Goal: Information Seeking & Learning: Compare options

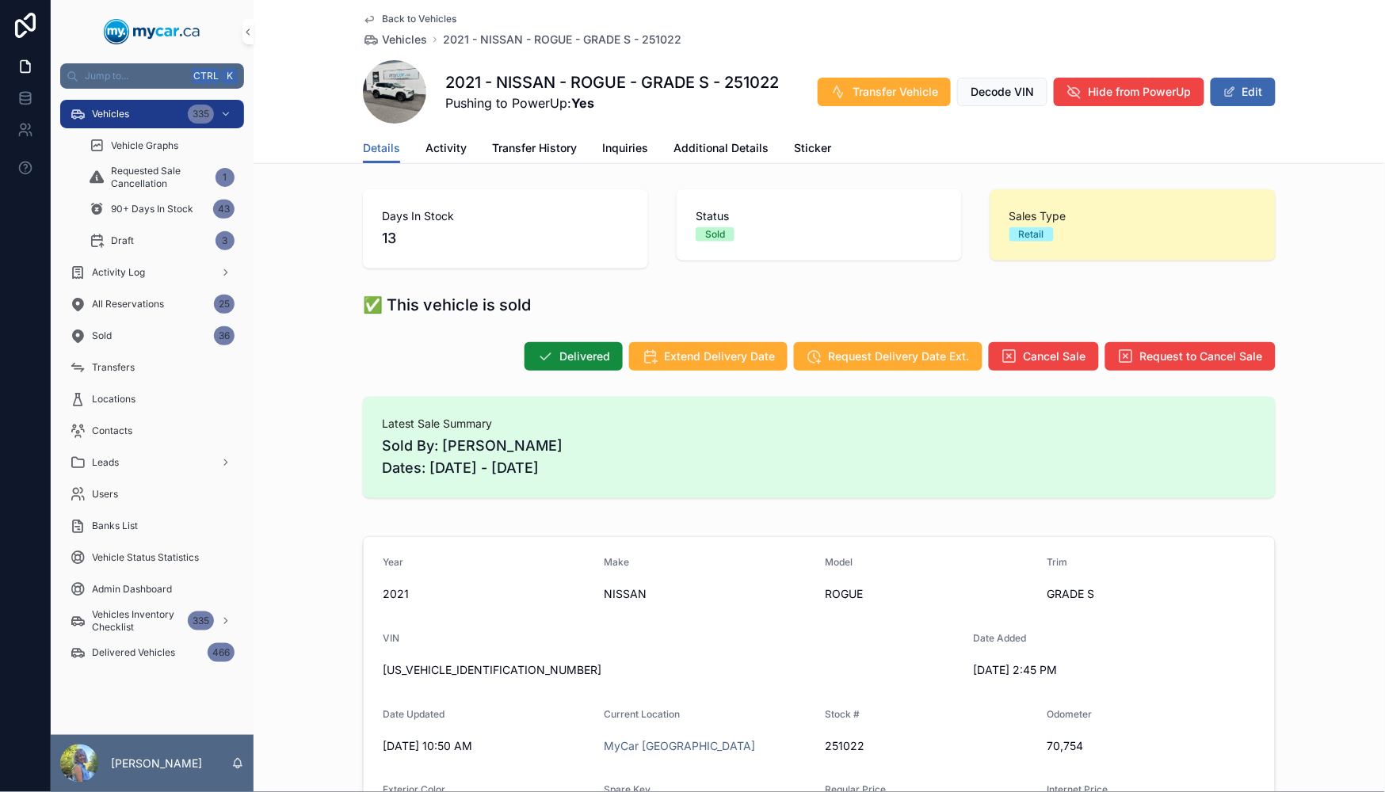
scroll to position [1056, 0]
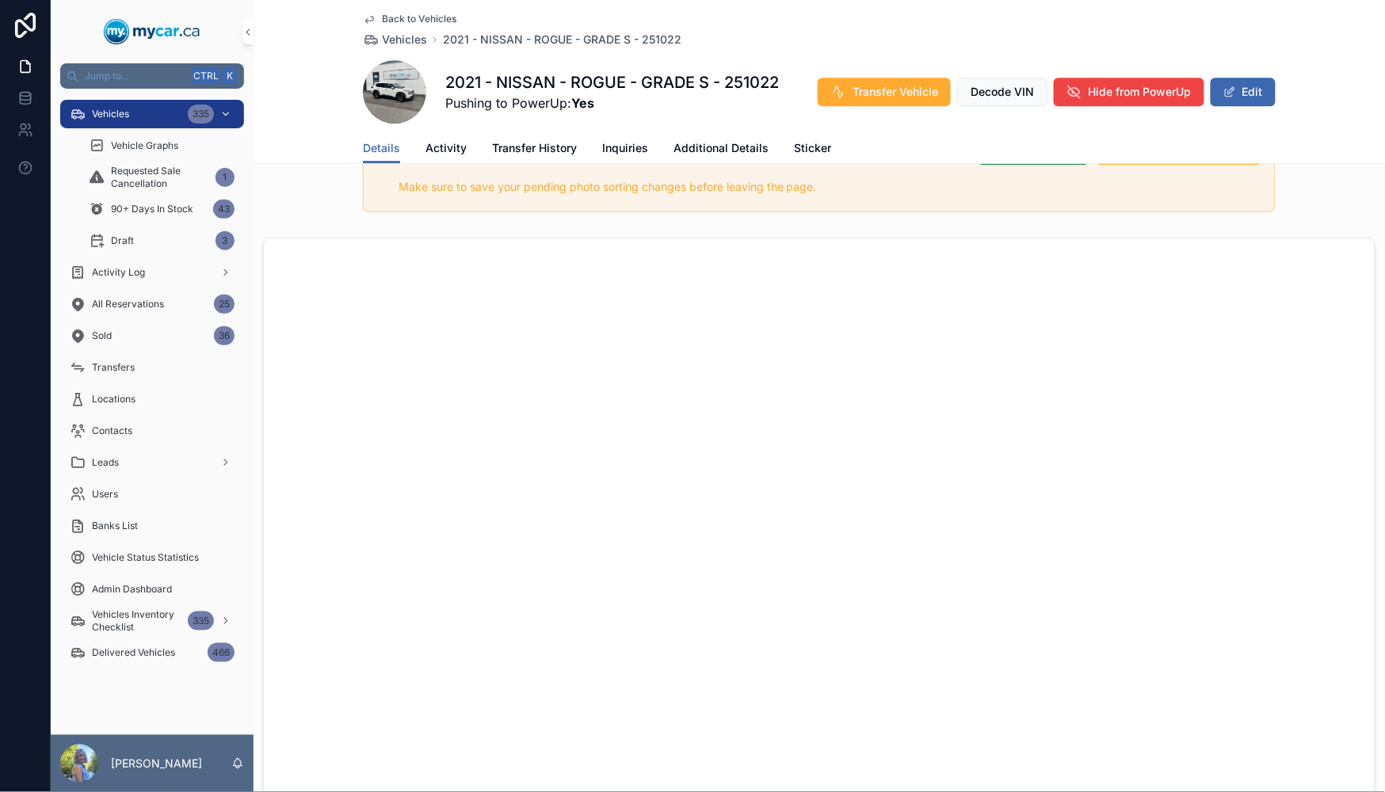
click at [101, 121] on div "Vehicles 335" at bounding box center [152, 113] width 165 height 25
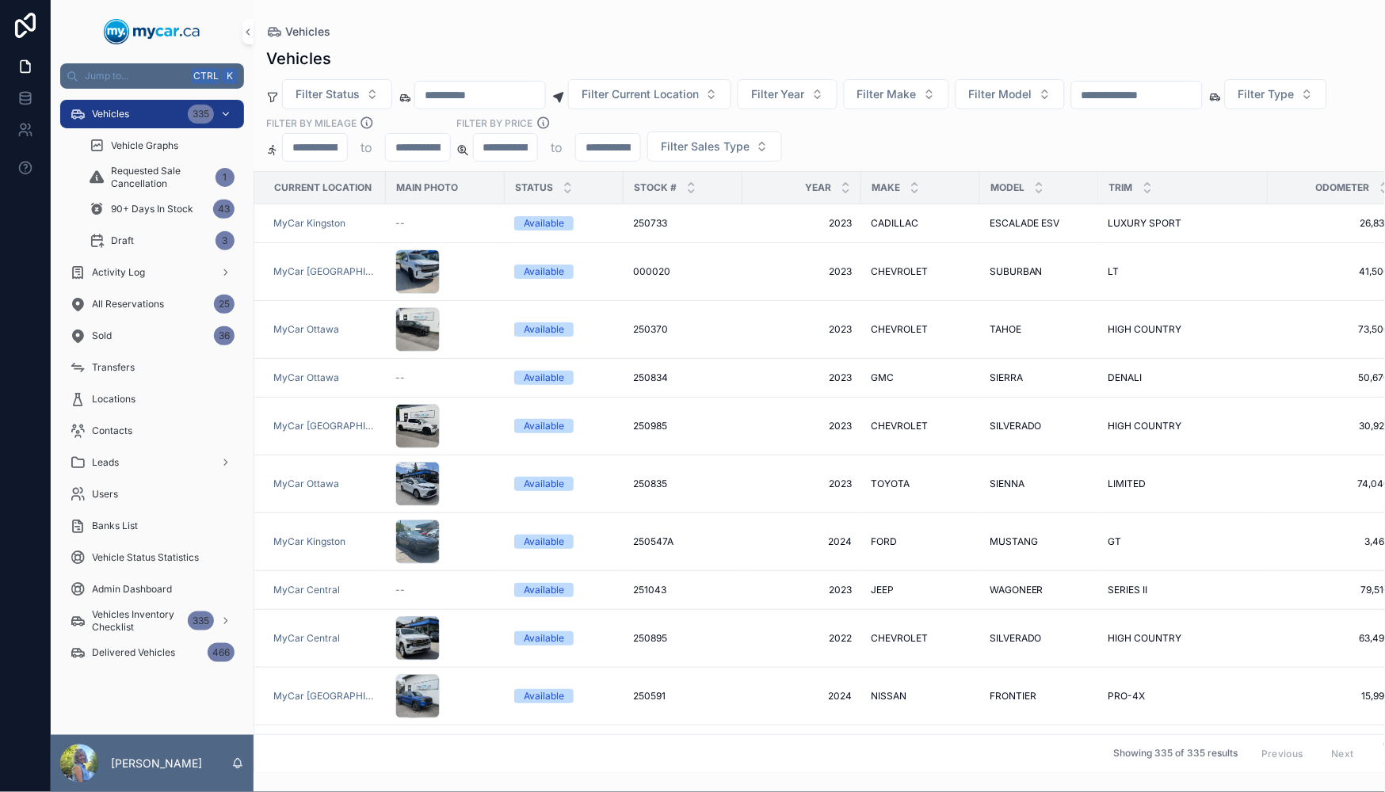
click at [132, 105] on div "Vehicles 335" at bounding box center [152, 113] width 165 height 25
click at [1177, 97] on input "scrollable content" at bounding box center [1137, 95] width 130 height 22
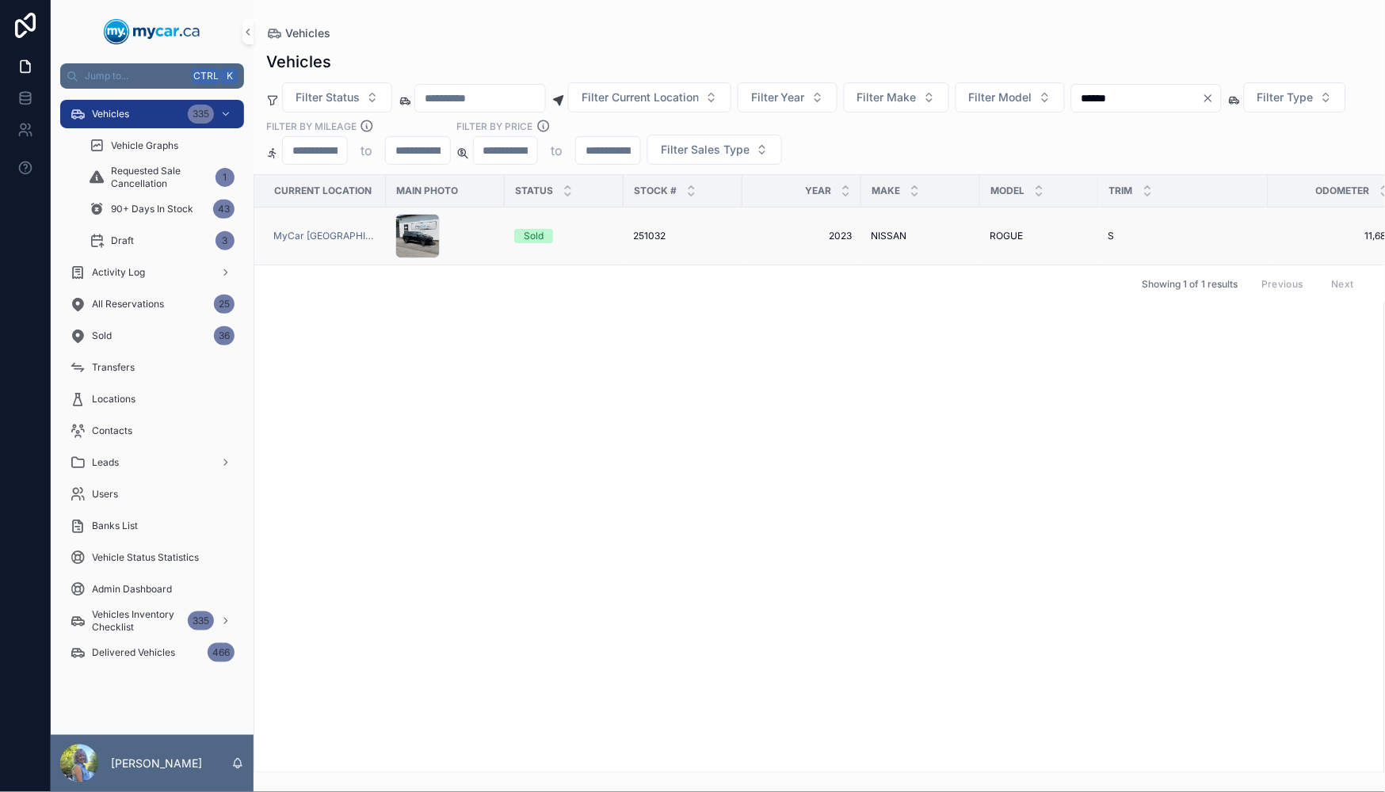
type input "******"
click at [642, 235] on span "251032" at bounding box center [649, 236] width 32 height 13
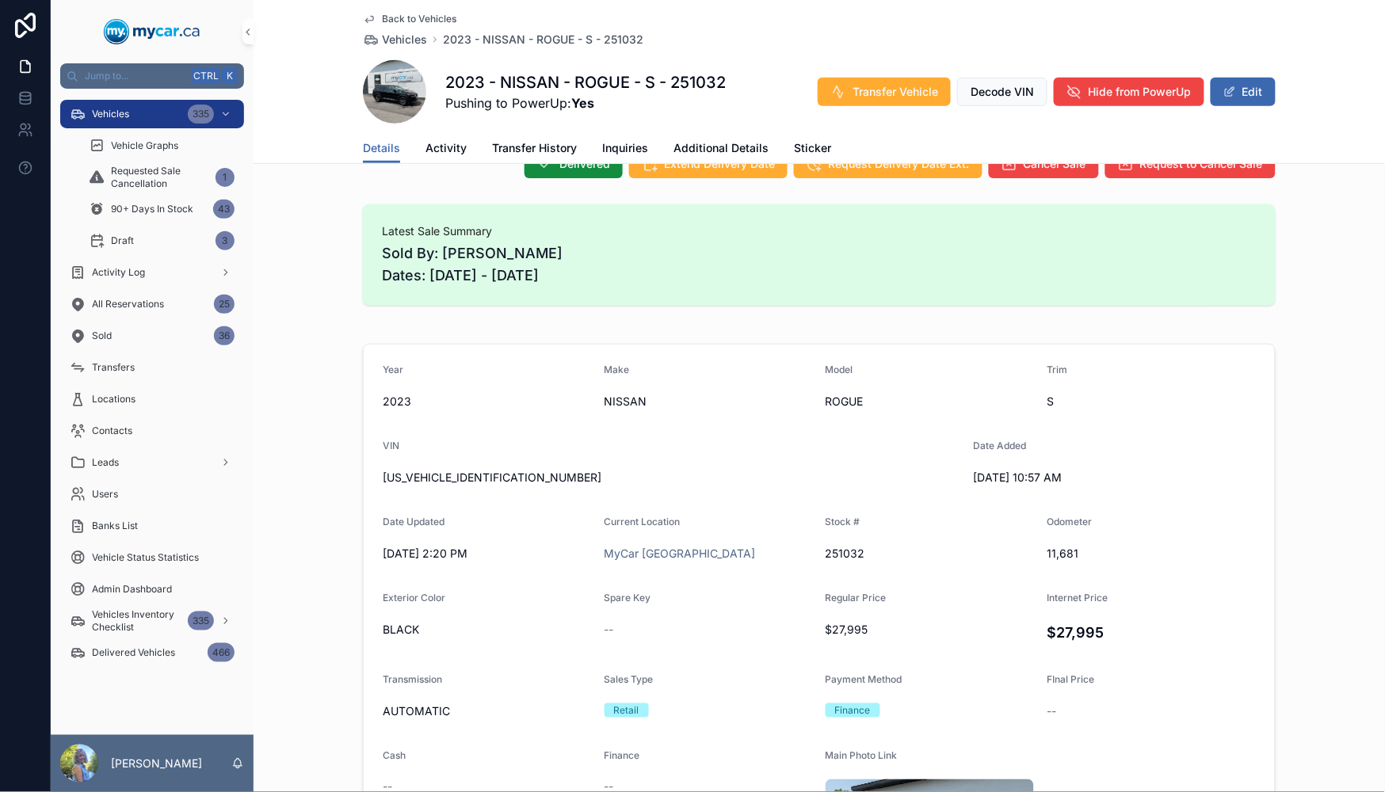
scroll to position [88, 0]
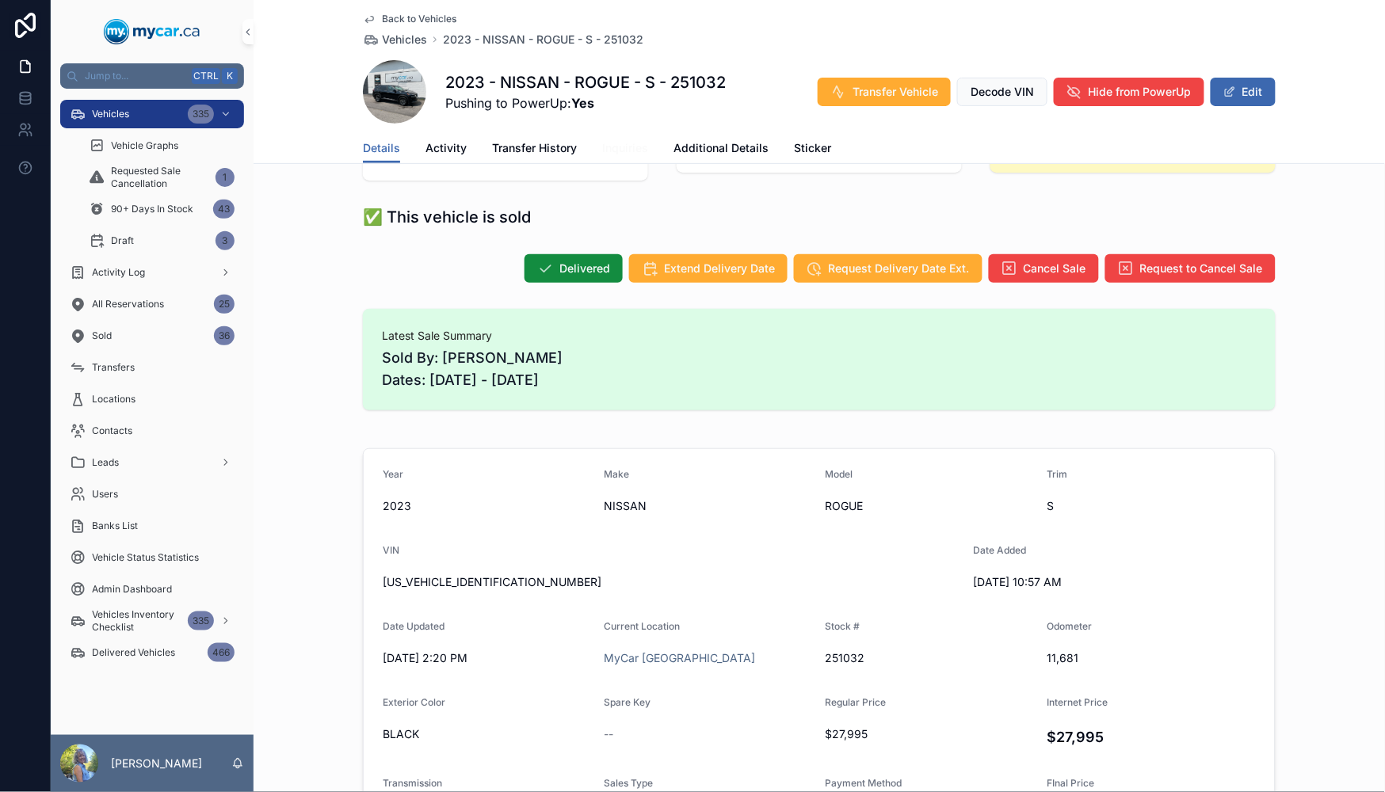
click at [624, 151] on span "Inquiries" at bounding box center [625, 148] width 46 height 16
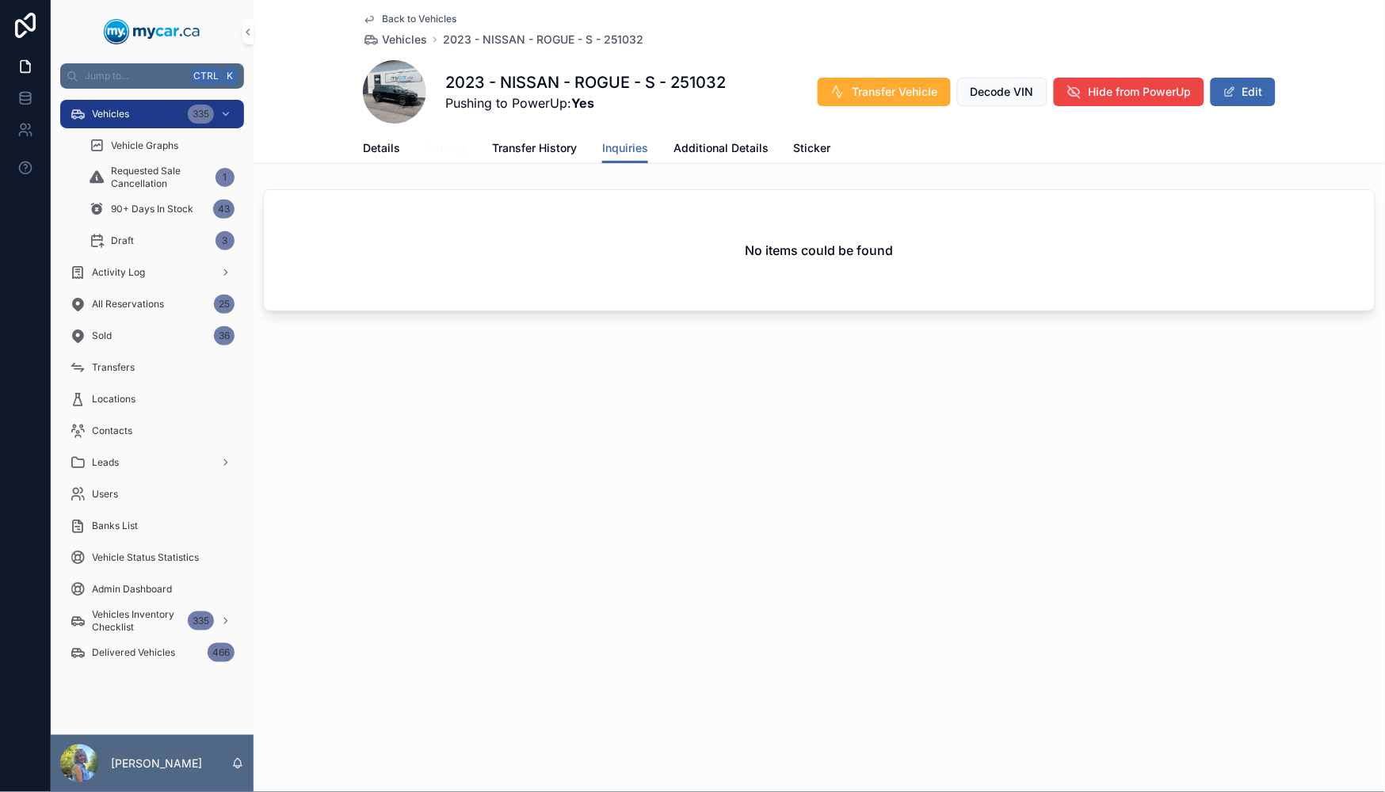
click at [447, 145] on span "Activity" at bounding box center [445, 148] width 41 height 16
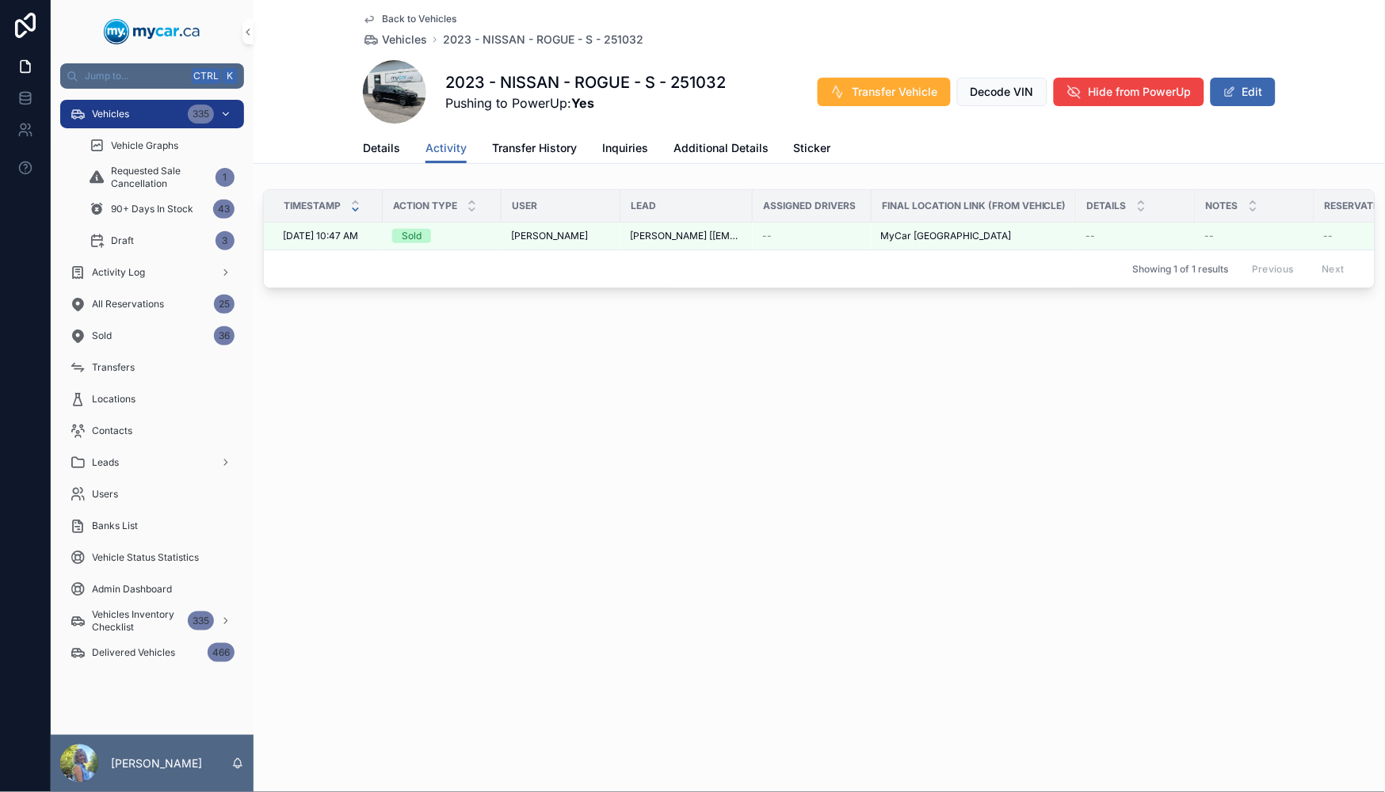
click at [151, 114] on div "Vehicles 335" at bounding box center [152, 113] width 165 height 25
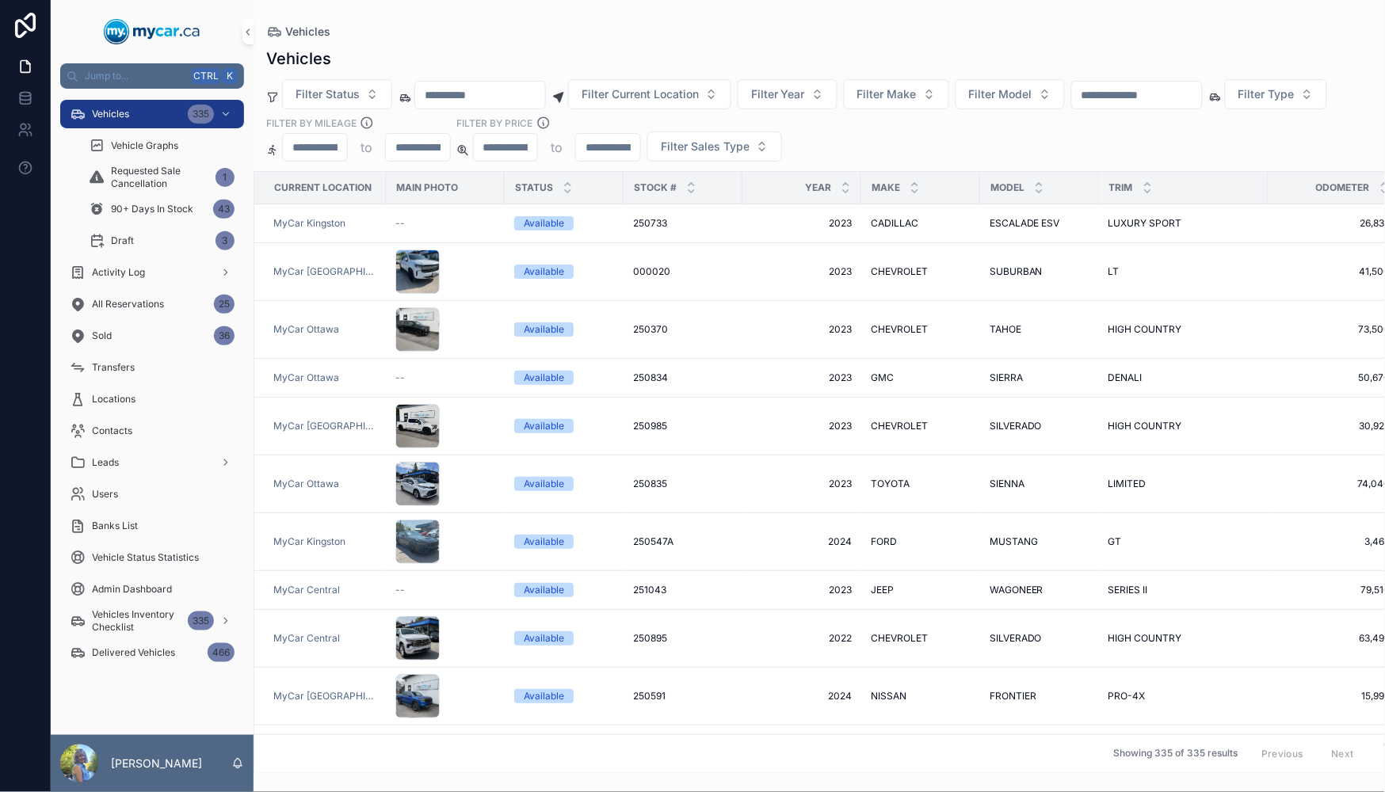
click at [1186, 91] on input "scrollable content" at bounding box center [1137, 95] width 130 height 22
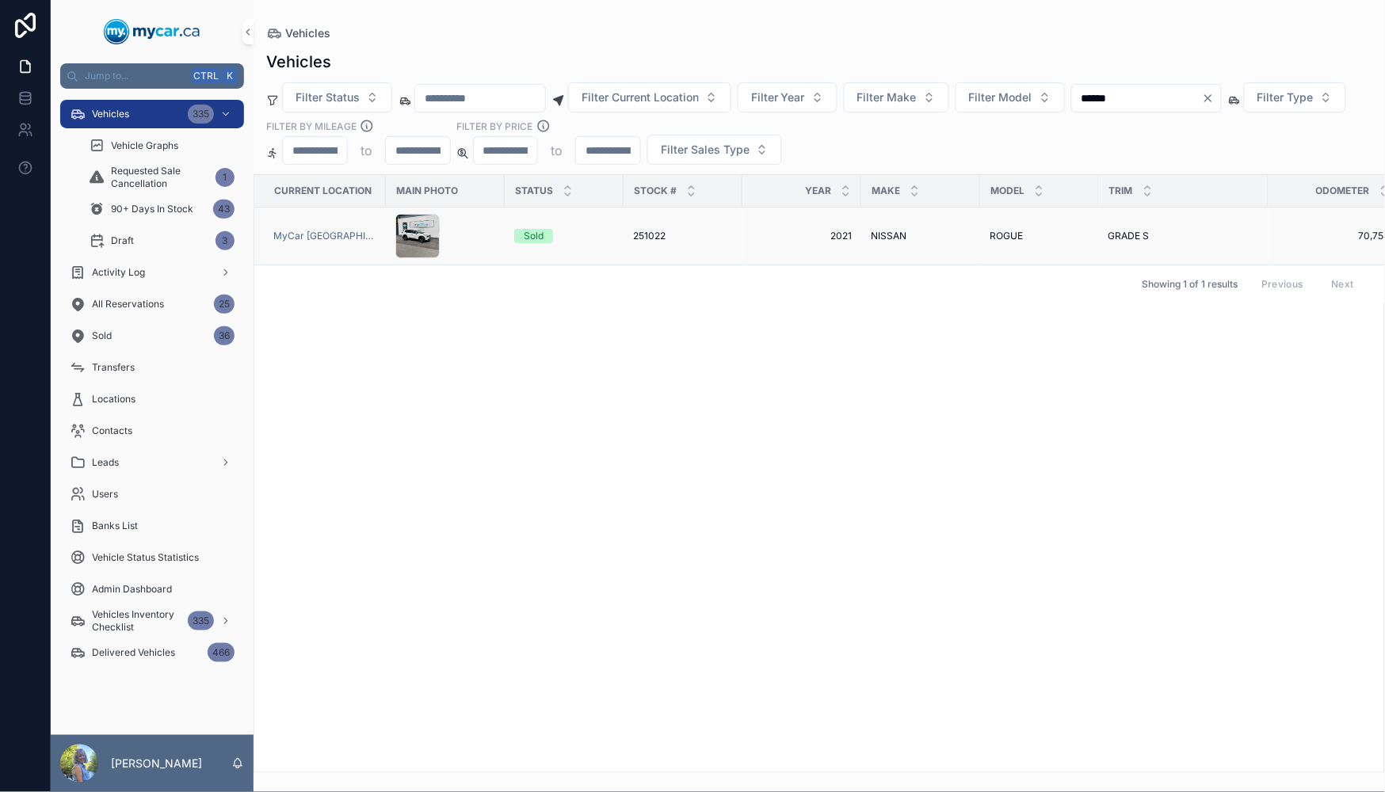
type input "******"
click at [642, 233] on span "251022" at bounding box center [649, 236] width 32 height 13
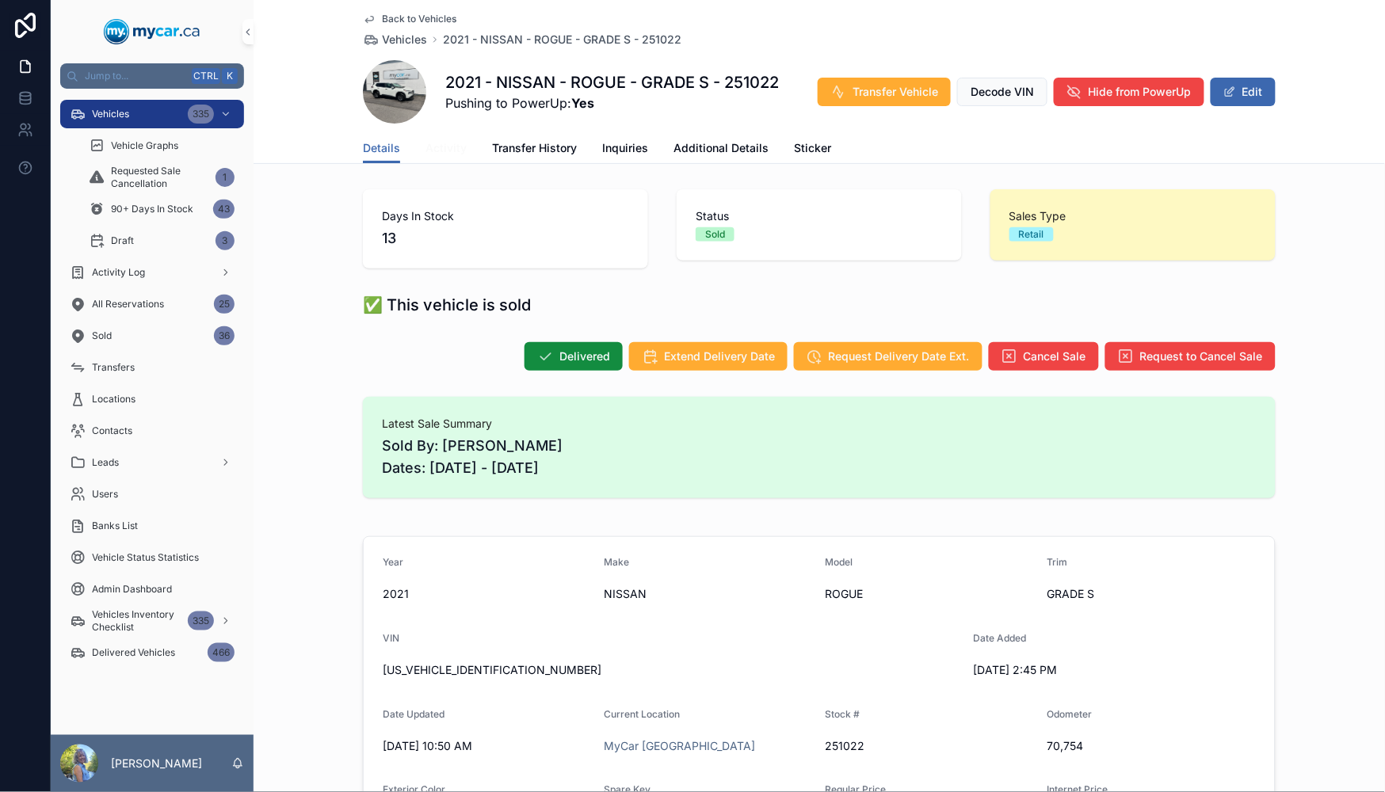
click at [437, 148] on span "Activity" at bounding box center [445, 148] width 41 height 16
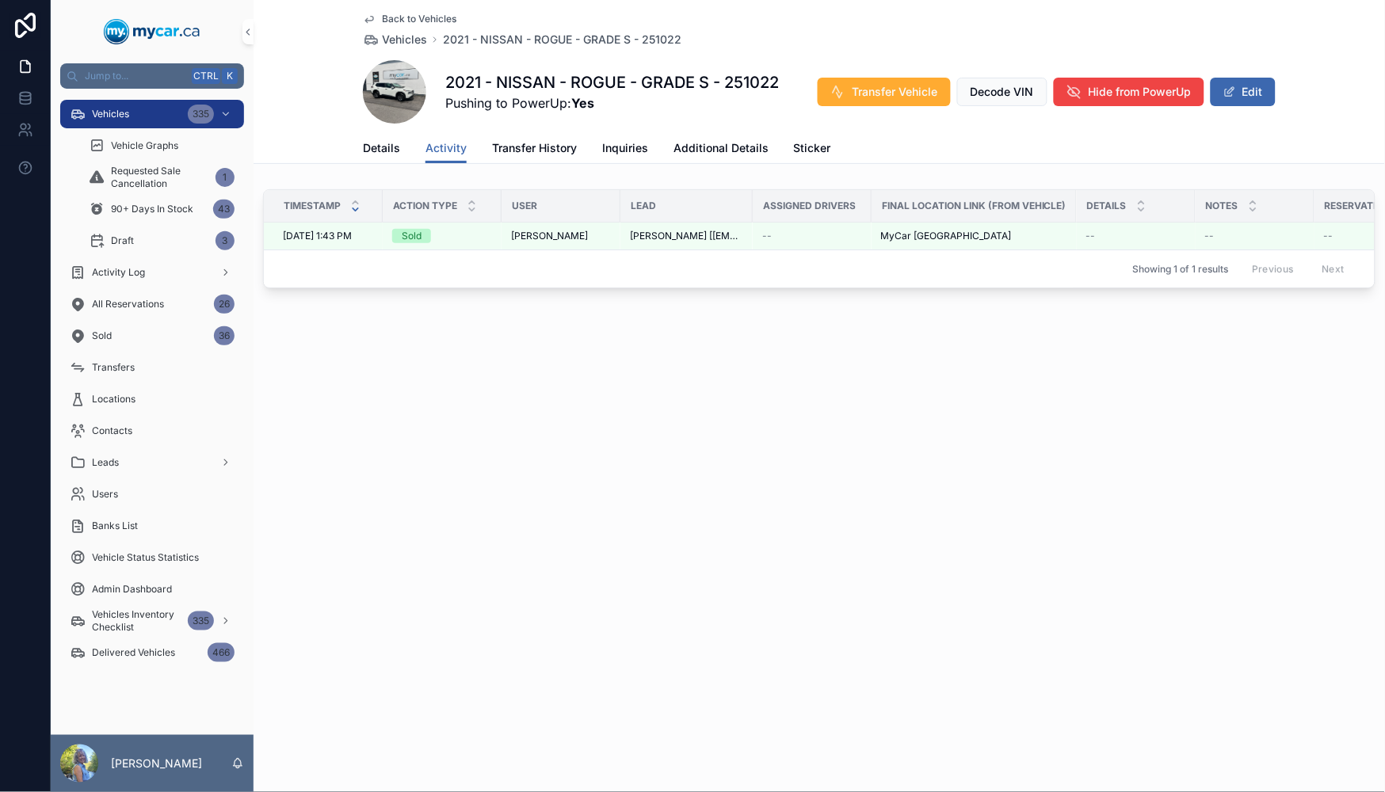
click at [482, 417] on div "Back to Vehicles Vehicles 2021 - NISSAN - ROGUE - GRADE S - 251022 2021 - NISSA…" at bounding box center [819, 396] width 1131 height 792
click at [132, 104] on div "Vehicles 335" at bounding box center [152, 113] width 165 height 25
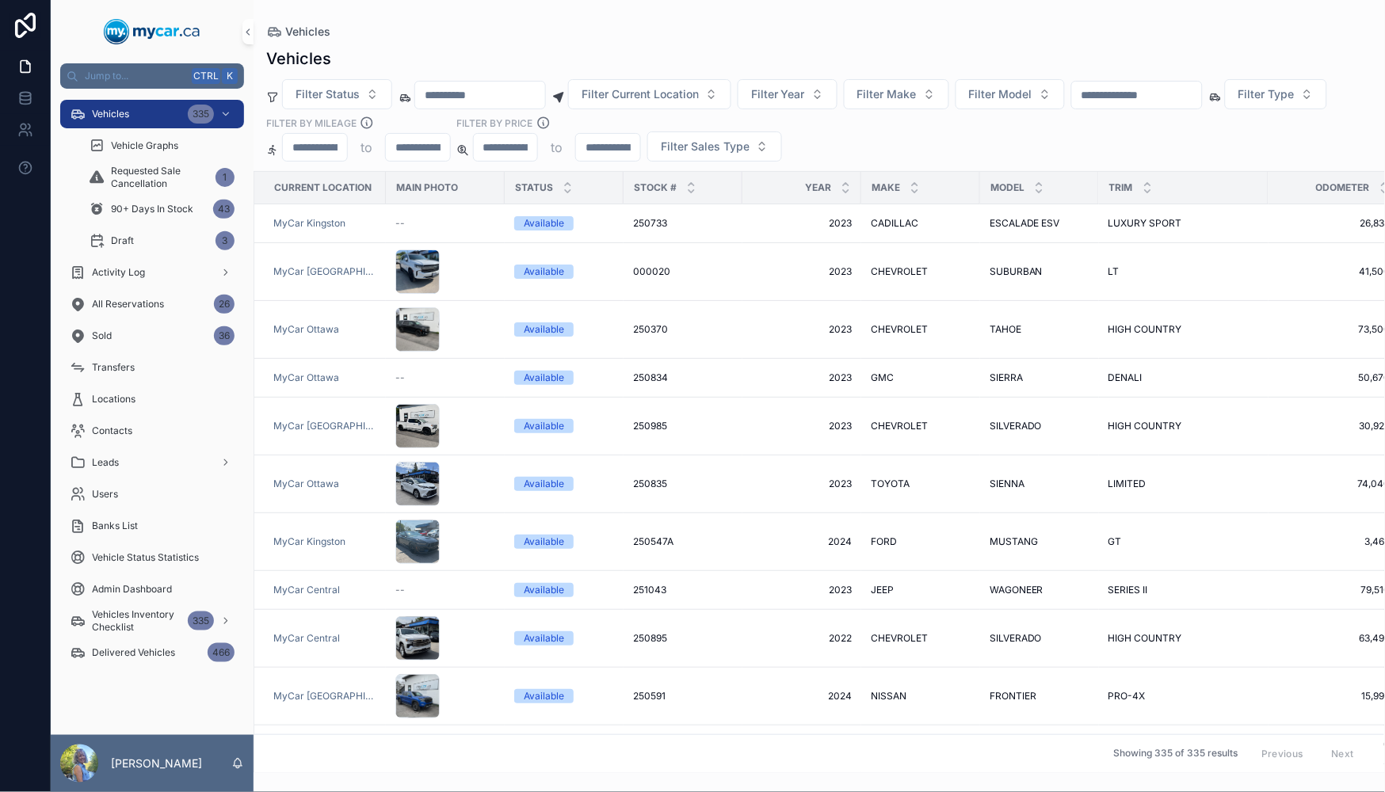
click at [1185, 92] on input "scrollable content" at bounding box center [1137, 95] width 130 height 22
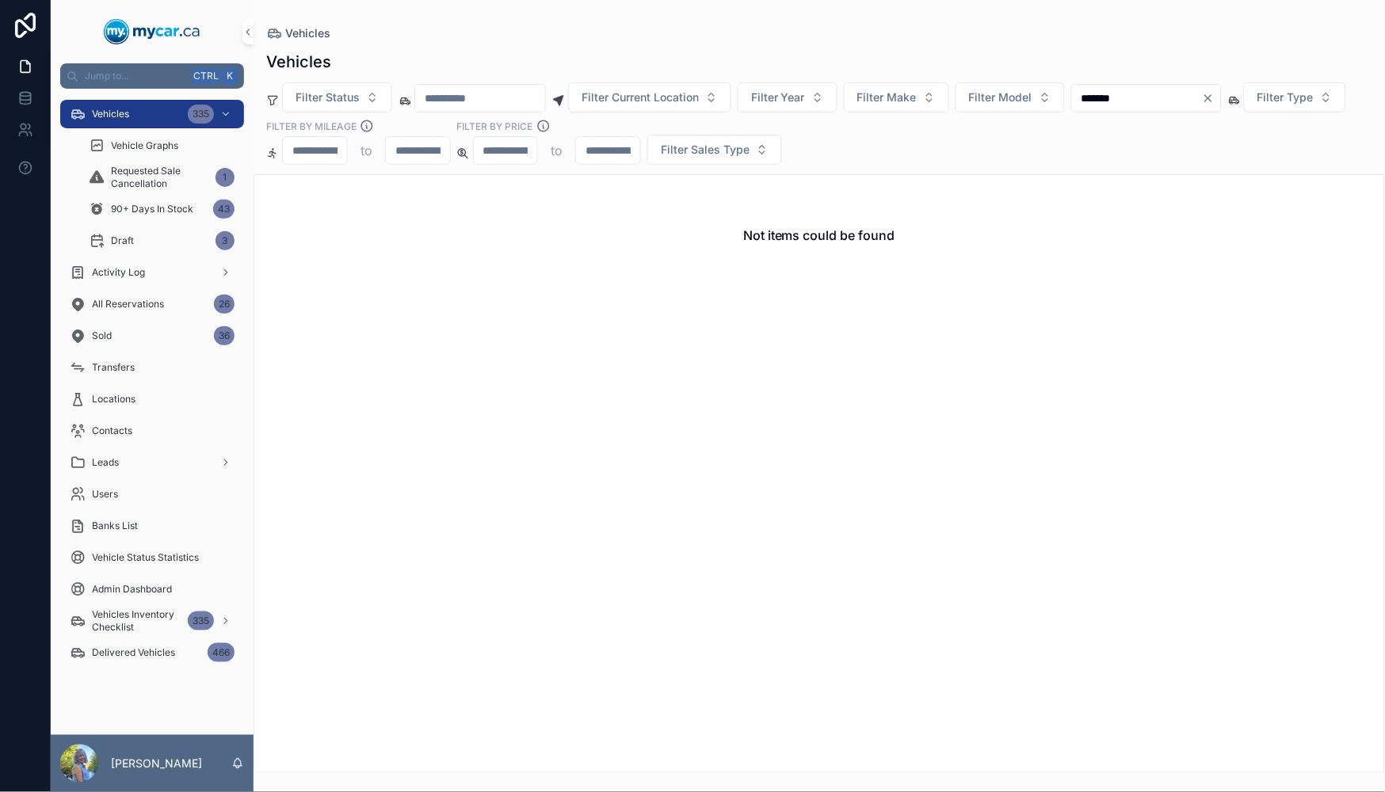
click at [1138, 100] on input "*******" at bounding box center [1137, 98] width 130 height 22
click at [1202, 92] on input "******" at bounding box center [1137, 98] width 130 height 22
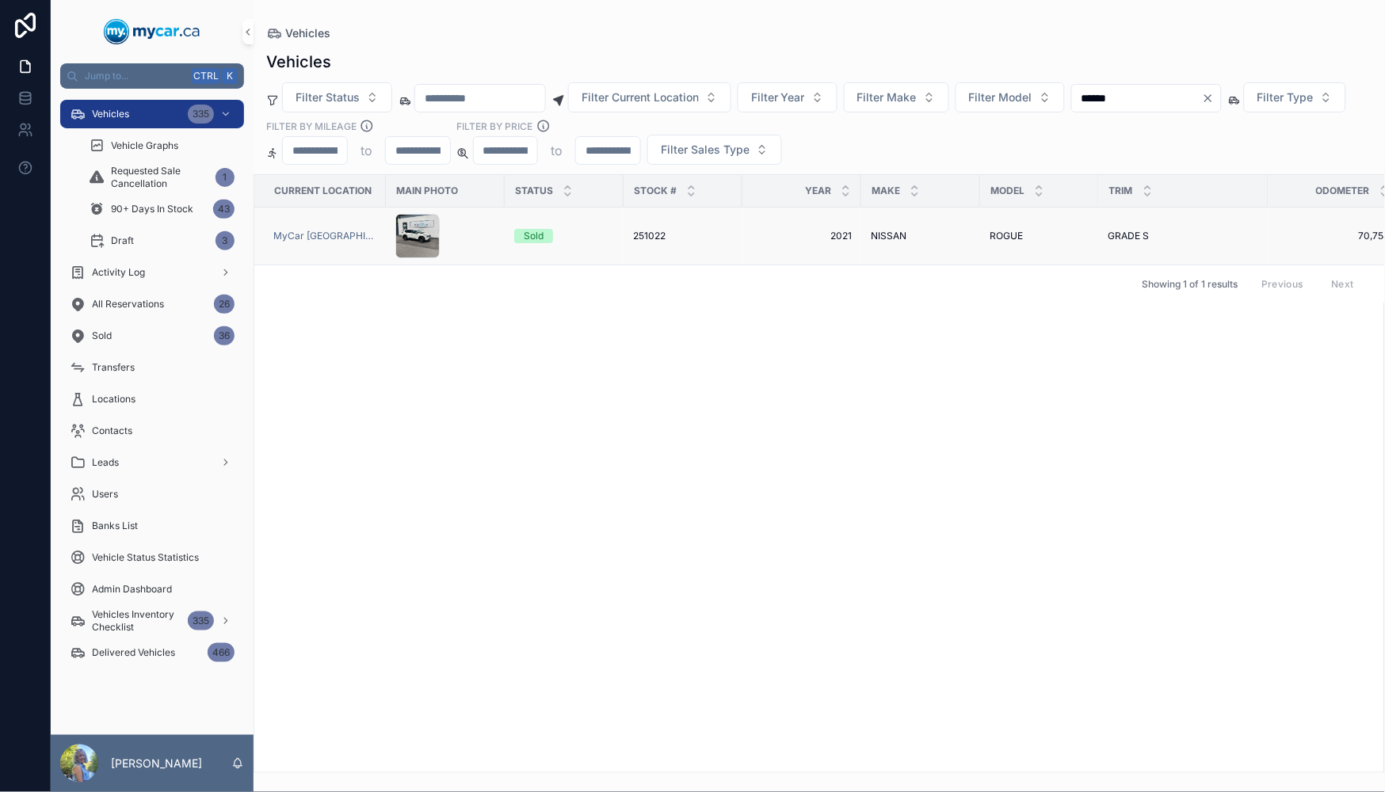
type input "******"
click at [642, 235] on span "251022" at bounding box center [649, 236] width 32 height 13
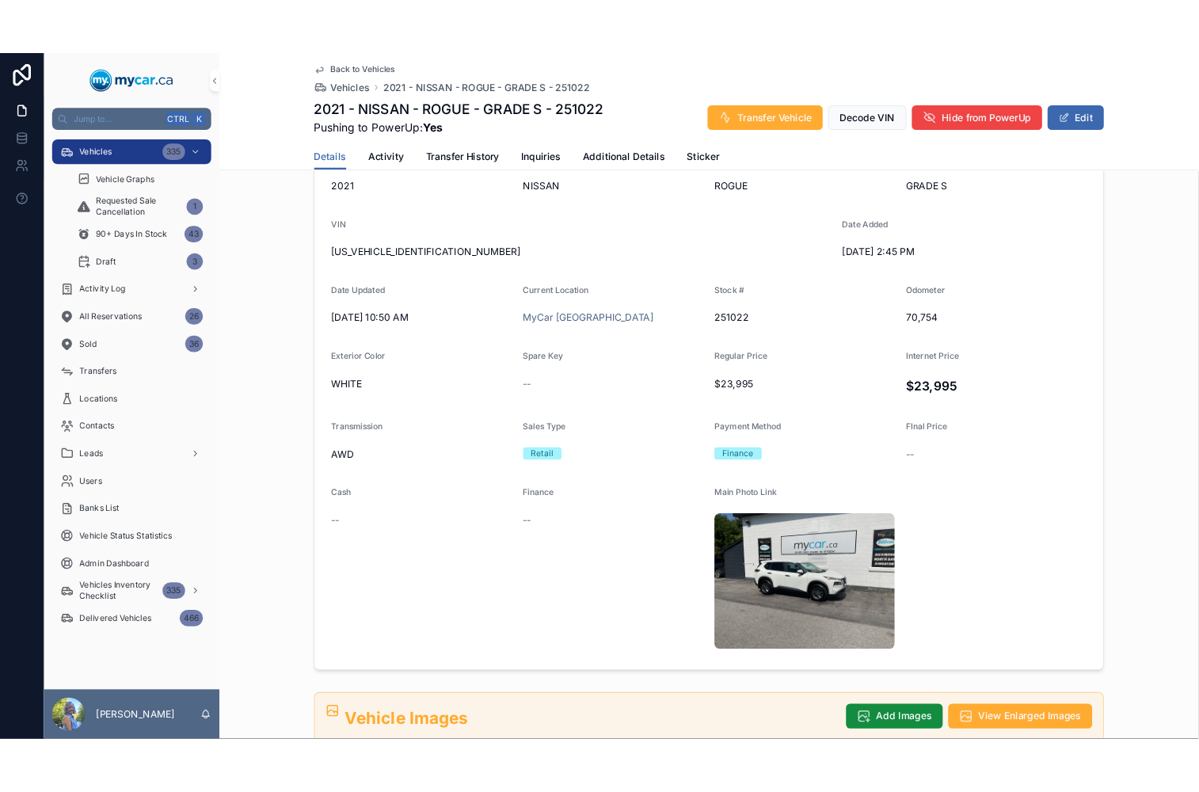
scroll to position [500, 0]
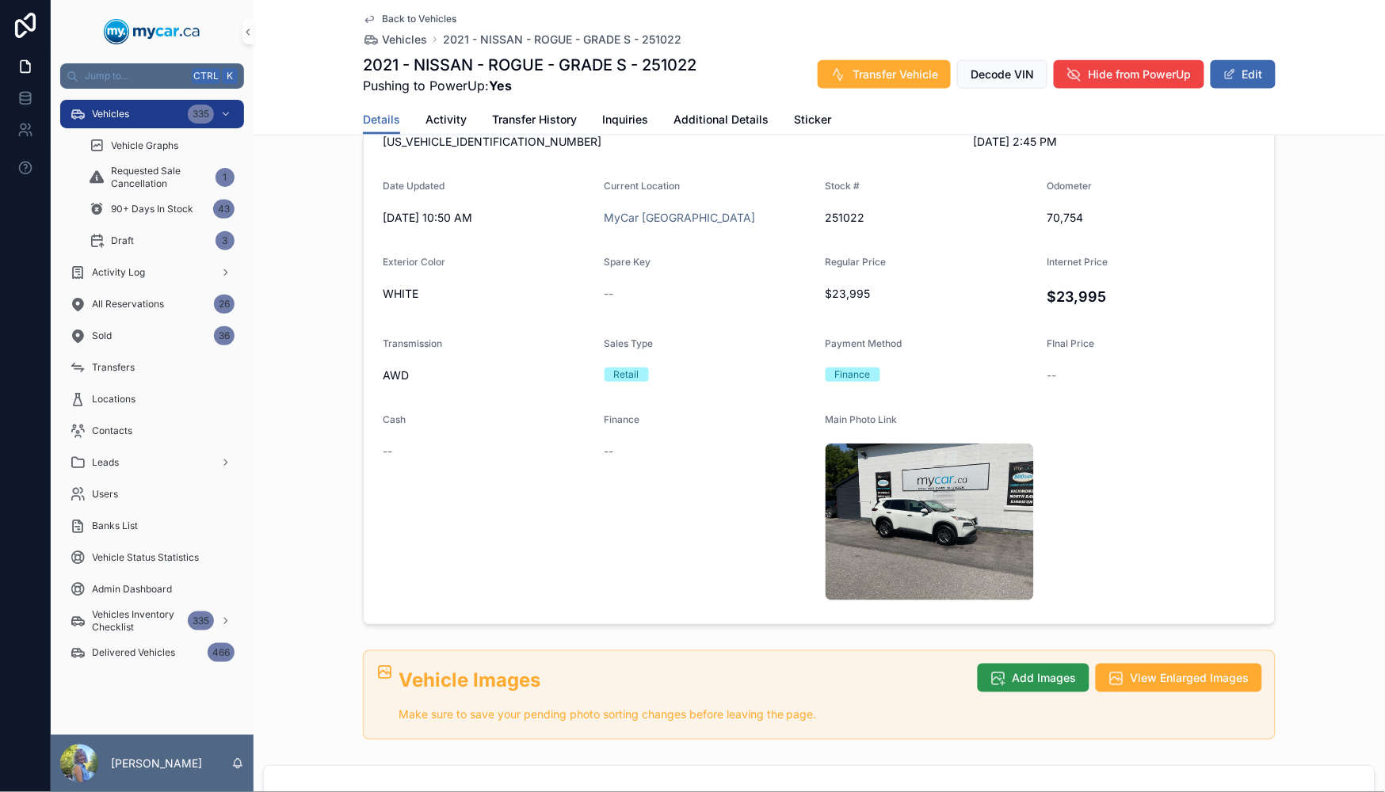
click at [1028, 670] on span "Add Images" at bounding box center [1045, 678] width 64 height 16
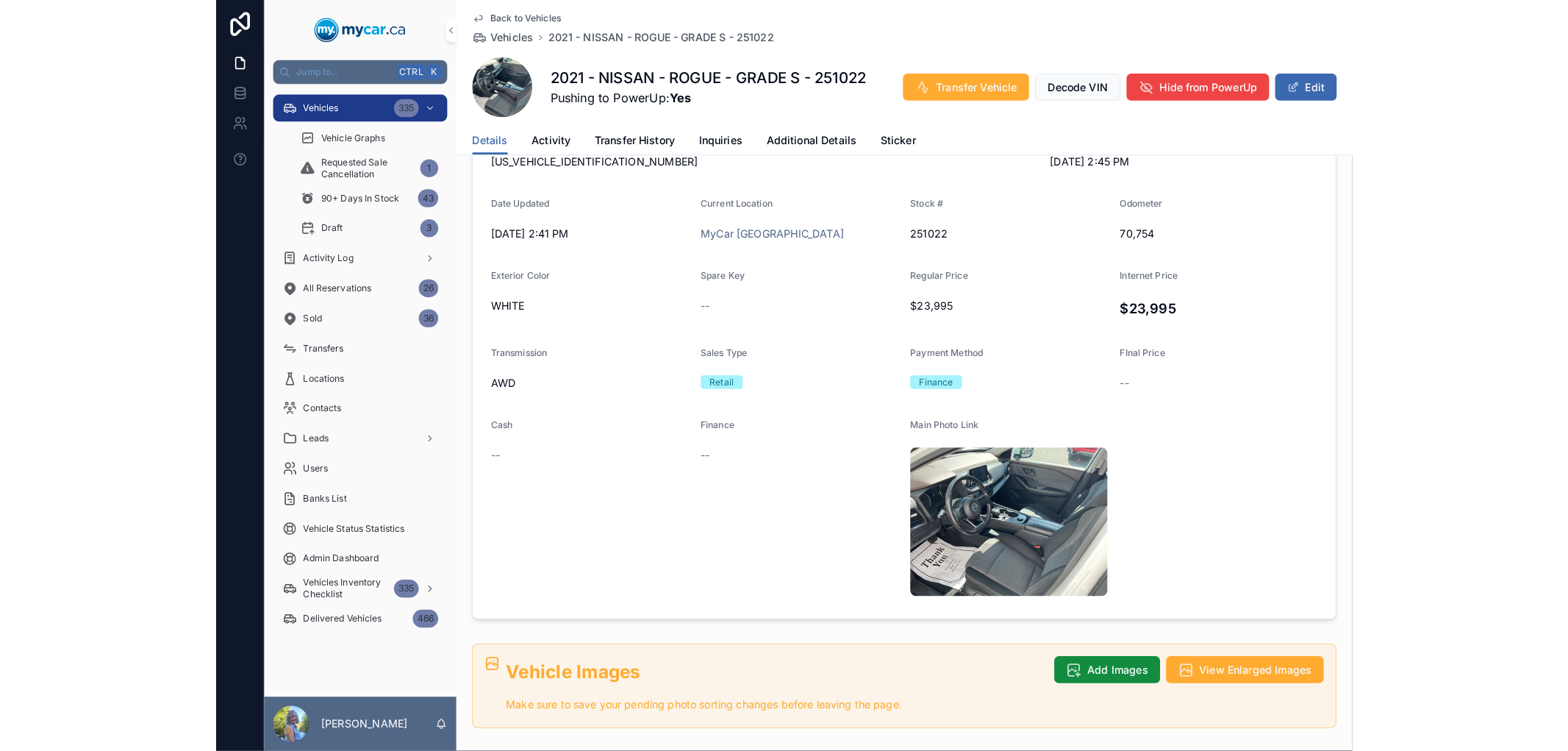
scroll to position [490, 0]
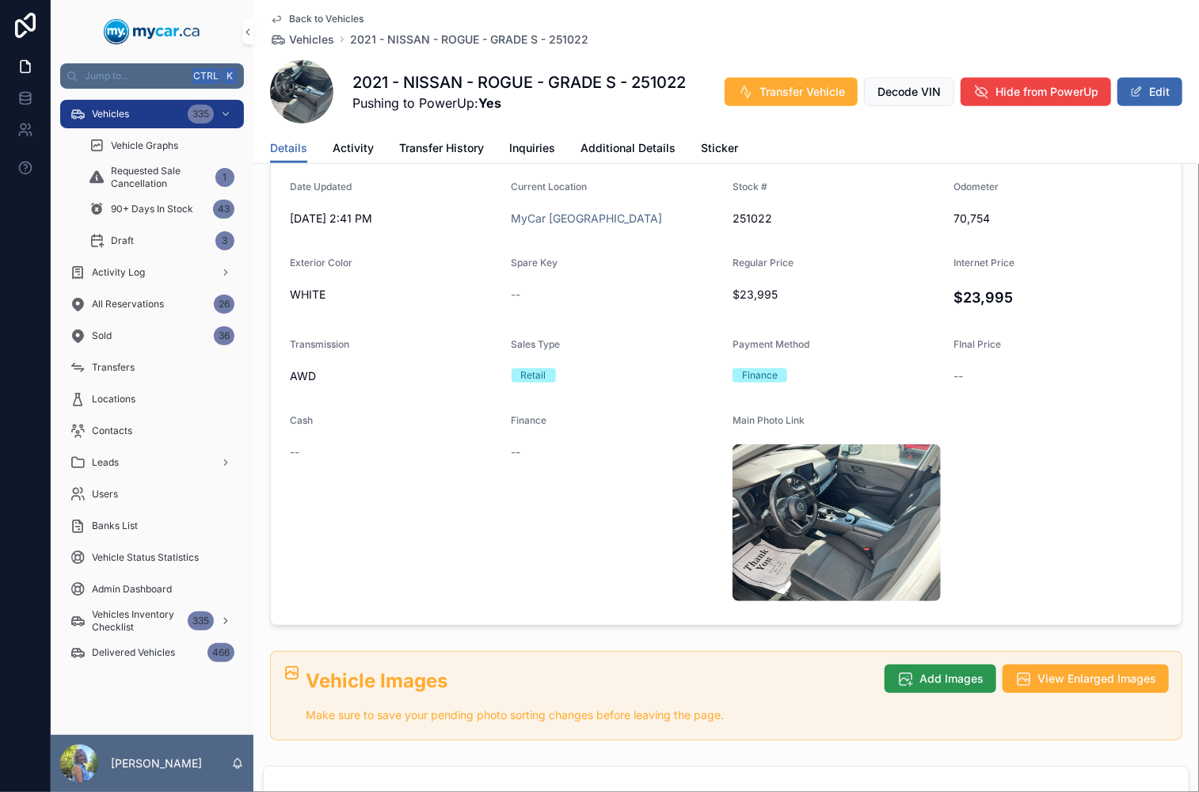
click at [935, 671] on span "Add Images" at bounding box center [952, 679] width 64 height 16
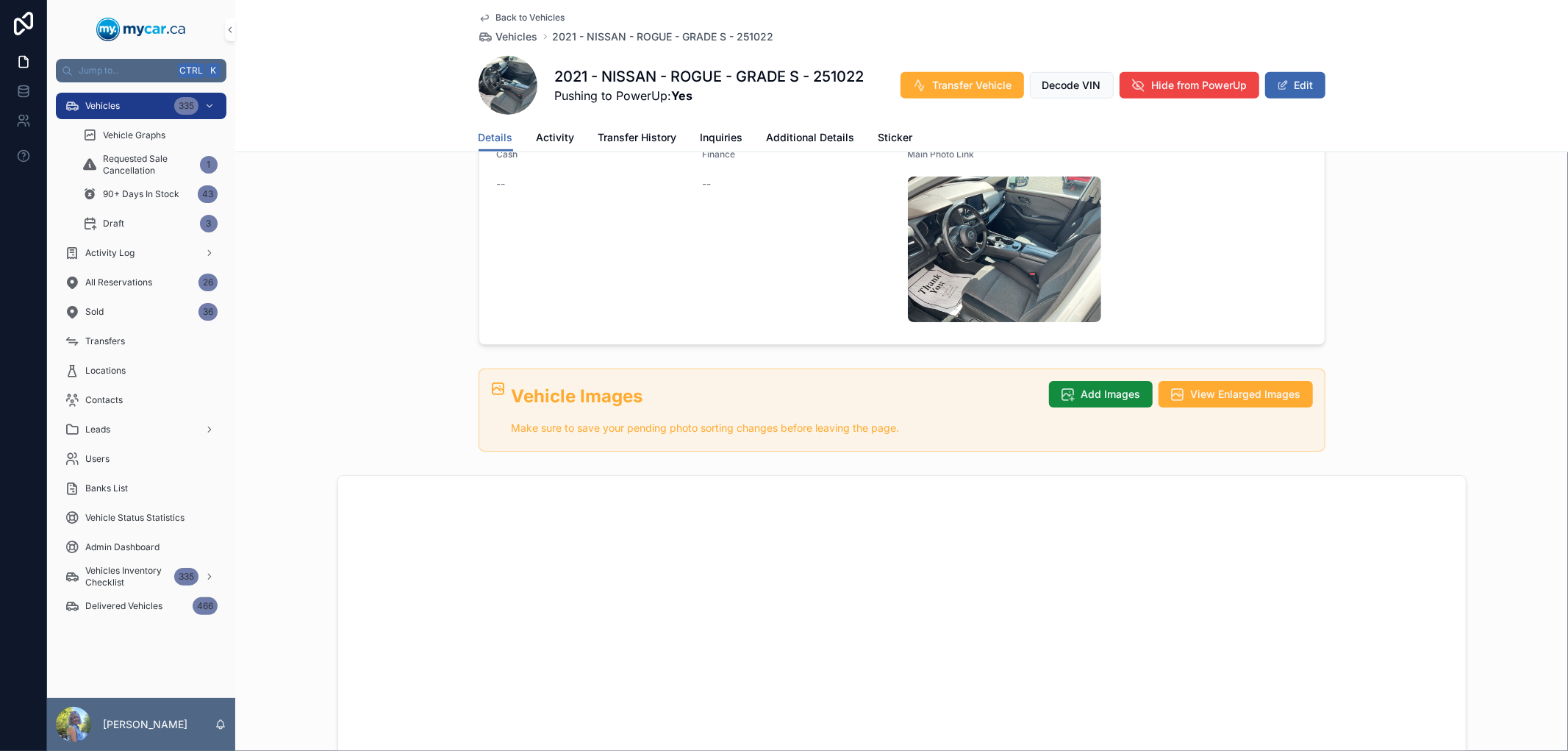
scroll to position [735, 0]
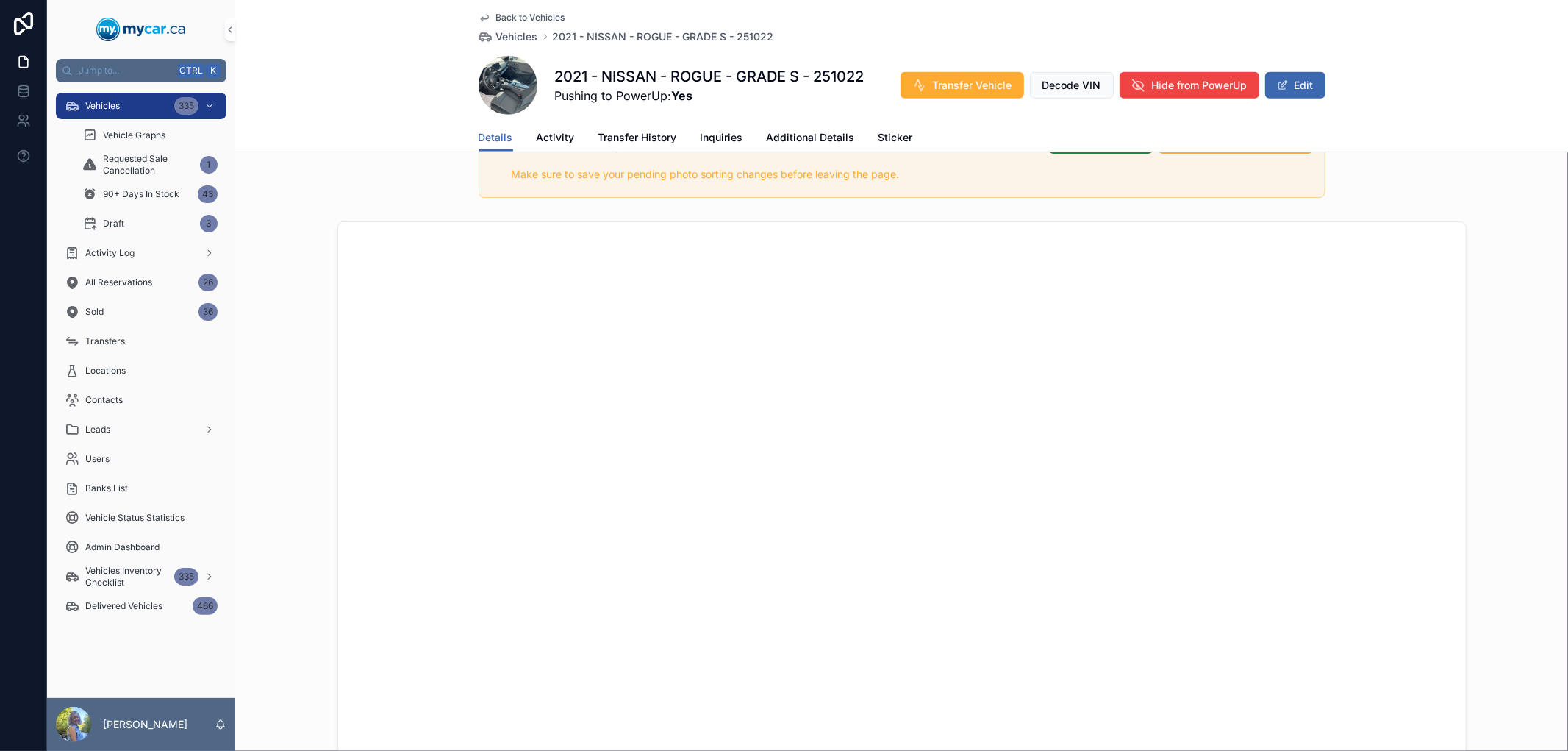
scroll to position [980, 0]
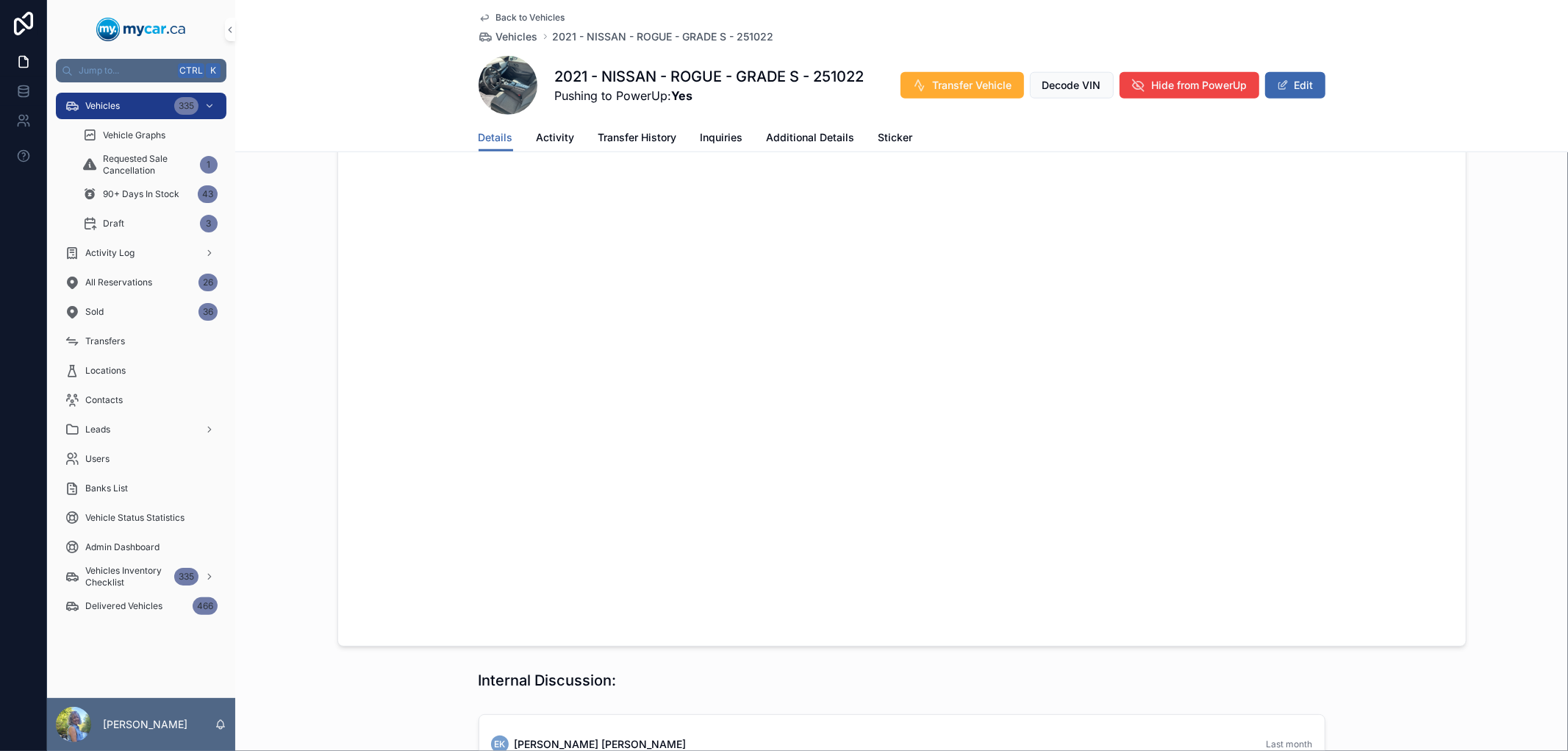
scroll to position [1389, 0]
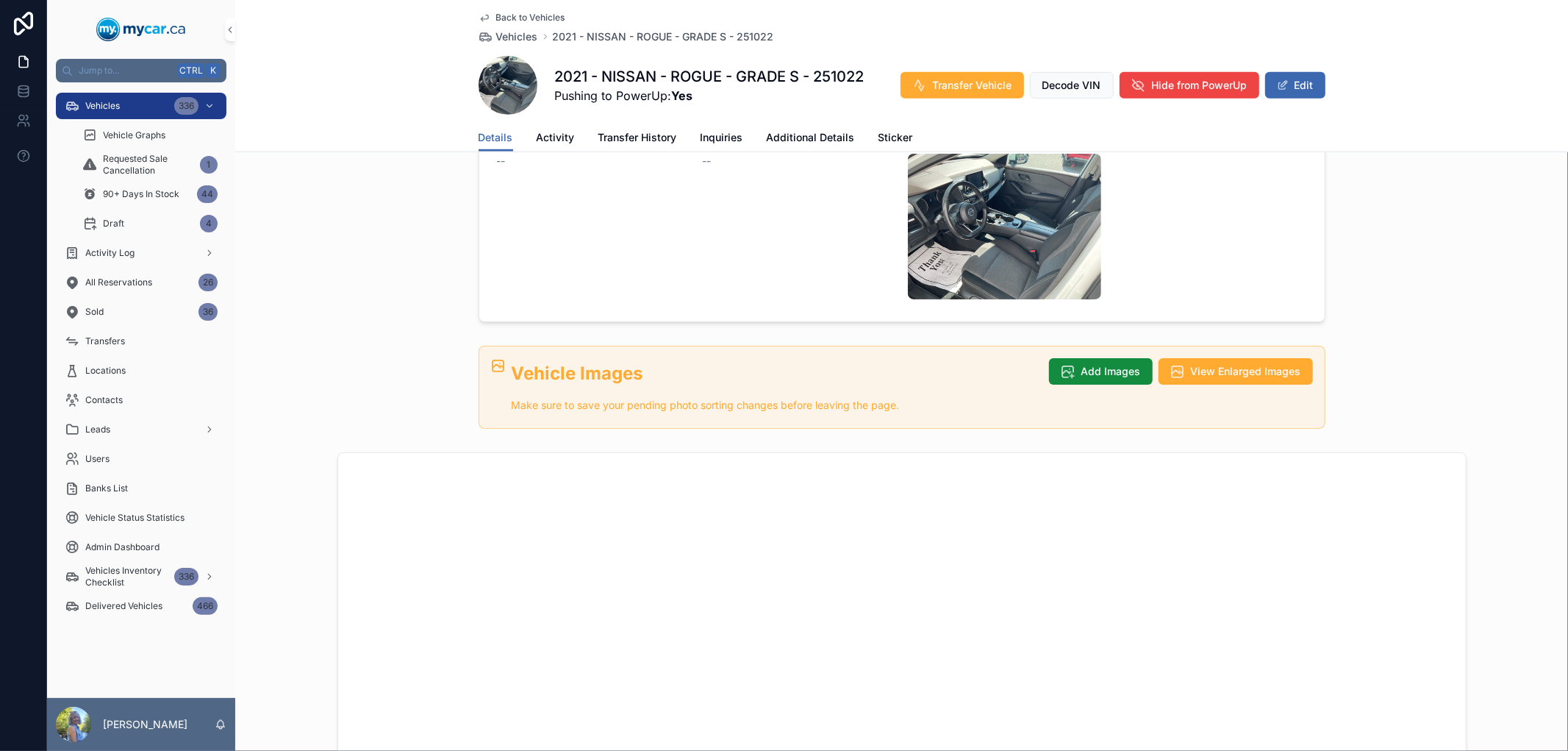
scroll to position [725, 0]
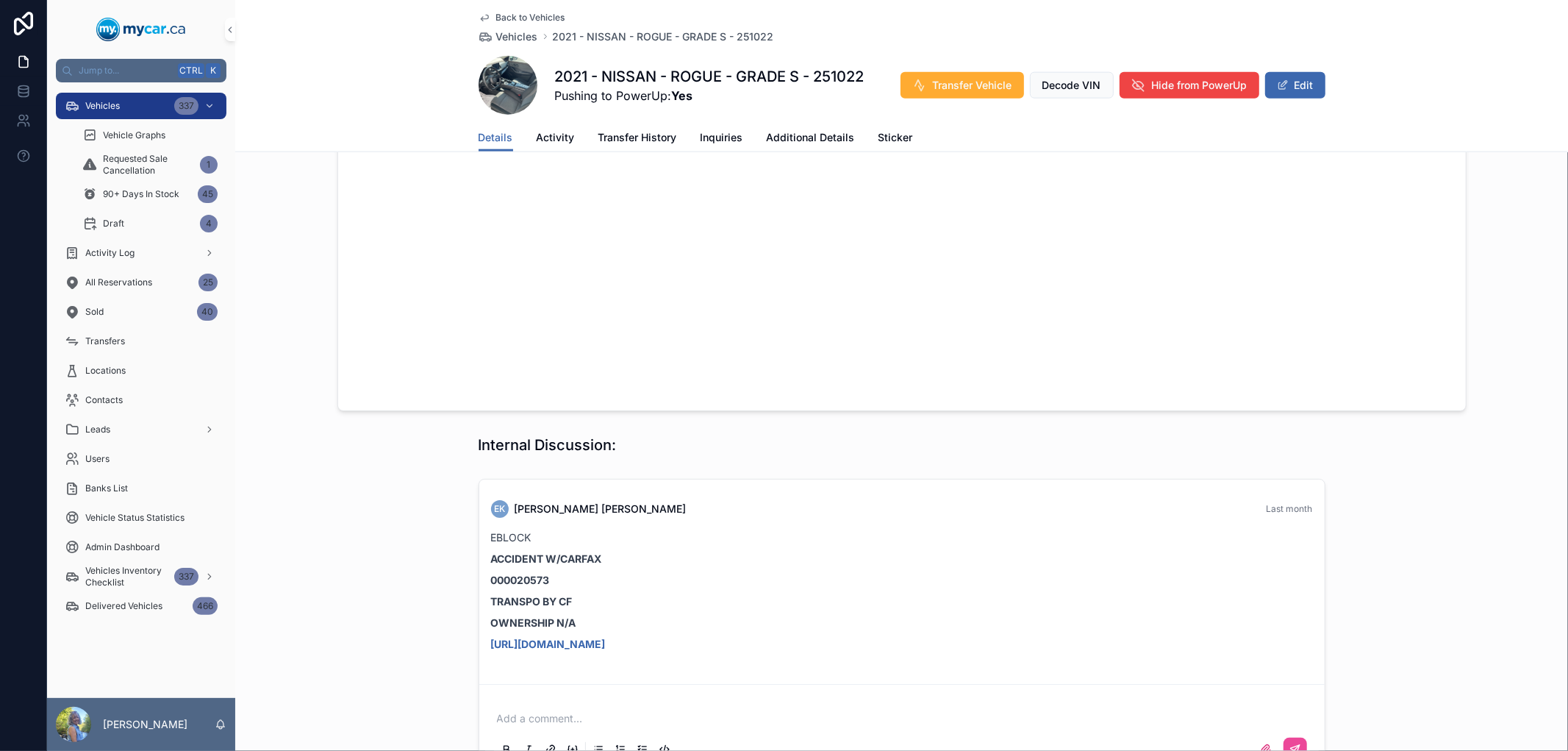
scroll to position [1053, 0]
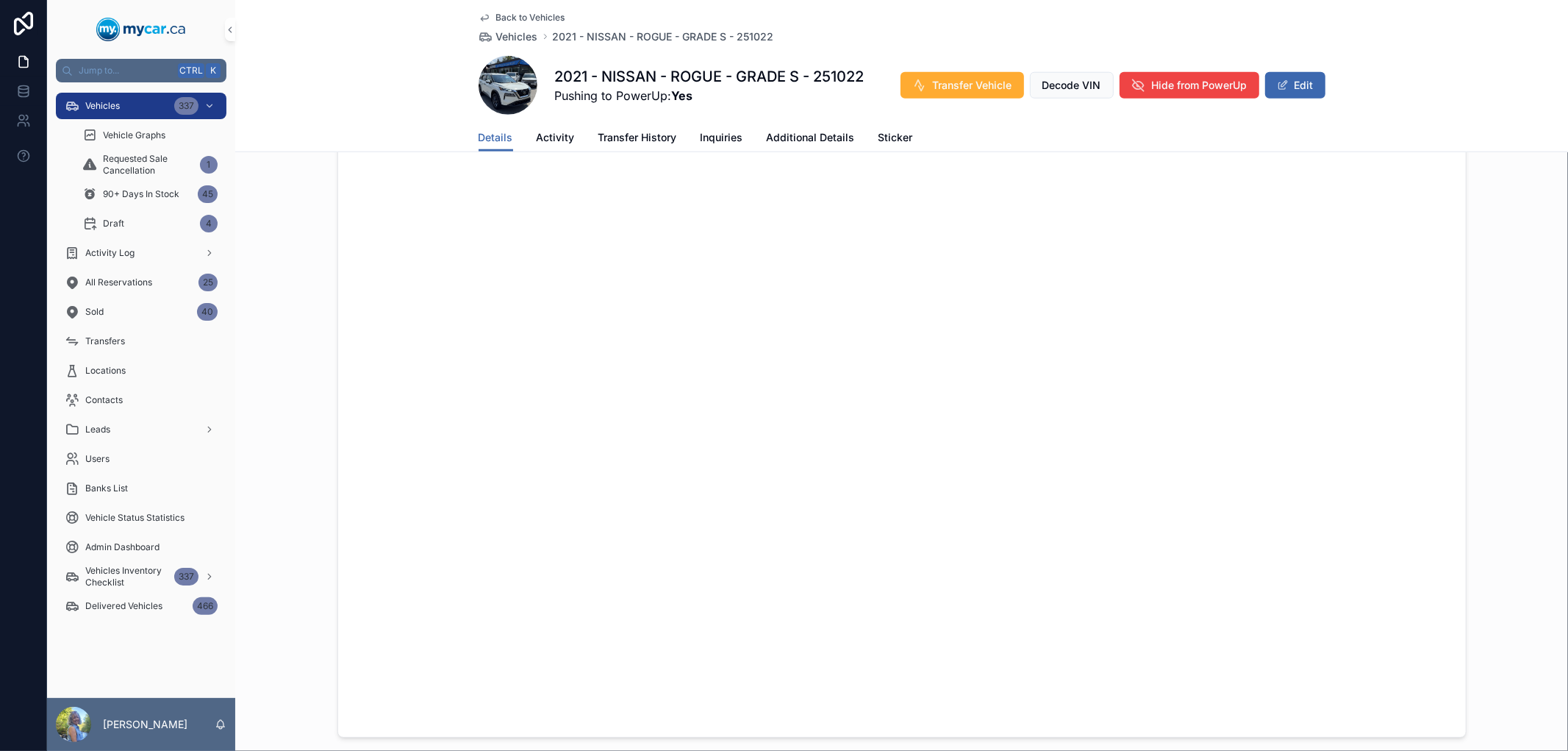
scroll to position [926, 0]
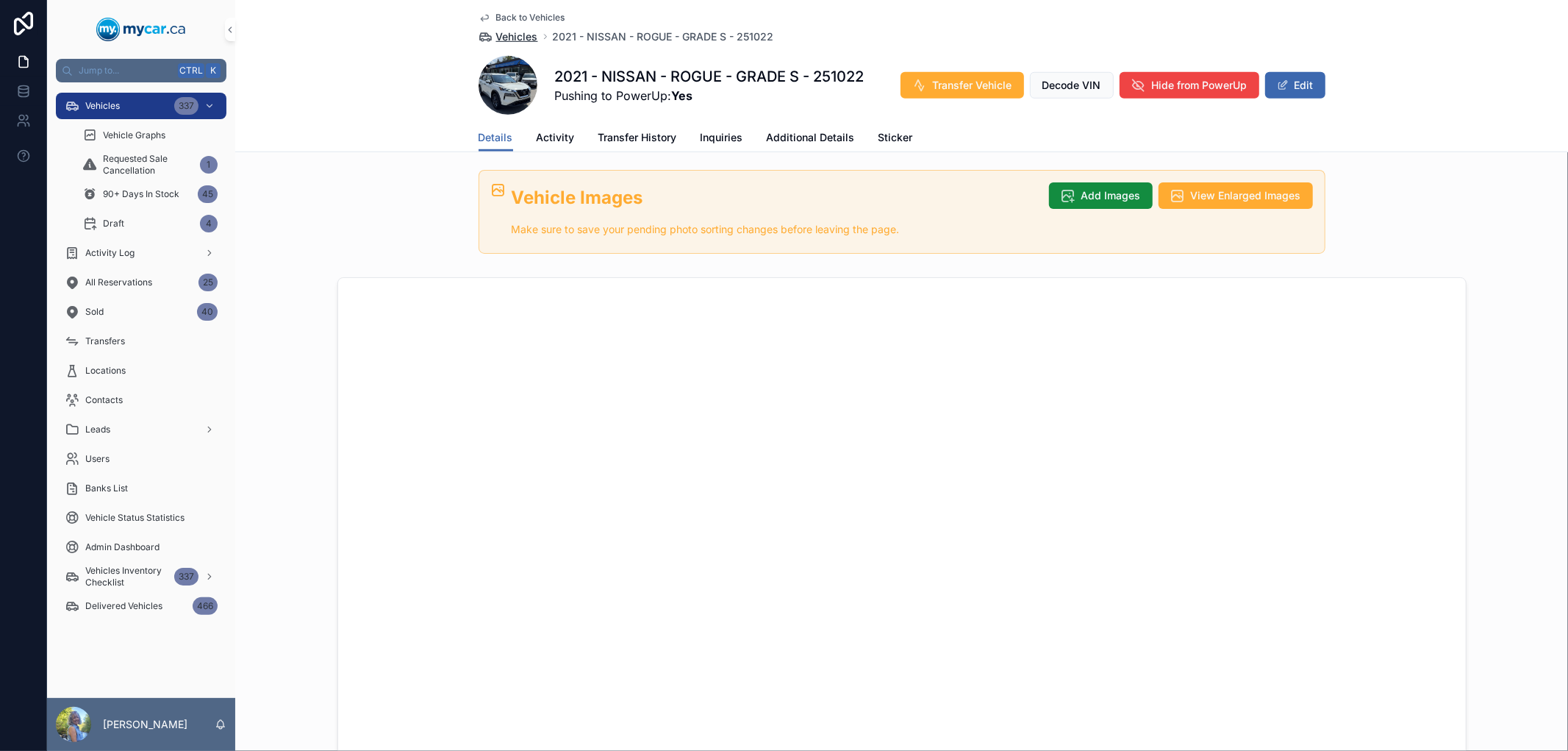
click at [511, 30] on span "Vehicles" at bounding box center [517, 37] width 42 height 15
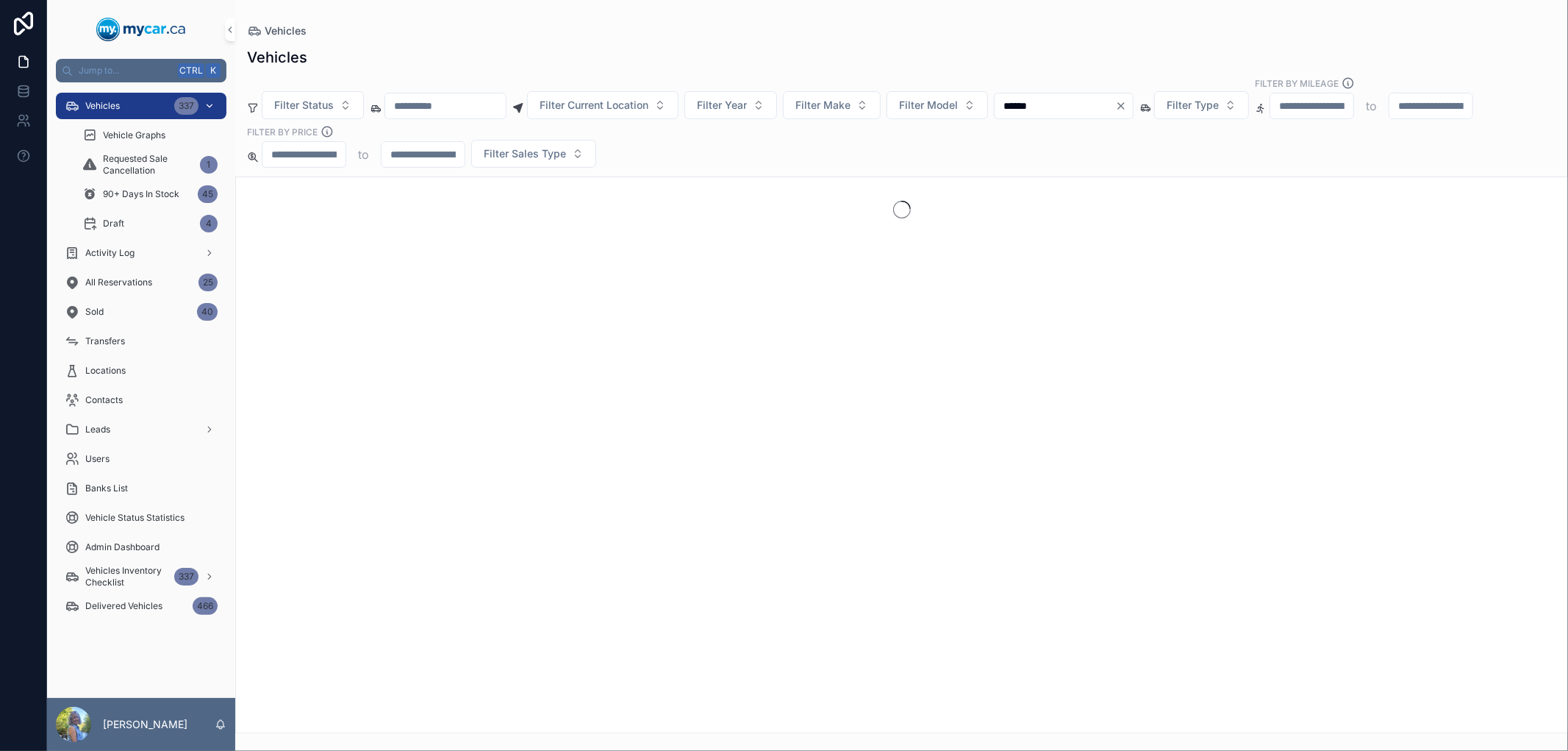
click at [148, 108] on div "Vehicles 337" at bounding box center [141, 105] width 153 height 23
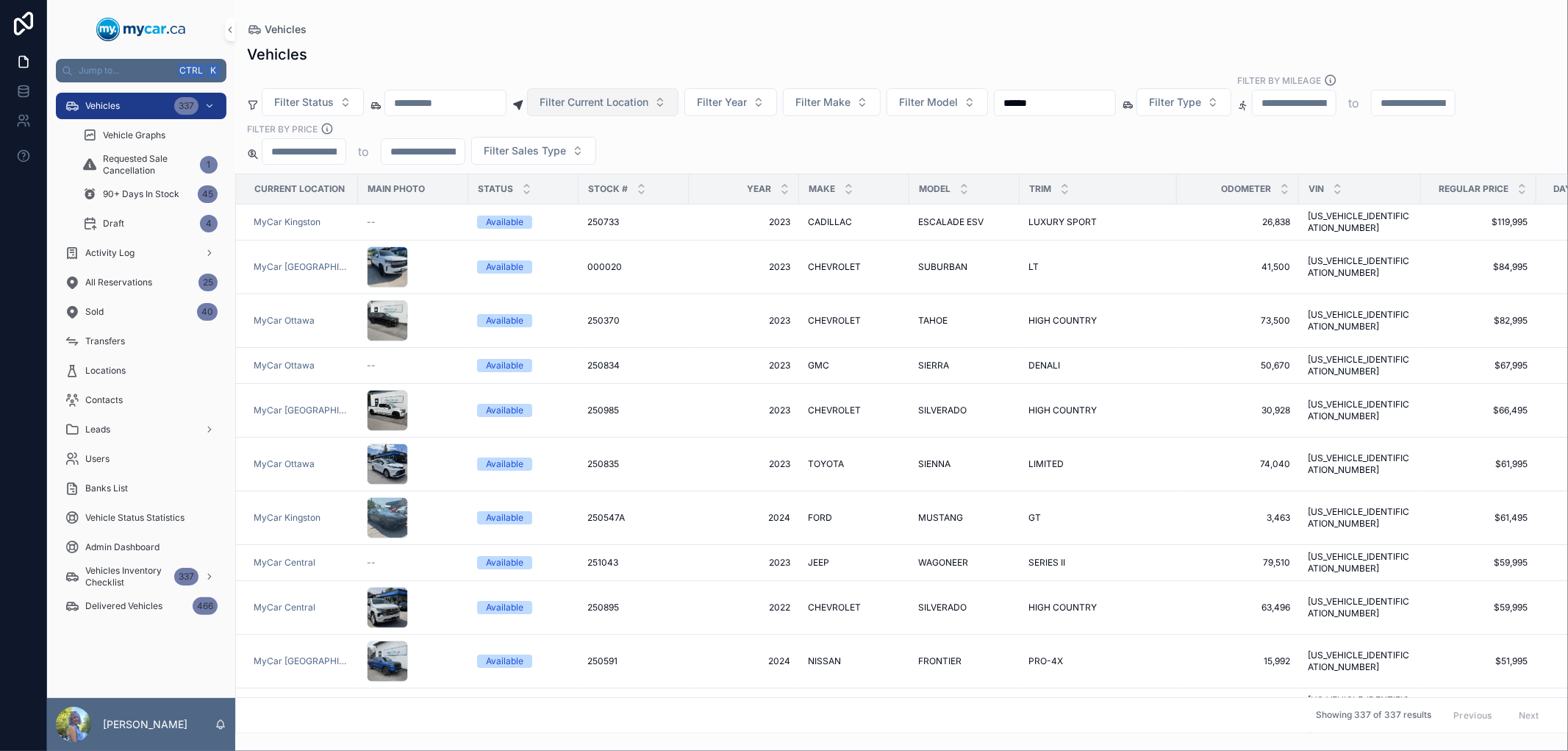
click at [678, 107] on button "Filter Current Location" at bounding box center [602, 102] width 151 height 28
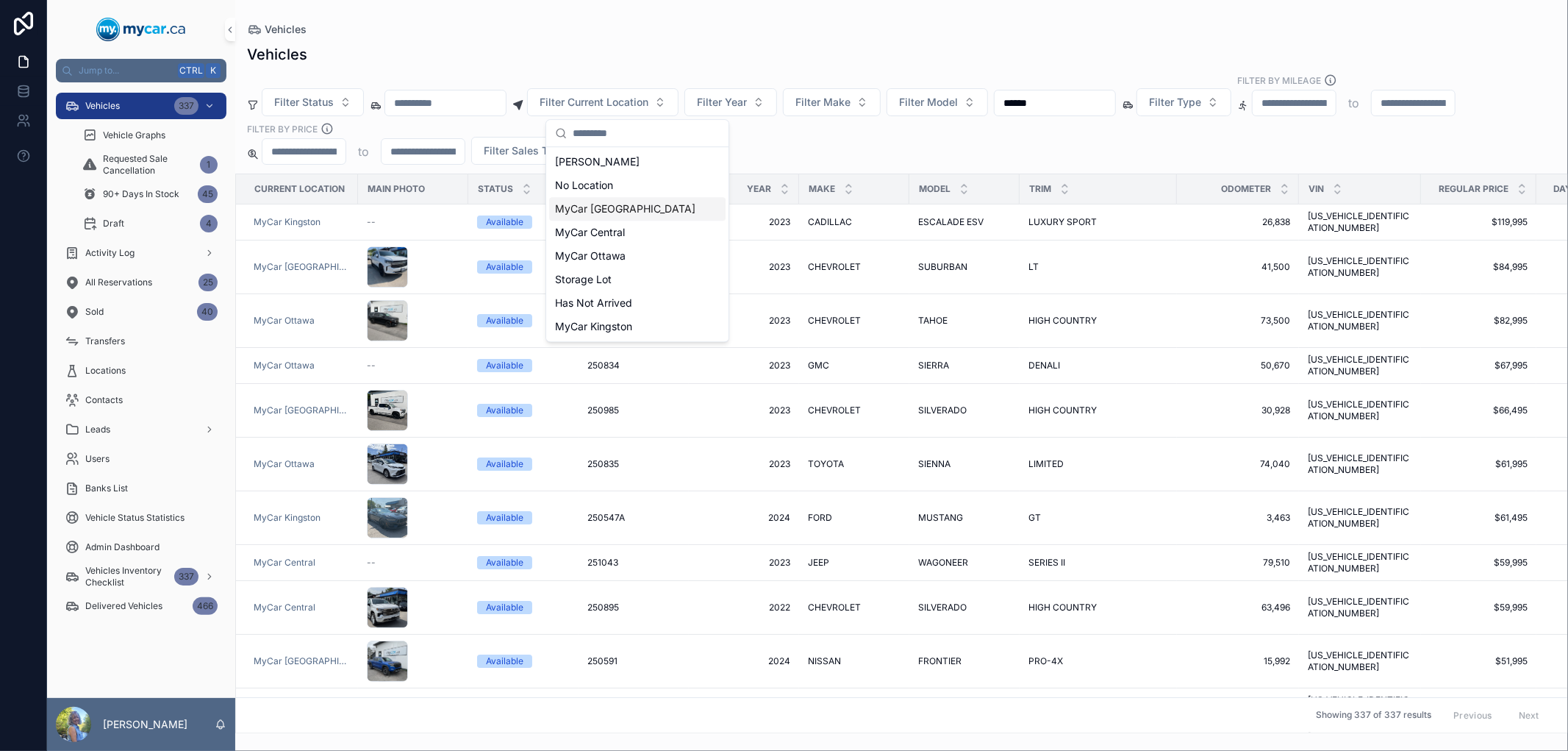
click at [649, 212] on div "MyCar [GEOGRAPHIC_DATA]" at bounding box center [637, 208] width 176 height 23
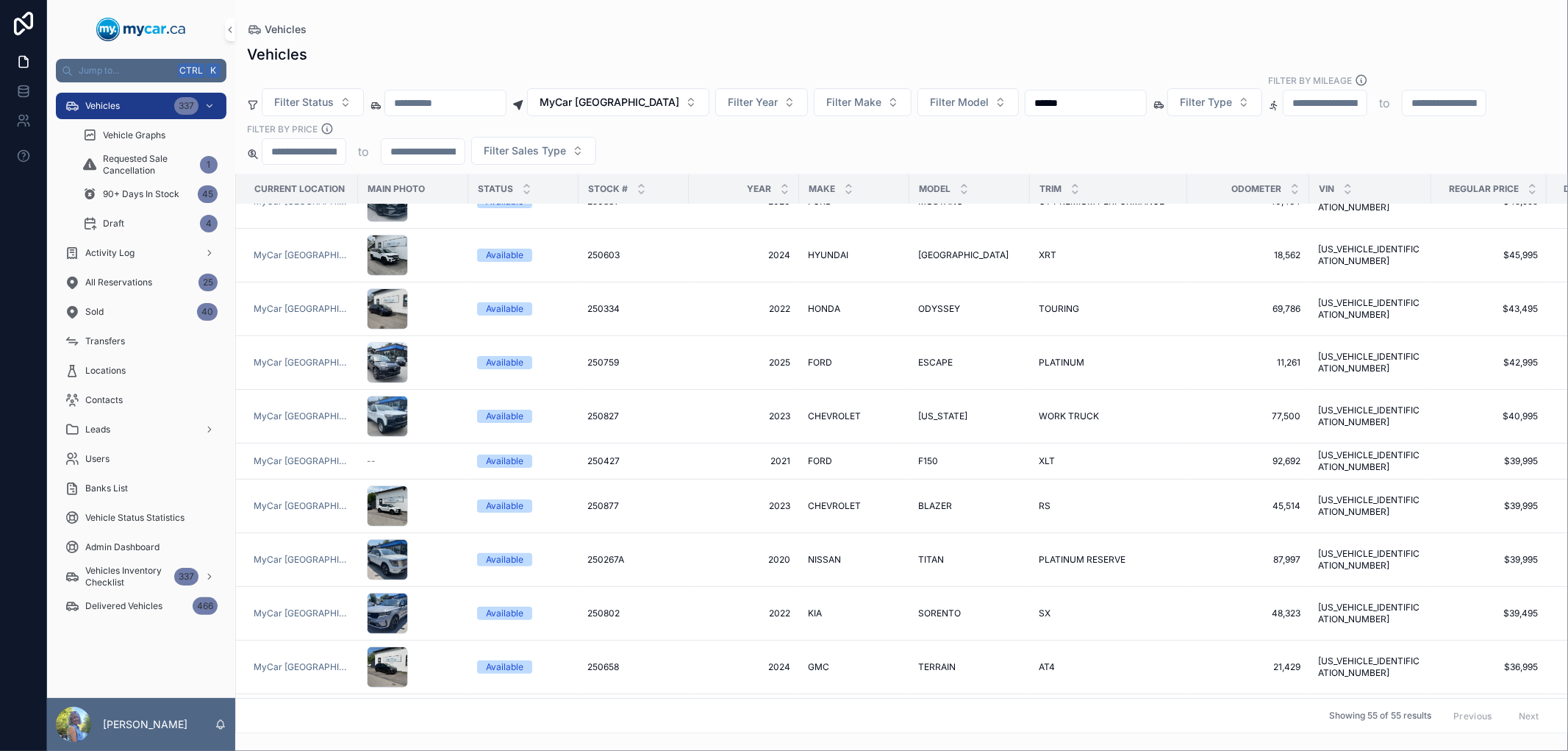
scroll to position [327, 0]
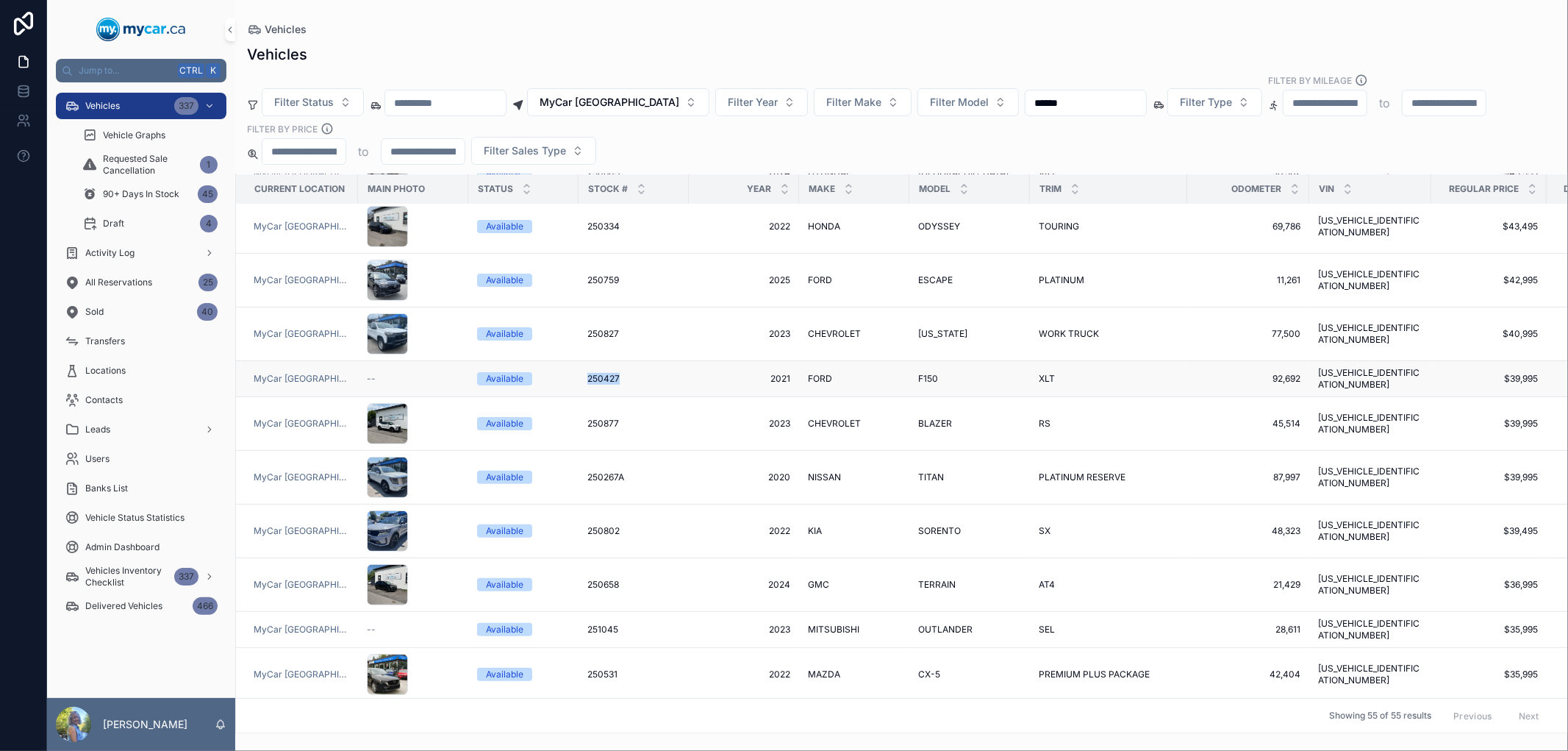
drag, startPoint x: 566, startPoint y: 373, endPoint x: 641, endPoint y: 370, distance: 75.1
click at [641, 370] on tr "MyCar North Bay -- Available 250427 250427 2021 2021 FORD FORD F150 F150 XLT XL…" at bounding box center [948, 379] width 1426 height 36
click at [607, 373] on span "250427" at bounding box center [603, 379] width 32 height 12
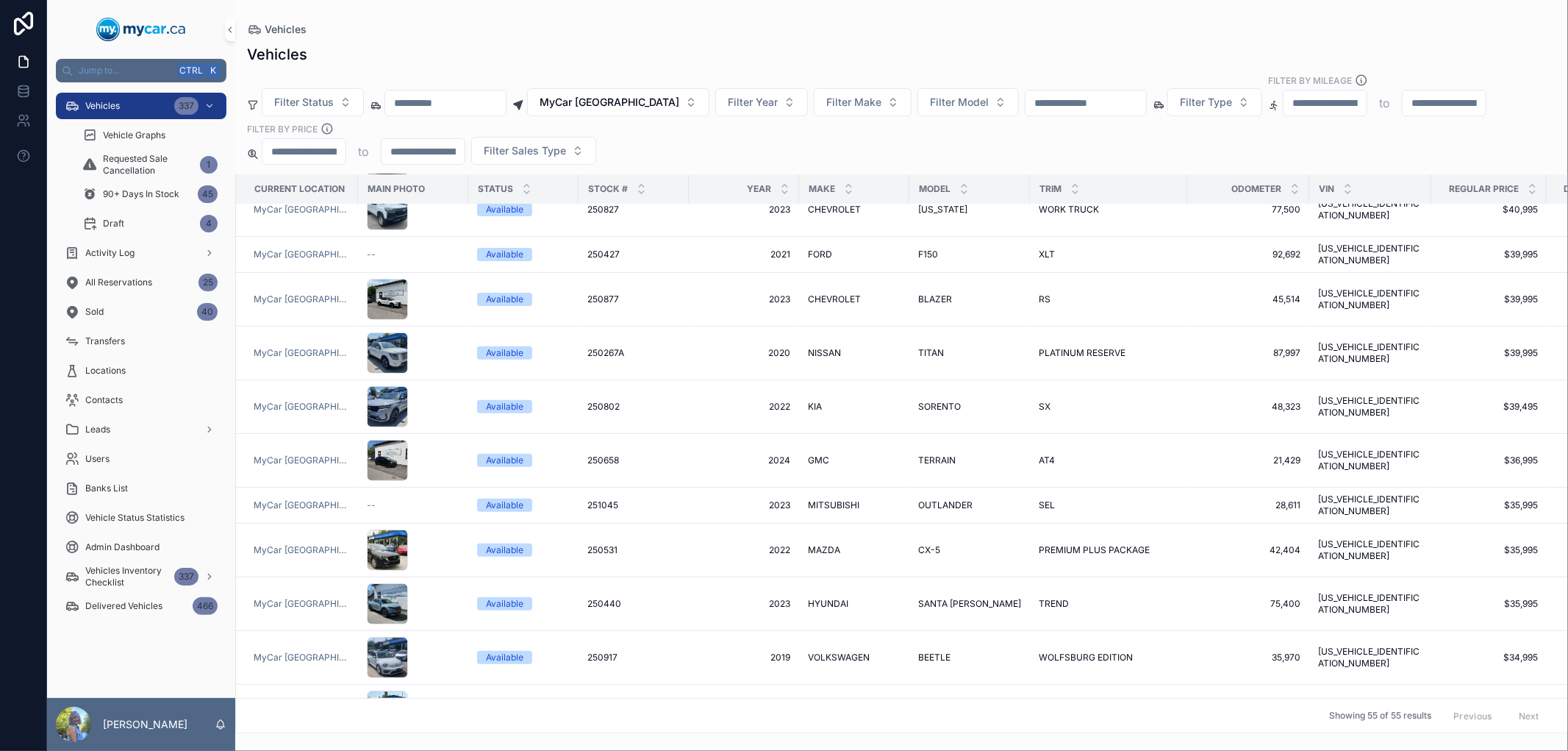
scroll to position [490, 0]
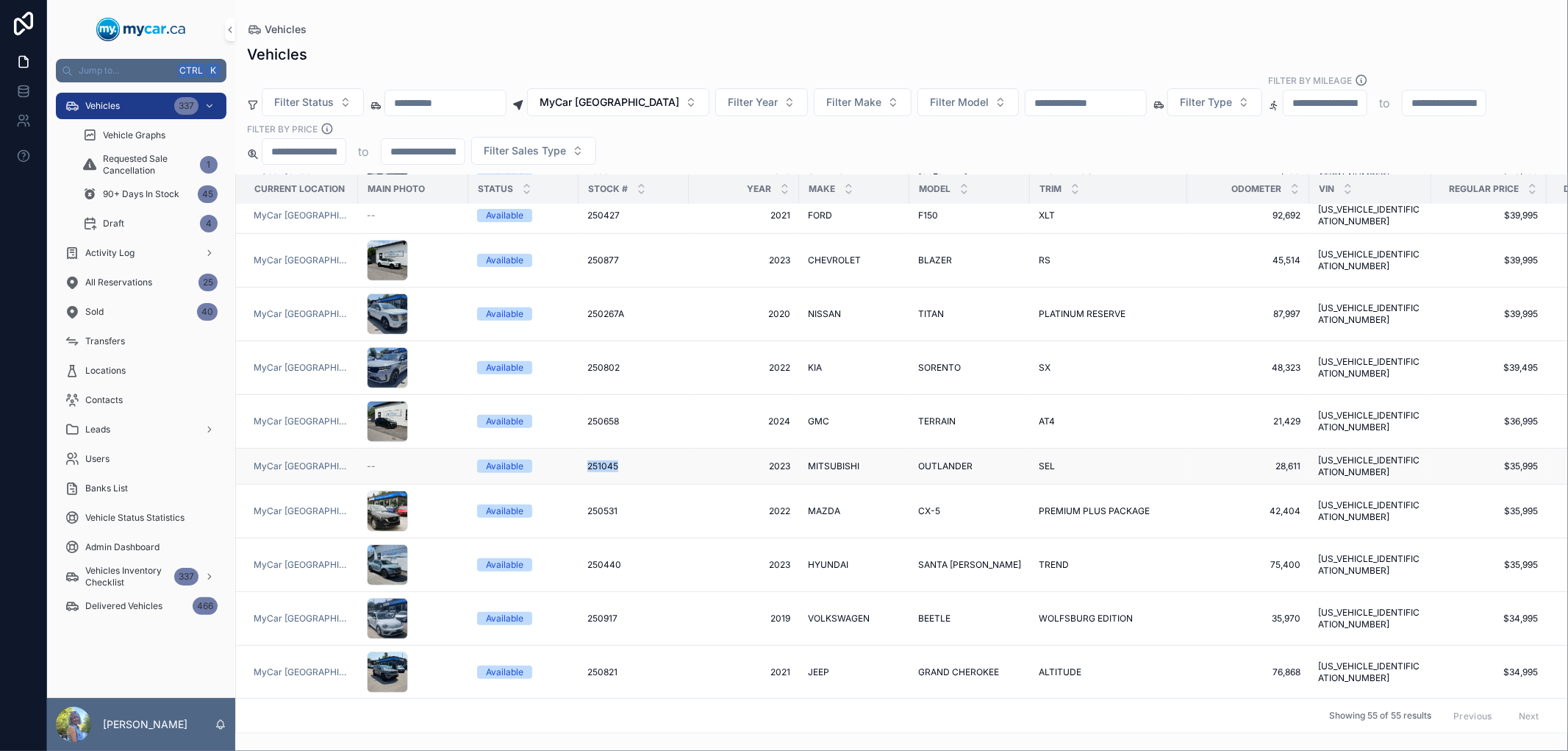
drag, startPoint x: 570, startPoint y: 445, endPoint x: 636, endPoint y: 453, distance: 66.5
click at [636, 453] on tr "MyCar North Bay -- Available 251045 251045 2023 2023 MITSUBISHI MITSUBISHI OUTL…" at bounding box center [948, 466] width 1426 height 36
copy tr "251045"
click at [564, 460] on div "Available" at bounding box center [523, 466] width 93 height 13
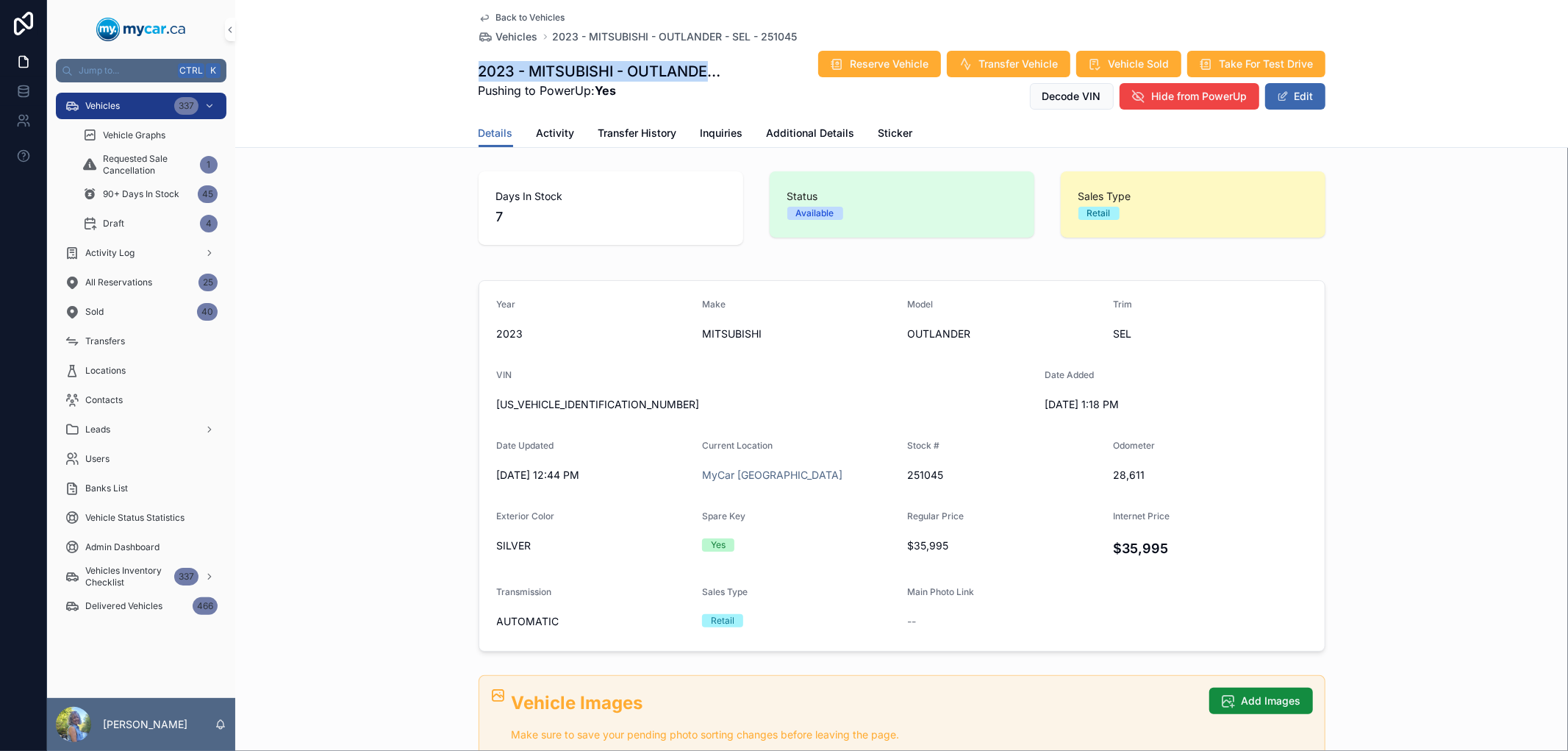
drag, startPoint x: 474, startPoint y: 66, endPoint x: 700, endPoint y: 67, distance: 226.0
click at [700, 67] on h1 "2023 - MITSUBISHI - OUTLANDER - SEL - 251045" at bounding box center [603, 71] width 250 height 20
copy h1 "2023 - MITSUBISHI - OUTLANDE"
drag, startPoint x: 943, startPoint y: 476, endPoint x: 900, endPoint y: 476, distance: 43.0
click at [900, 476] on form "Year 2023 Make MITSUBISHI Model OUTLANDER Trim SEL VIN JA4J4UA89PZ619877 Date A…" at bounding box center [902, 466] width 845 height 370
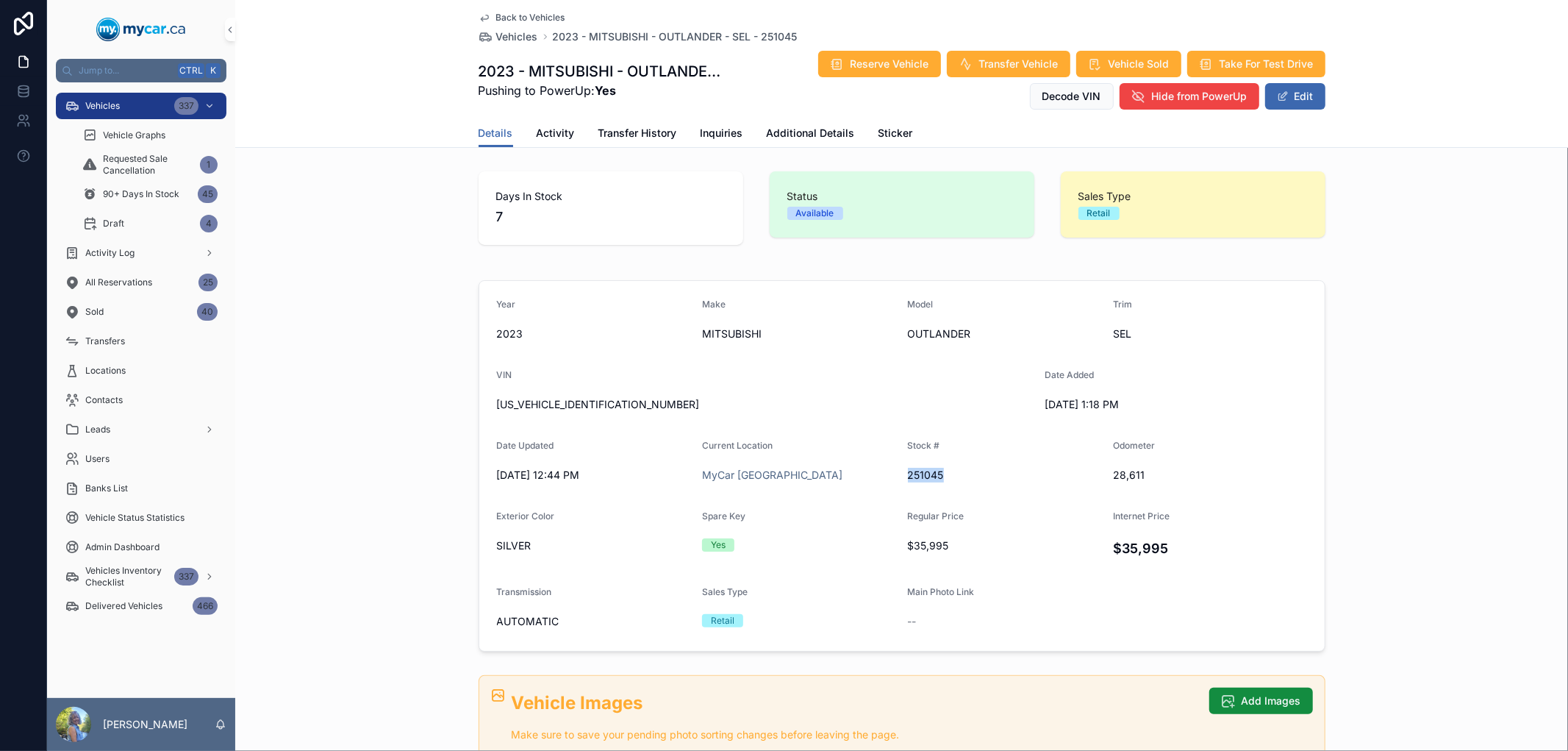
copy span "251045"
click at [113, 105] on span "Vehicles" at bounding box center [102, 106] width 34 height 12
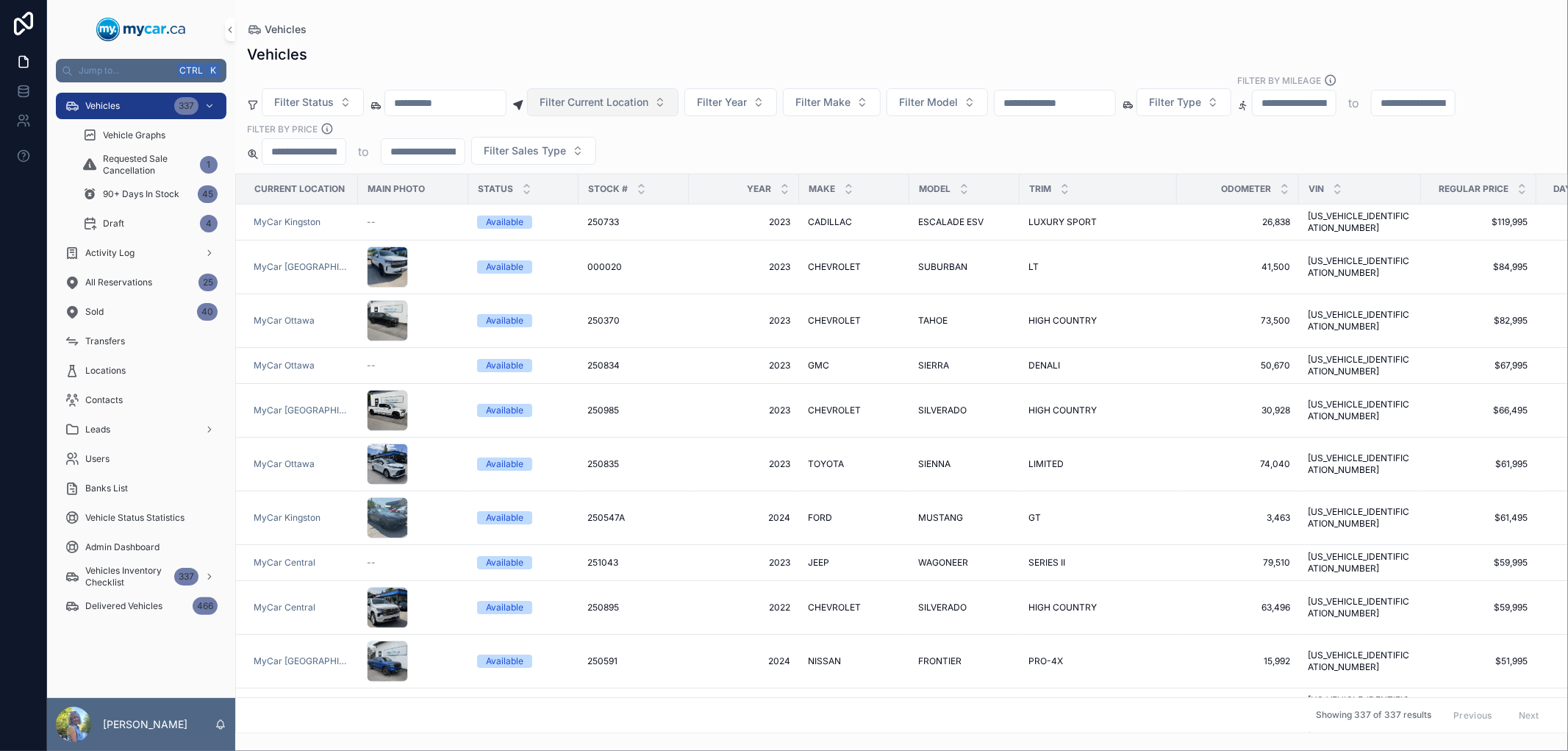
click at [649, 107] on span "Filter Current Location" at bounding box center [594, 102] width 109 height 15
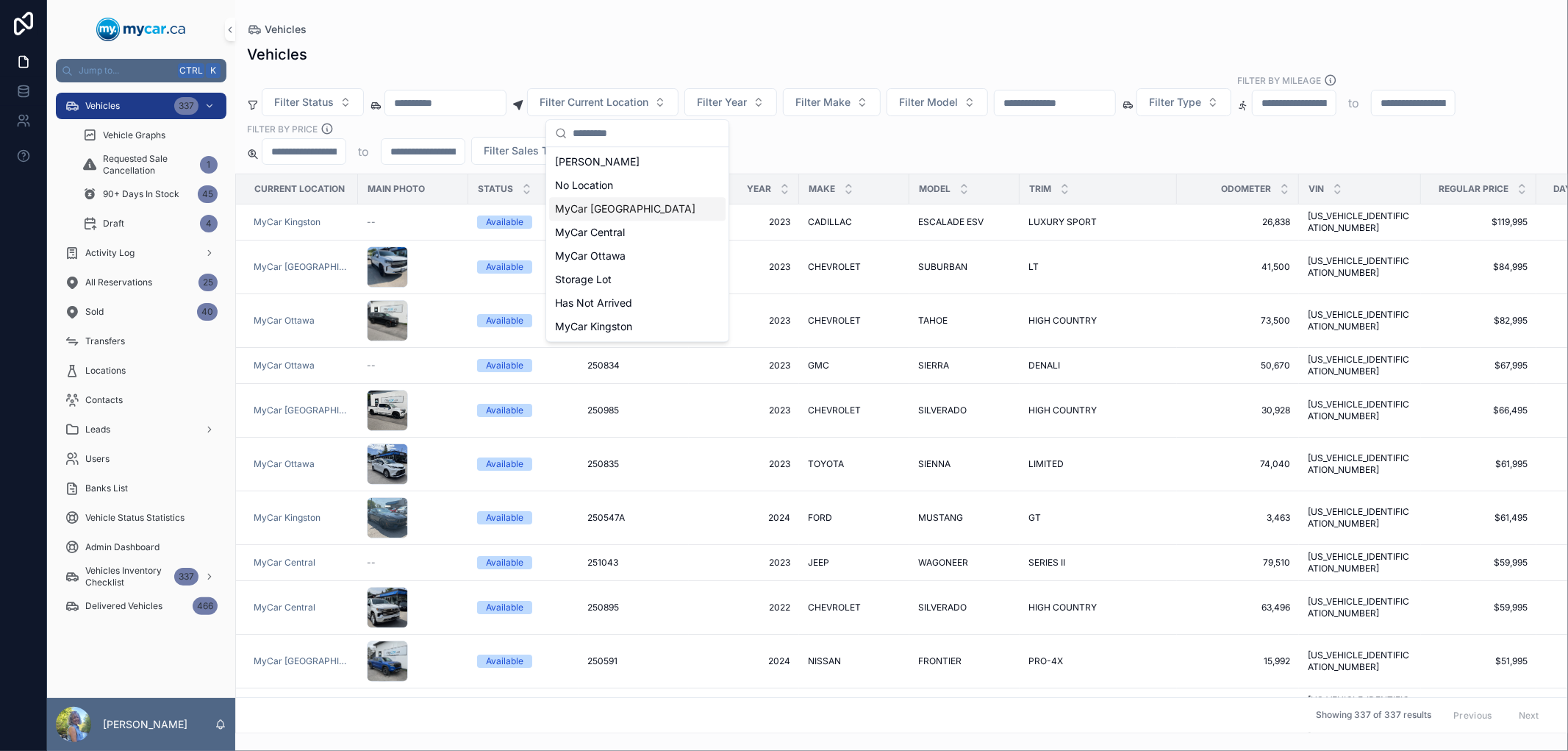
click at [599, 207] on span "MyCar [GEOGRAPHIC_DATA]" at bounding box center [624, 209] width 140 height 15
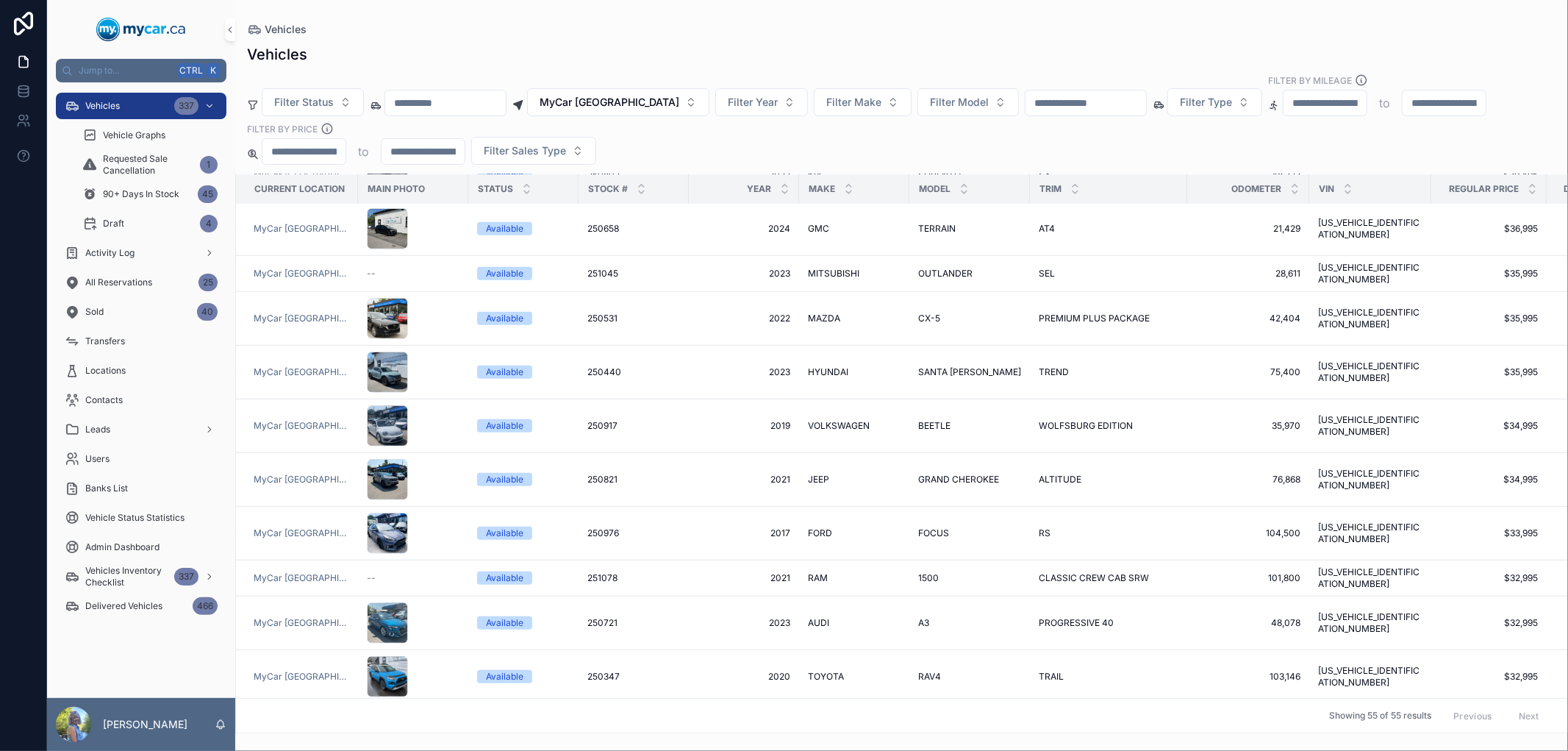
scroll to position [735, 0]
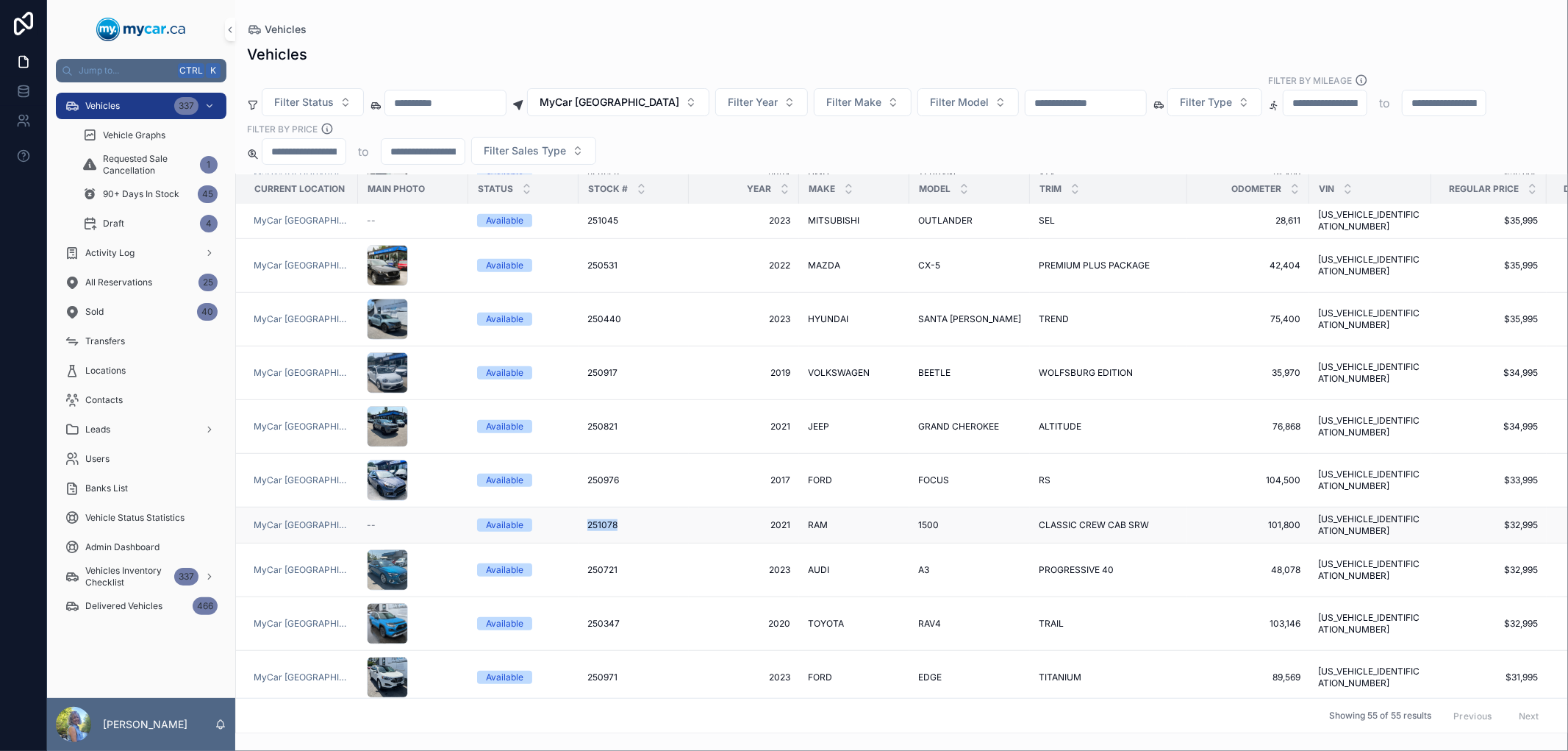
drag, startPoint x: 582, startPoint y: 498, endPoint x: 657, endPoint y: 496, distance: 75.0
click at [657, 508] on td "251078 251078" at bounding box center [634, 525] width 110 height 36
copy span "251078"
click at [587, 519] on span "251078" at bounding box center [602, 524] width 30 height 12
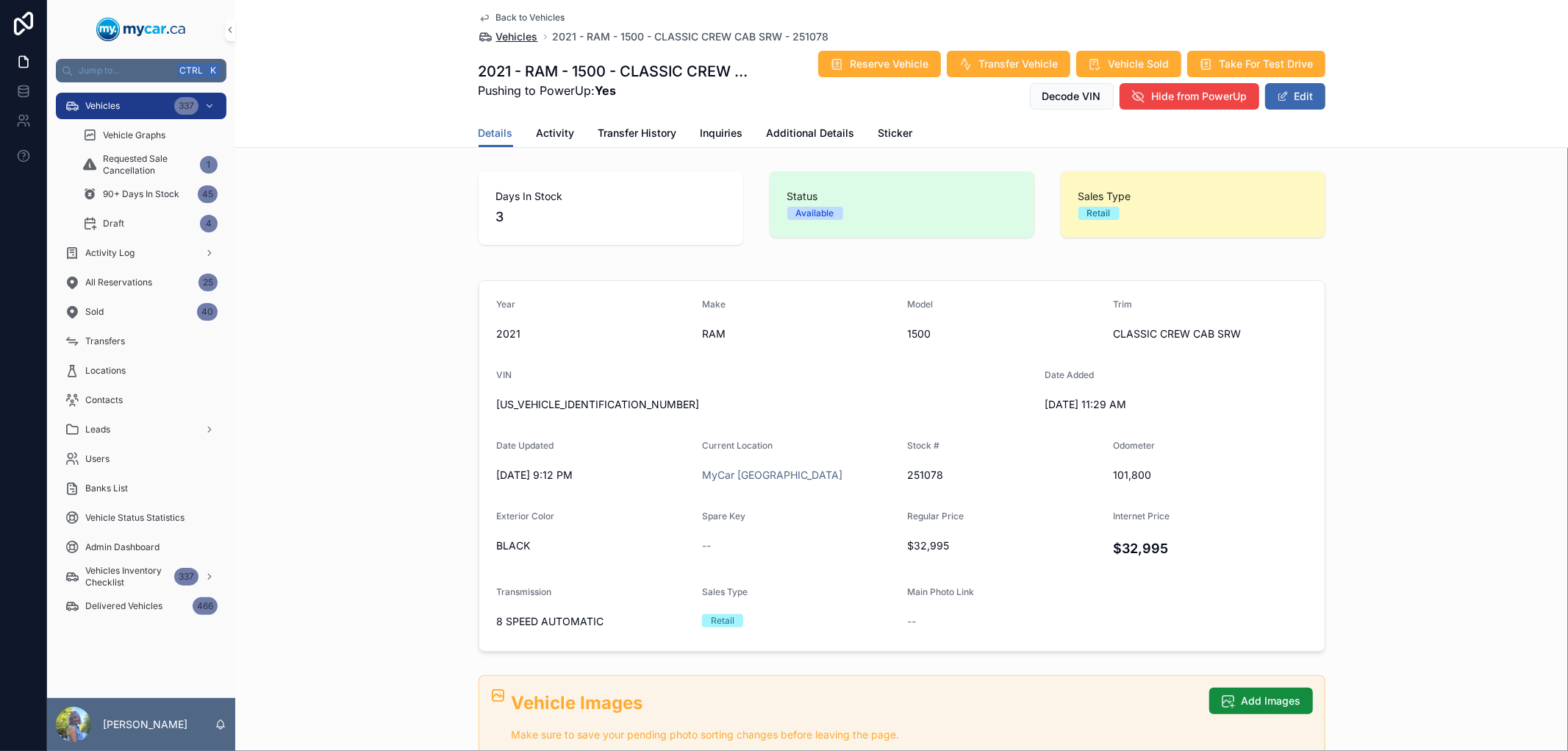
click at [518, 34] on span "Vehicles" at bounding box center [517, 37] width 42 height 15
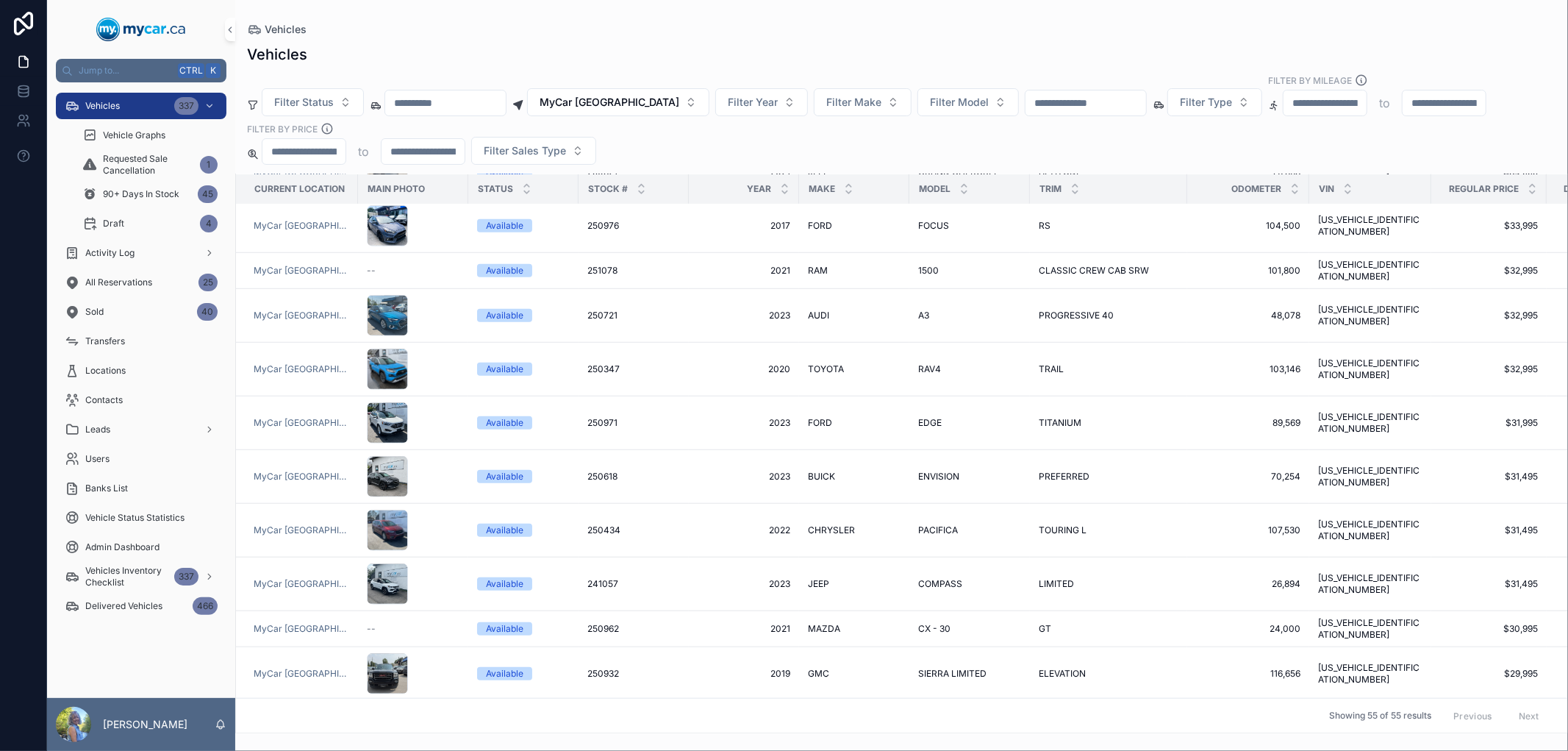
scroll to position [1061, 0]
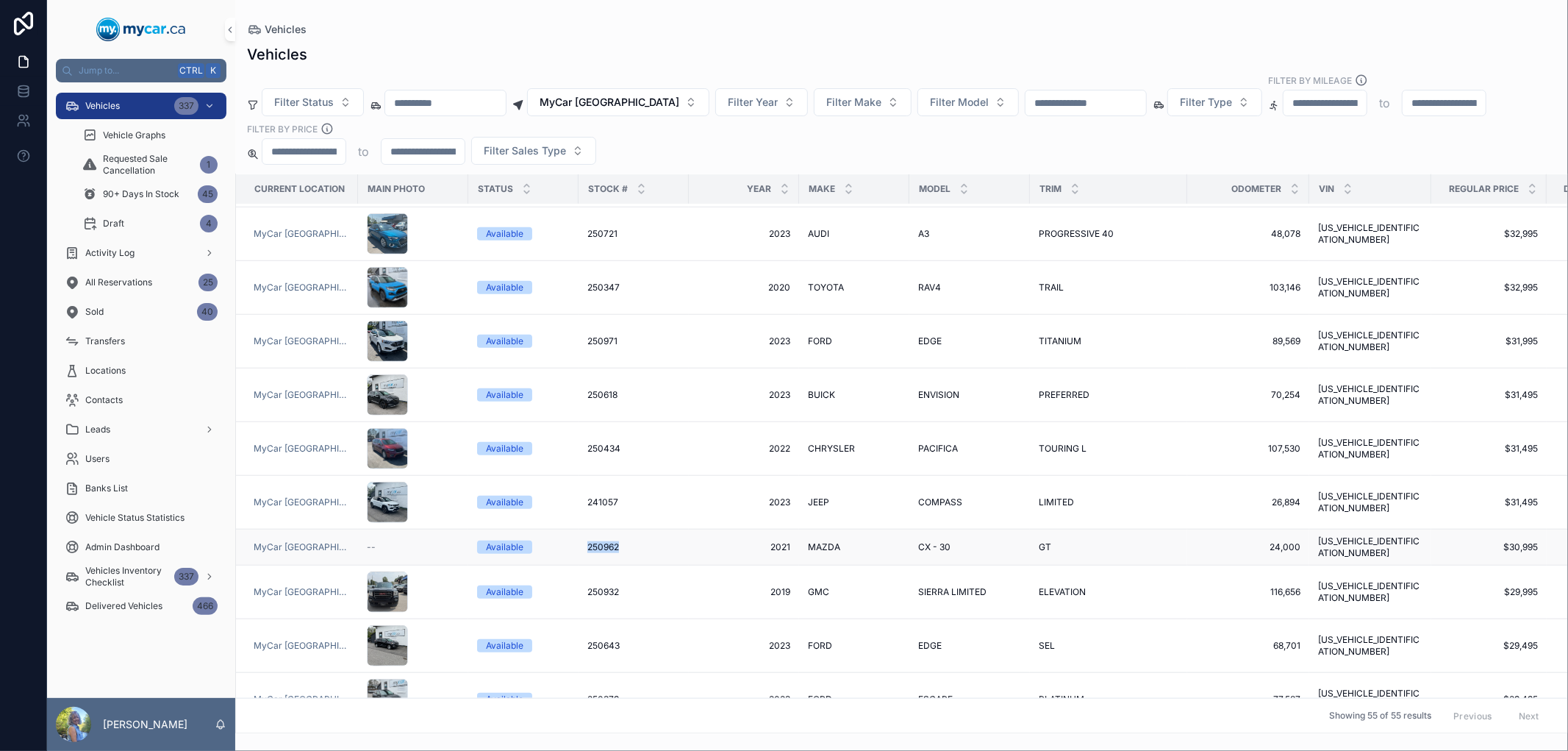
drag, startPoint x: 577, startPoint y: 525, endPoint x: 628, endPoint y: 523, distance: 51.0
click at [628, 529] on td "250962 250962" at bounding box center [634, 547] width 110 height 36
copy span "250962"
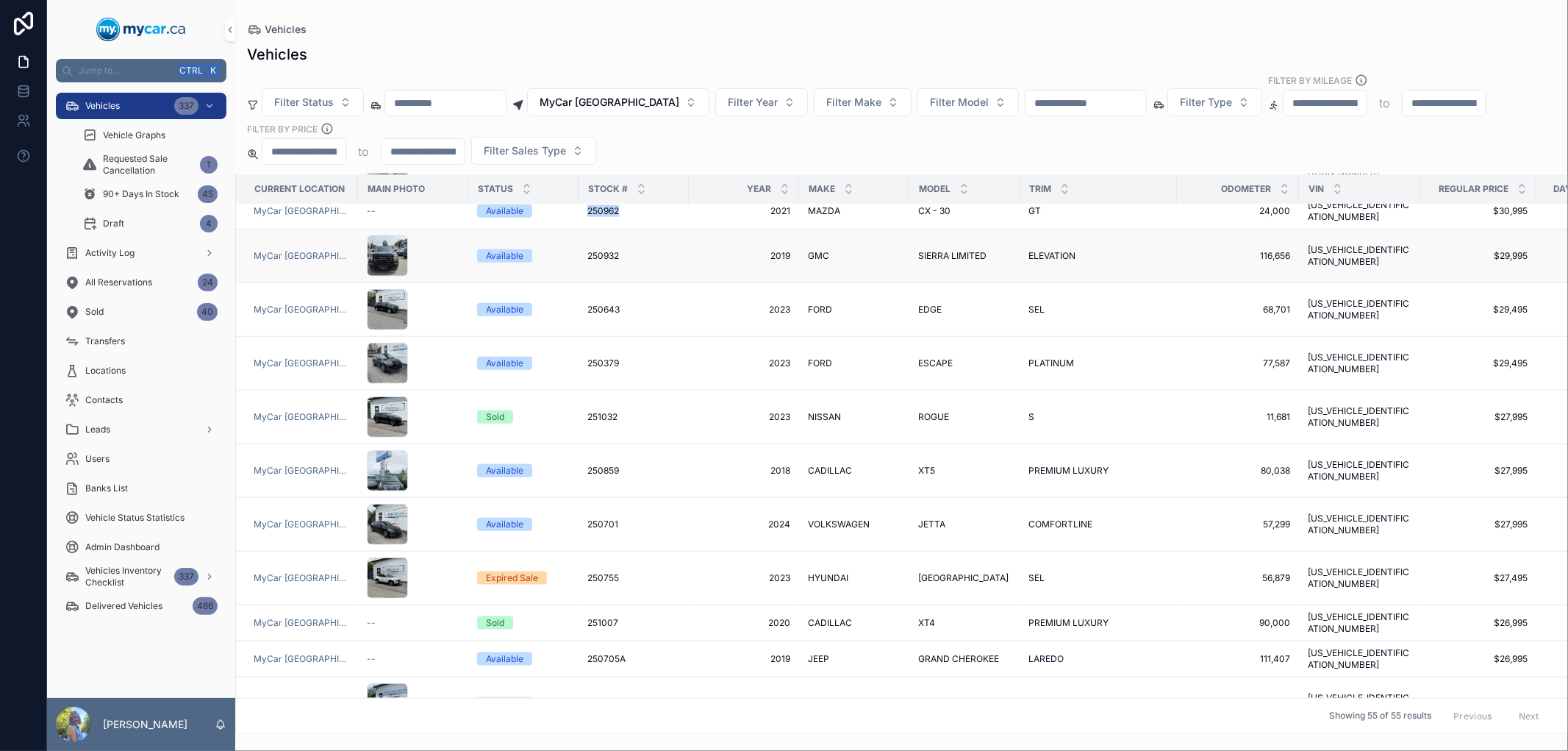
scroll to position [1469, 0]
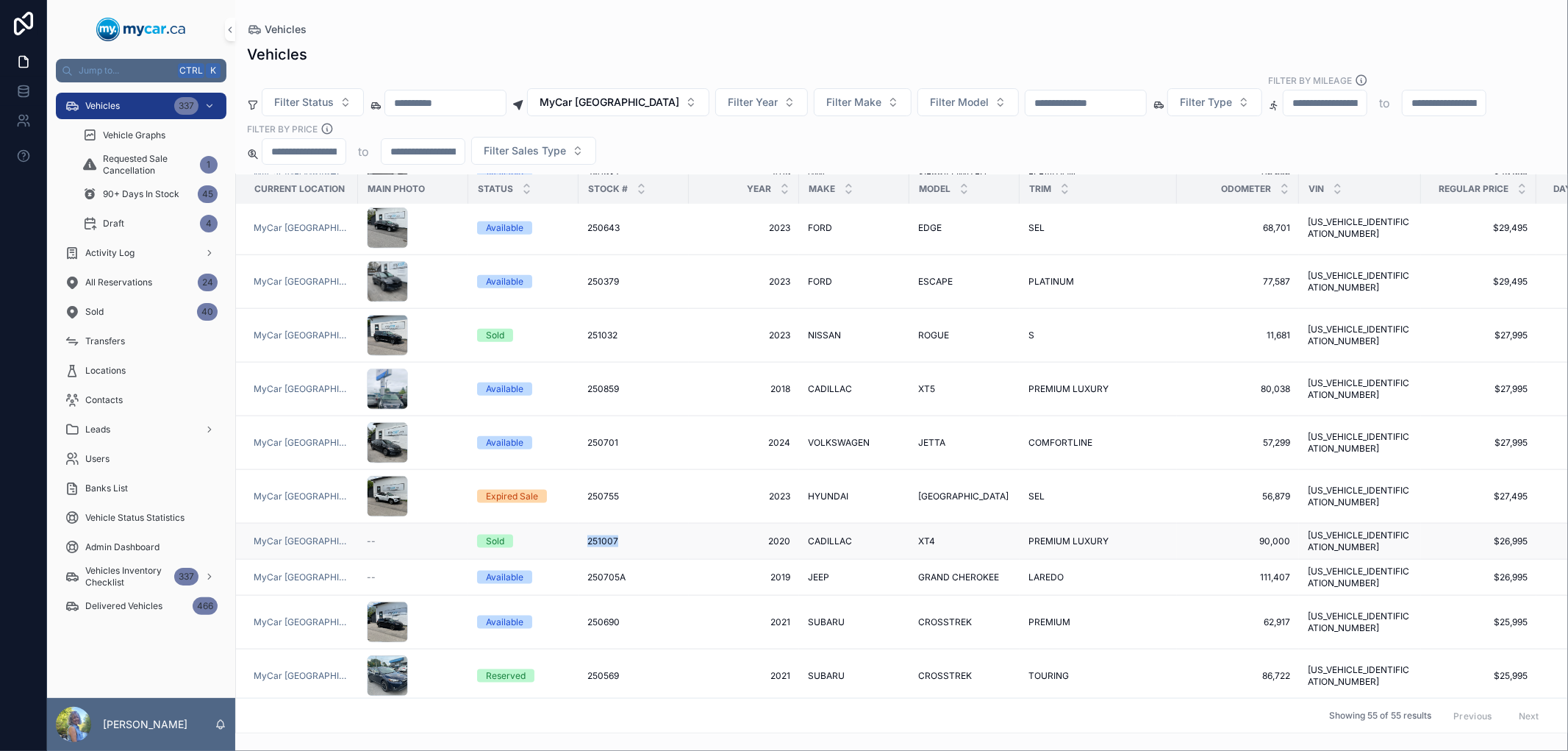
drag, startPoint x: 566, startPoint y: 512, endPoint x: 622, endPoint y: 517, distance: 56.2
click at [622, 524] on tr "MyCar North Bay -- Sold 251007 251007 2020 2020 CADILLAC CADILLAC XT4 XT4 PREMI…" at bounding box center [944, 541] width 1416 height 36
drag, startPoint x: 573, startPoint y: 537, endPoint x: 685, endPoint y: 537, distance: 112.0
click at [685, 560] on tr "MyCar North Bay -- Available 250705A 250705A 2019 2019 JEEP JEEP GRAND CHEROKEE…" at bounding box center [944, 577] width 1416 height 36
copy tr "250705A 250705A"
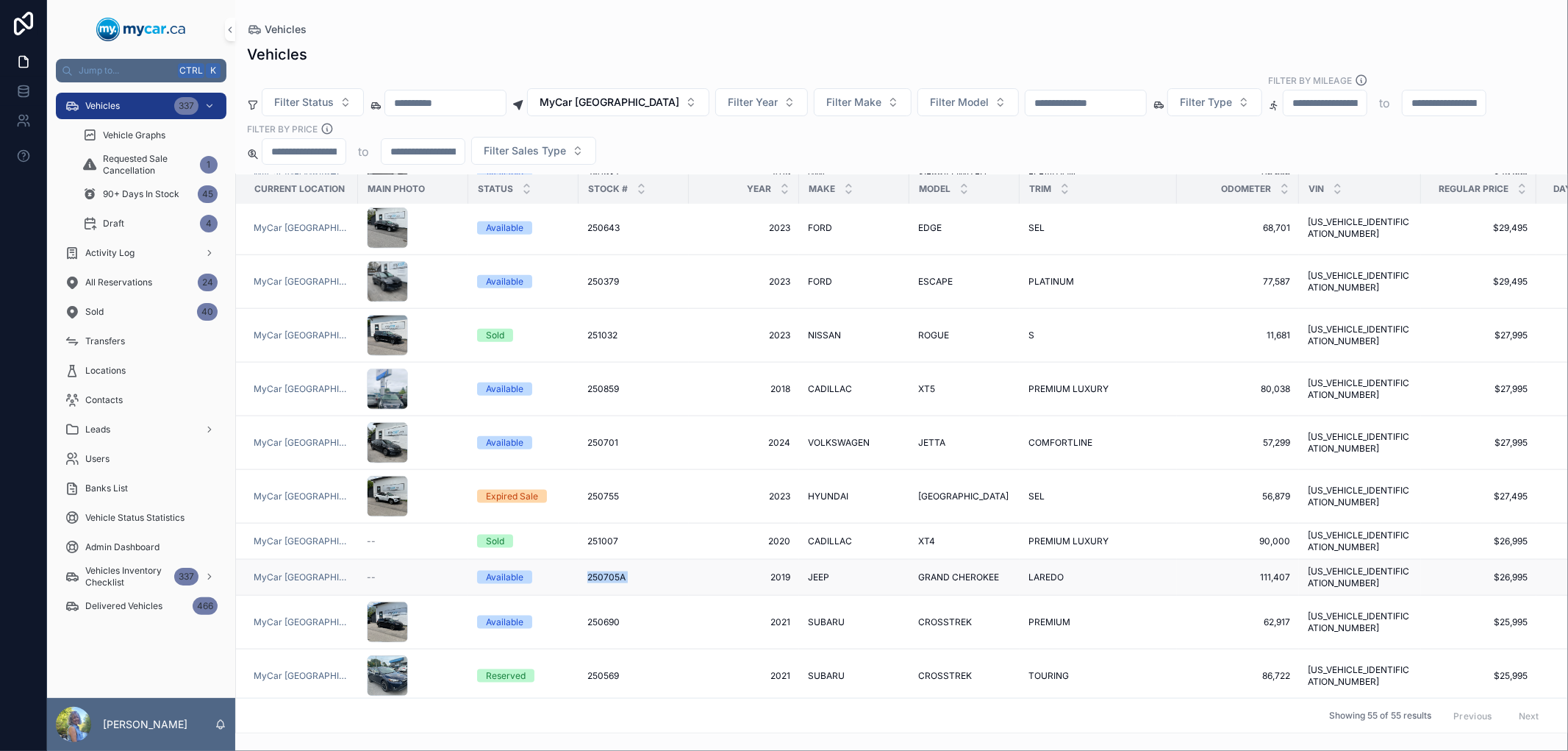
click at [613, 572] on span "250705A" at bounding box center [606, 577] width 38 height 12
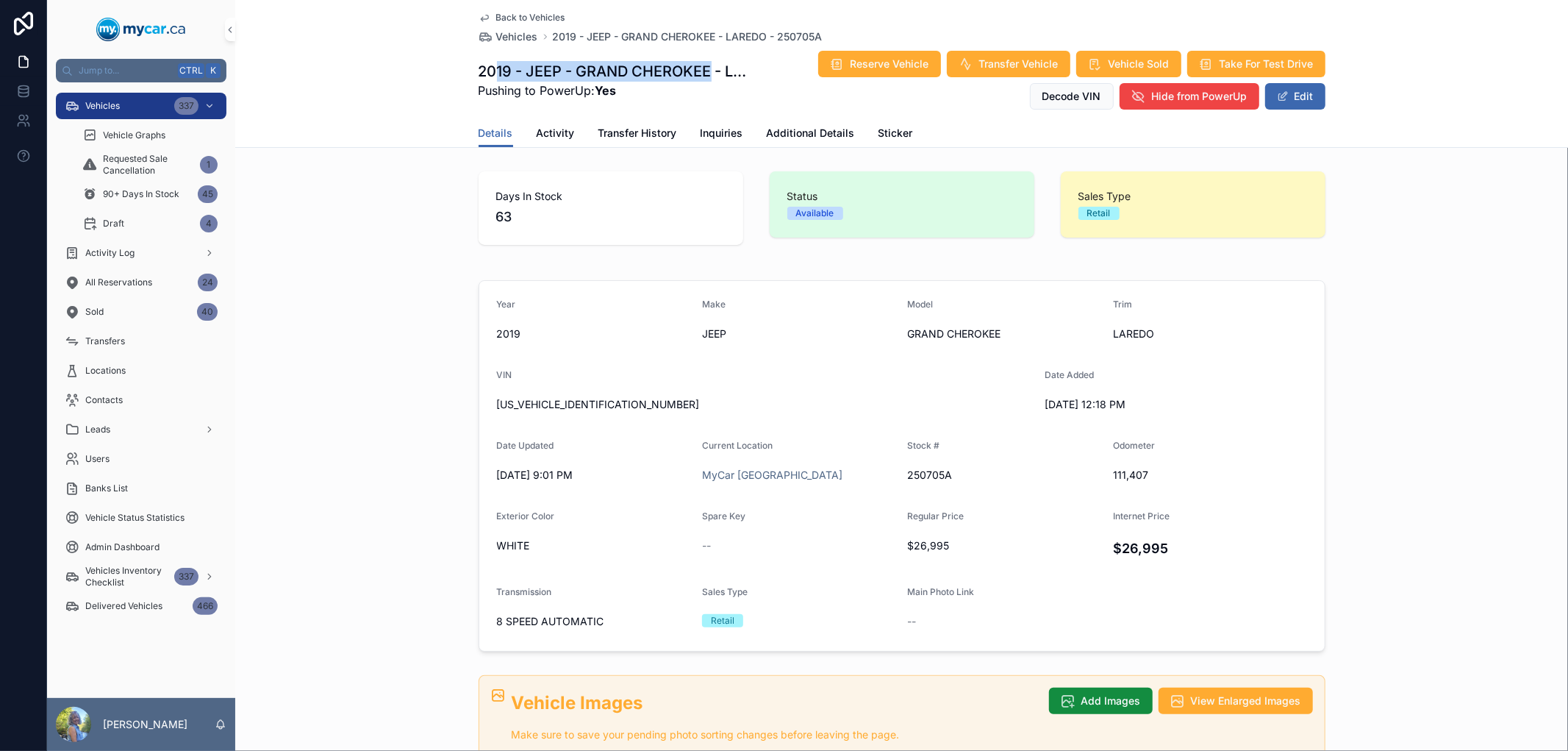
drag, startPoint x: 491, startPoint y: 71, endPoint x: 707, endPoint y: 69, distance: 216.0
click at [707, 69] on h1 "2019 - JEEP - GRAND CHEROKEE - LAREDO - 250705A" at bounding box center [612, 71] width 268 height 20
copy h1 "19 - JEEP - GRAND CHEROKEE"
click at [517, 33] on span "Vehicles" at bounding box center [517, 37] width 42 height 15
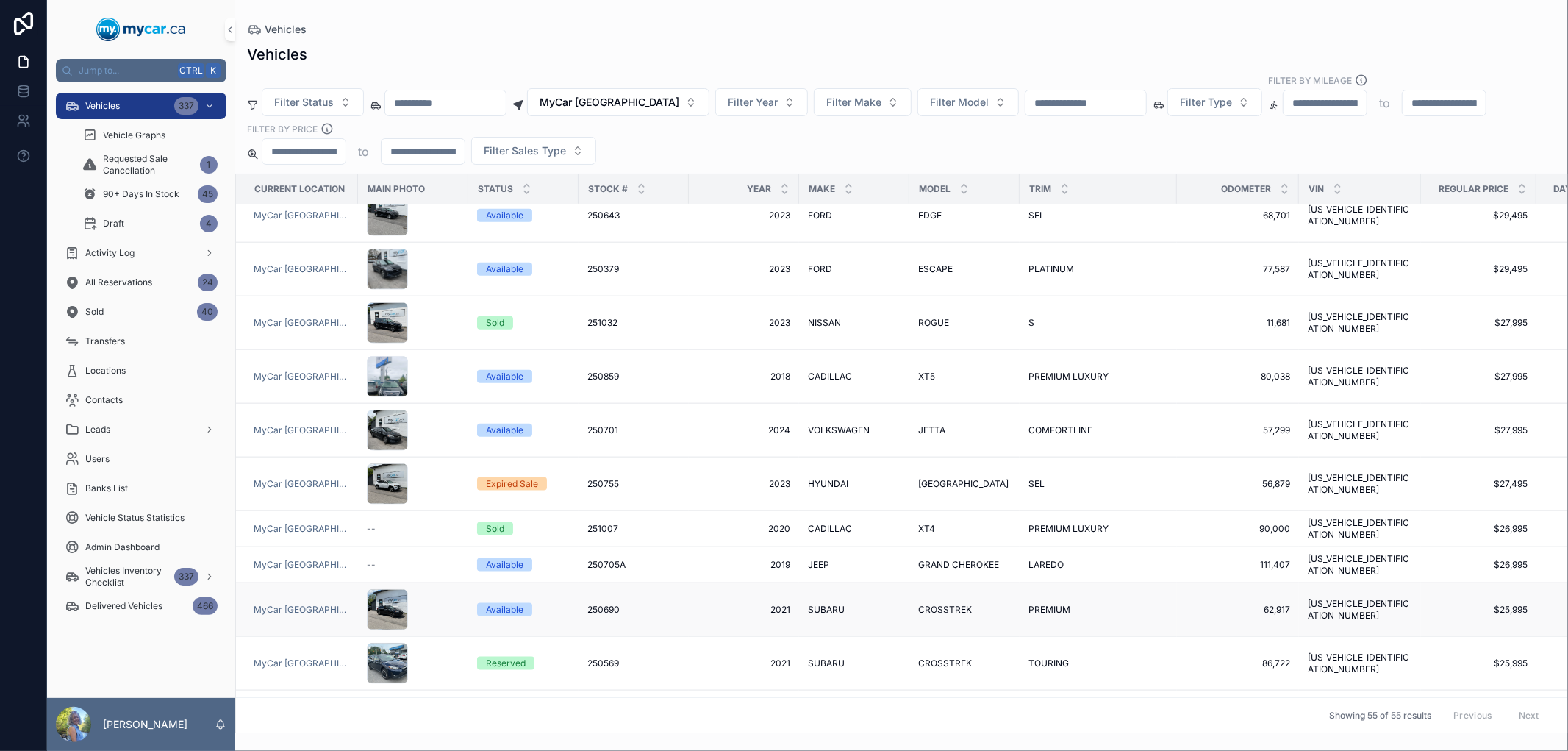
scroll to position [1634, 0]
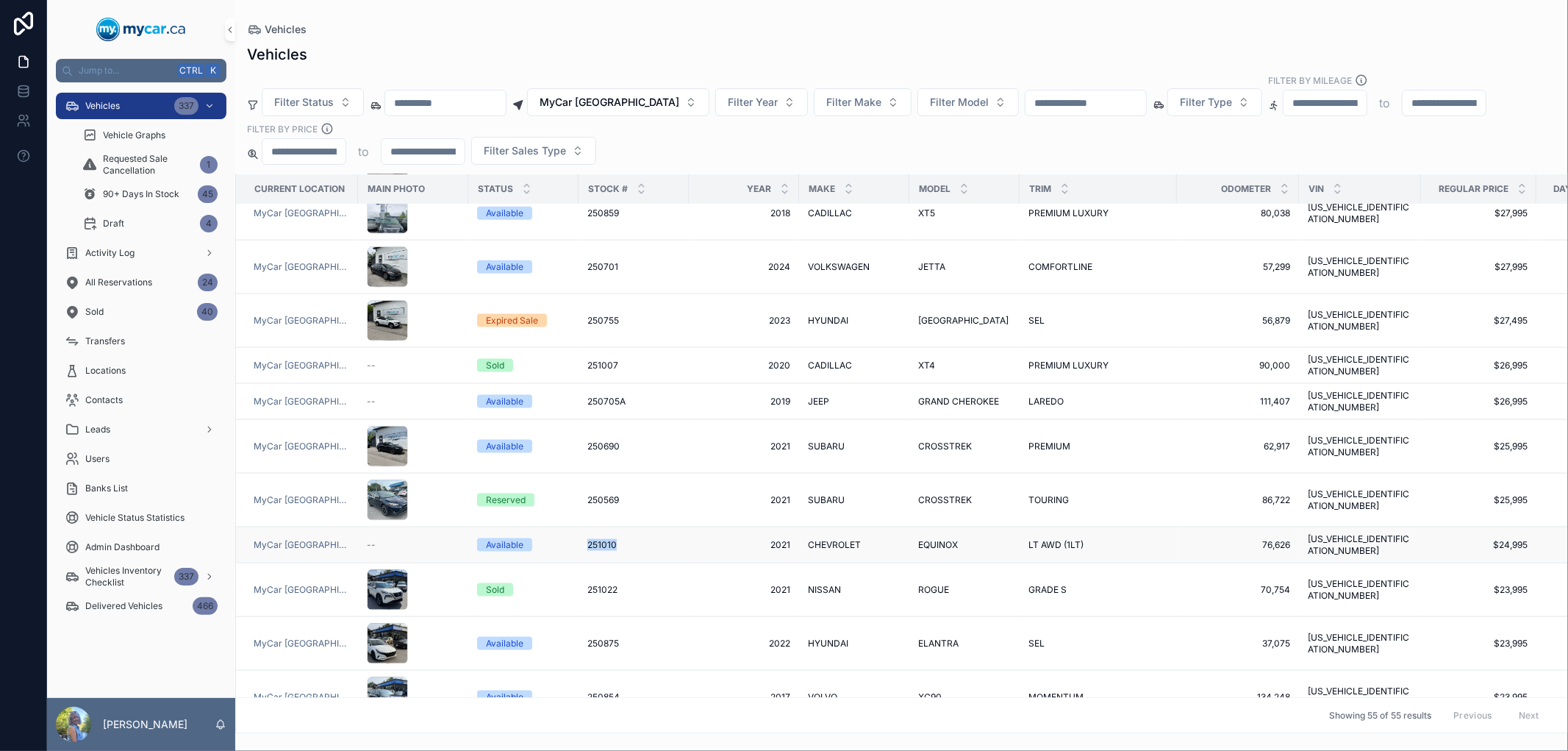
drag, startPoint x: 581, startPoint y: 512, endPoint x: 671, endPoint y: 518, distance: 90.2
click at [671, 527] on td "251010 251010" at bounding box center [634, 545] width 110 height 36
copy span "251010"
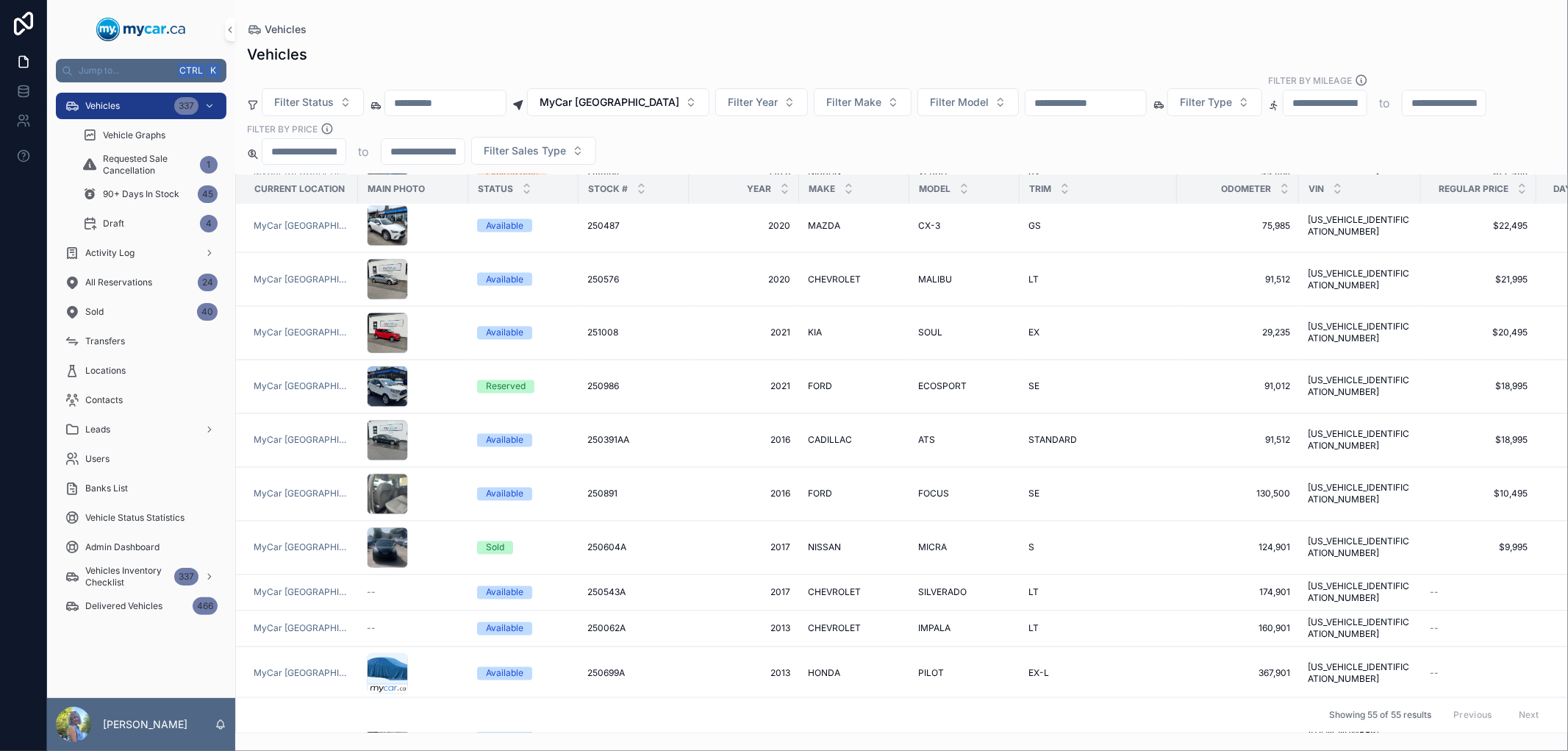
scroll to position [2220, 0]
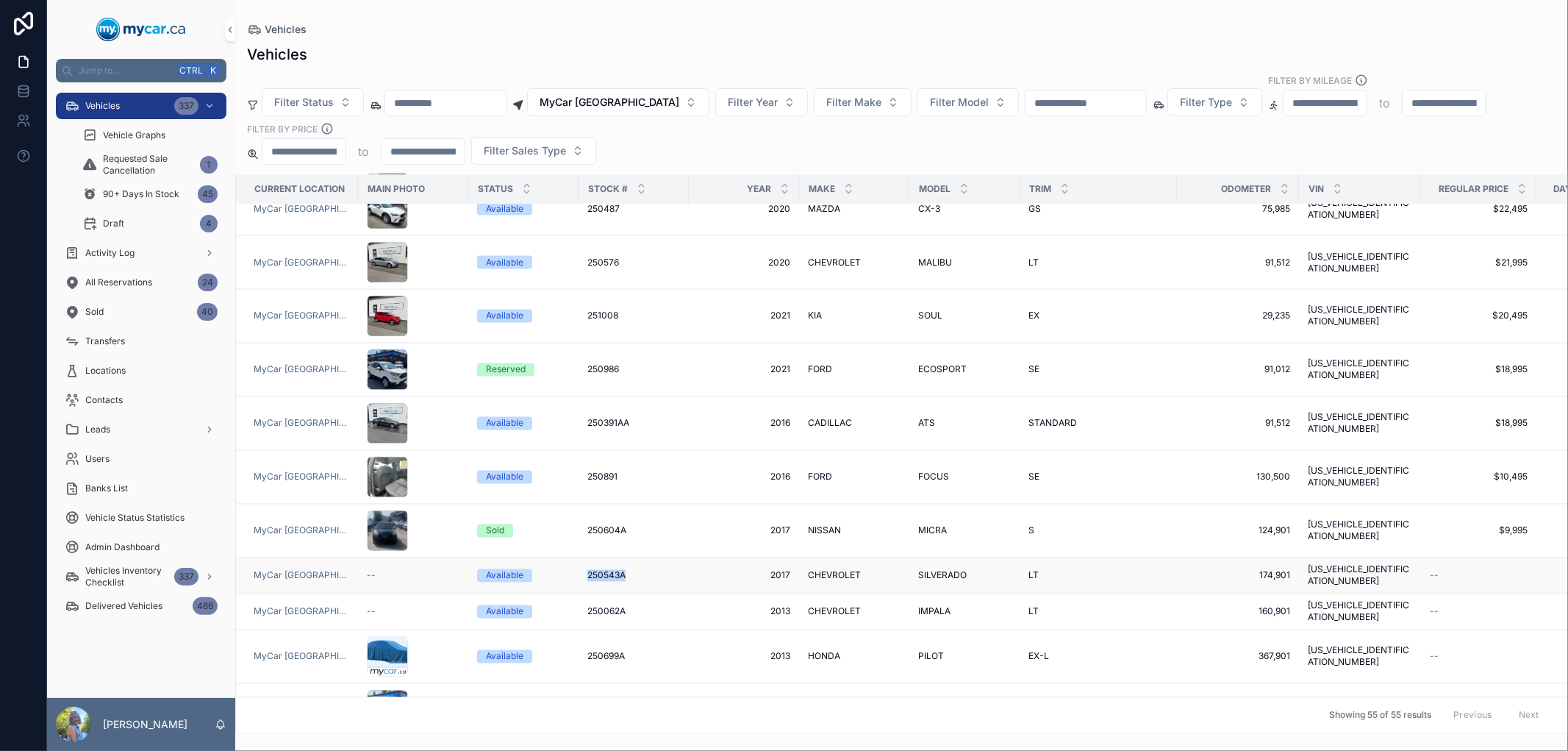
drag, startPoint x: 568, startPoint y: 540, endPoint x: 667, endPoint y: 540, distance: 99.0
click at [667, 558] on tr "MyCar North Bay -- Available 250543A 250543A 2017 2017 CHEVROLET CHEVROLET SILV…" at bounding box center [944, 576] width 1416 height 36
copy tr "250543A"
click at [603, 570] on span "250543A" at bounding box center [606, 576] width 38 height 12
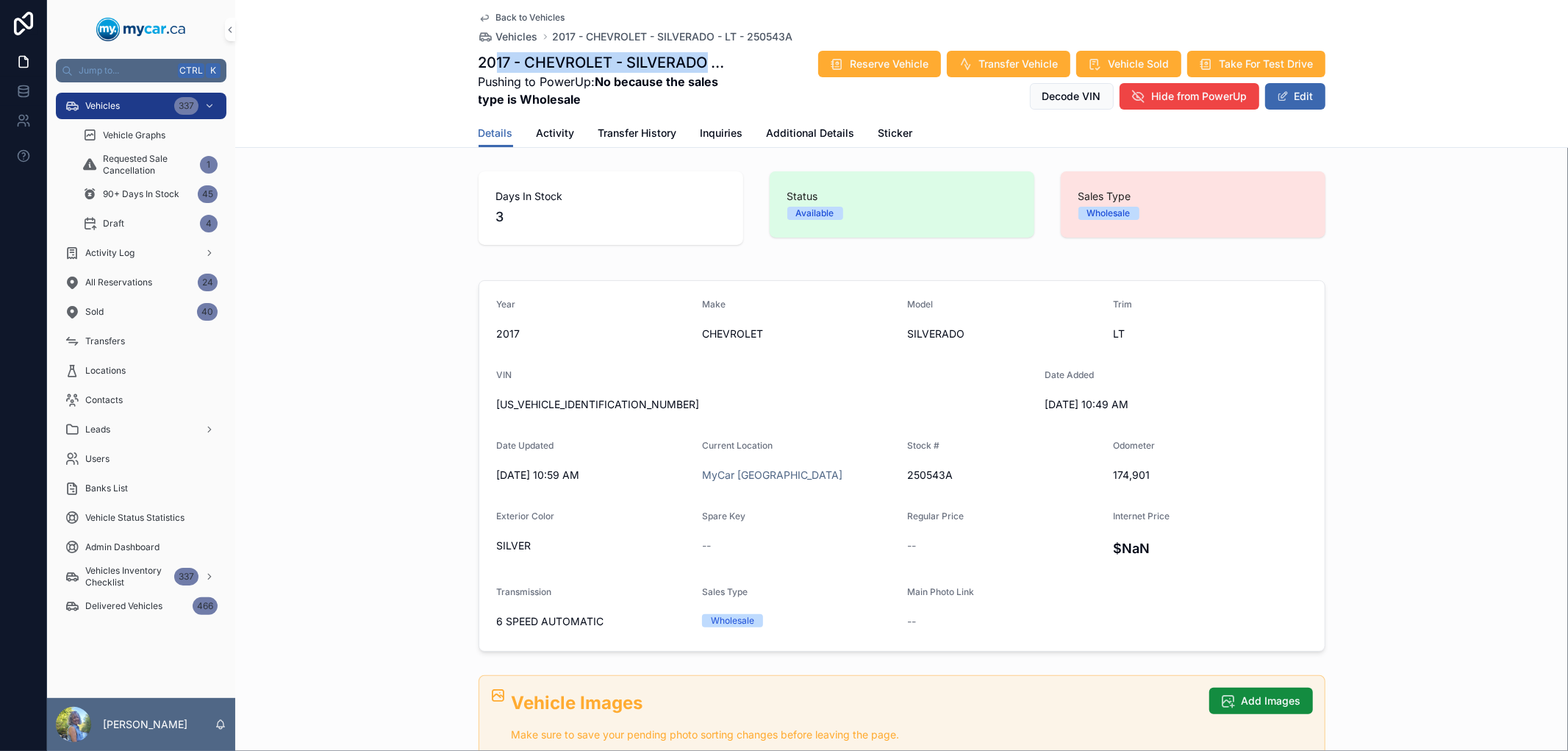
drag, startPoint x: 491, startPoint y: 59, endPoint x: 702, endPoint y: 70, distance: 211.3
click at [702, 70] on h1 "2017 - CHEVROLET - SILVERADO - LT - 250543A" at bounding box center [604, 62] width 251 height 20
copy h1 "17 - CHEVROLET - SILVERADO"
click at [506, 38] on span "Vehicles" at bounding box center [517, 37] width 42 height 15
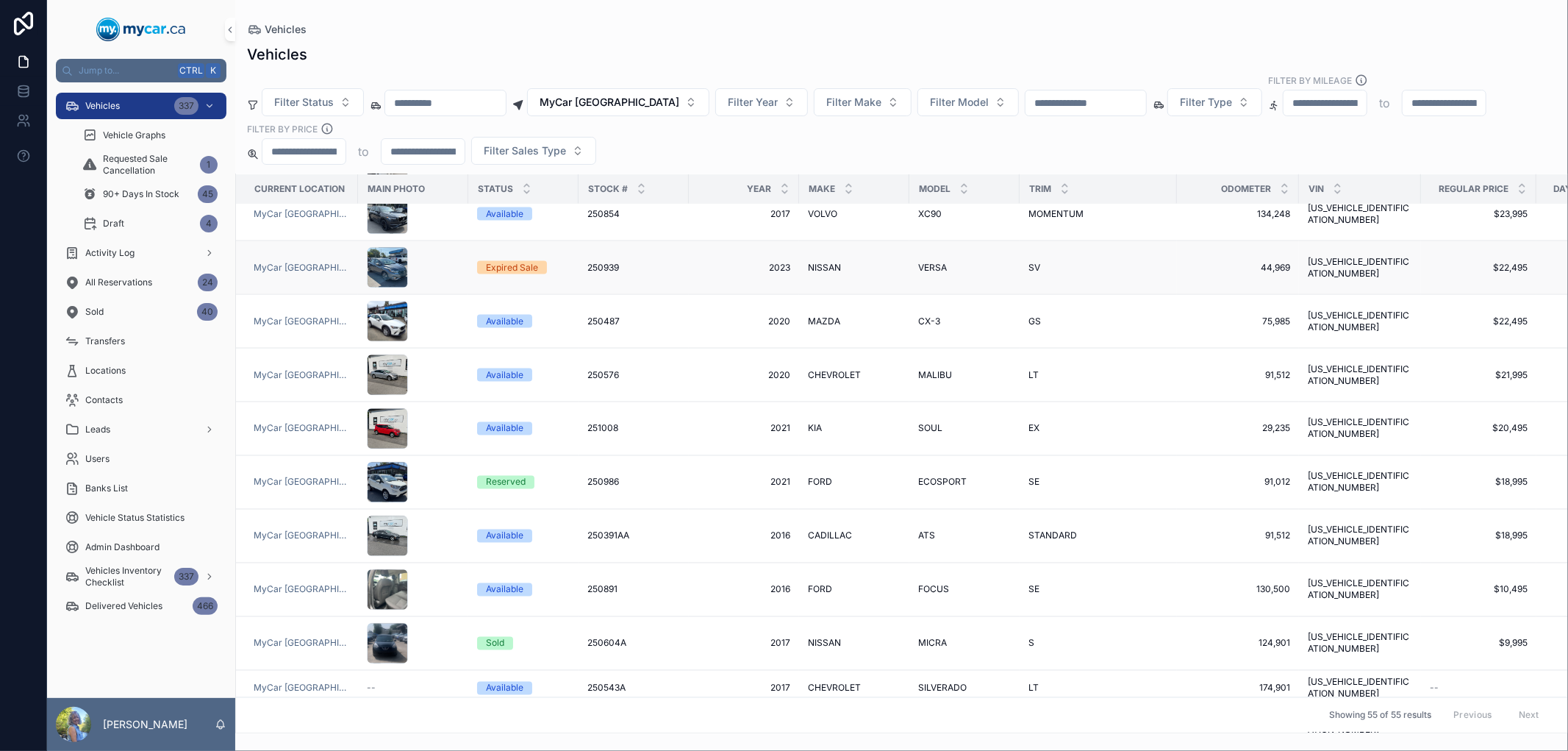
scroll to position [2204, 0]
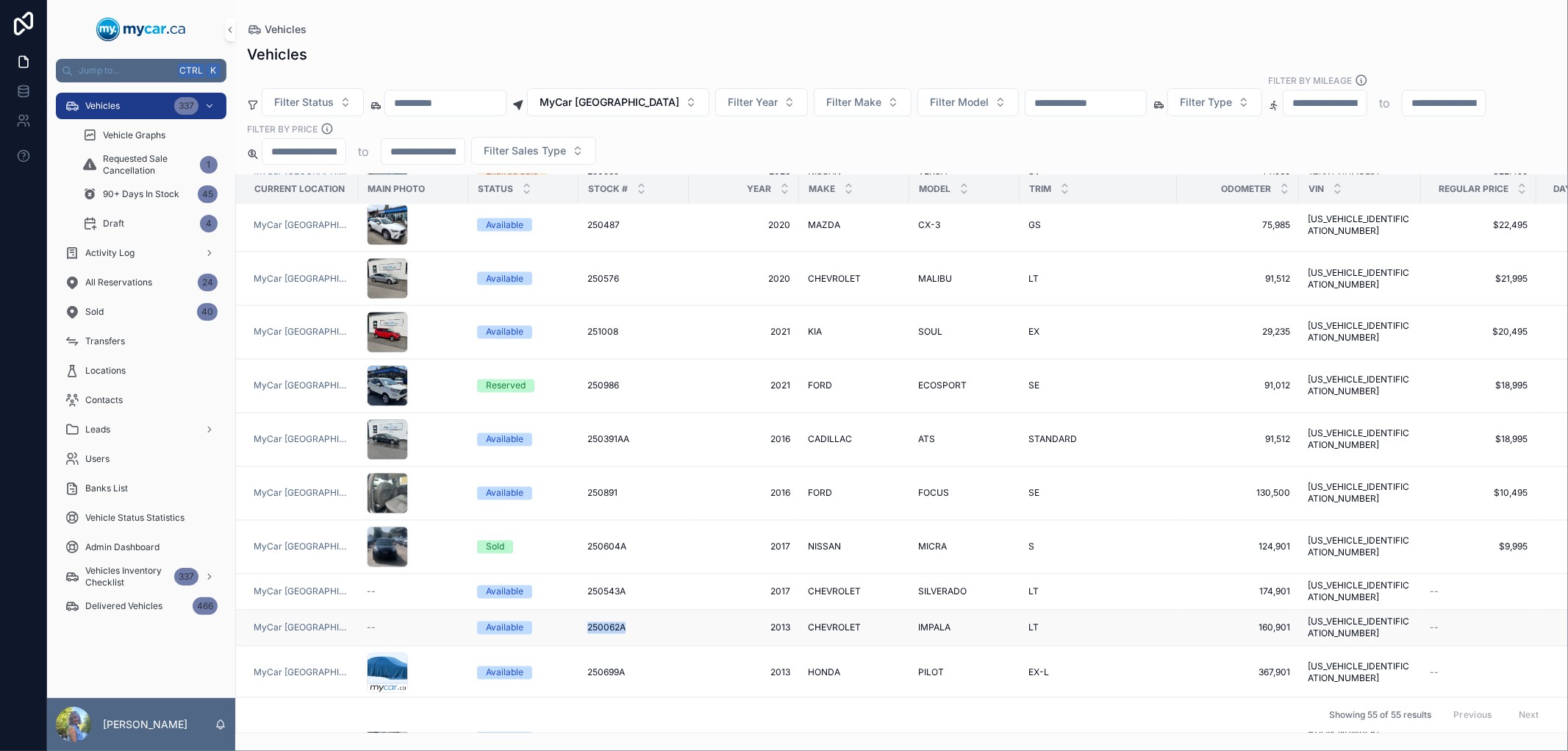
drag, startPoint x: 572, startPoint y: 584, endPoint x: 632, endPoint y: 579, distance: 60.2
click at [632, 611] on tr "MyCar North Bay -- Available 250062A 250062A 2013 2013 CHEVROLET CHEVROLET IMPA…" at bounding box center [944, 628] width 1416 height 36
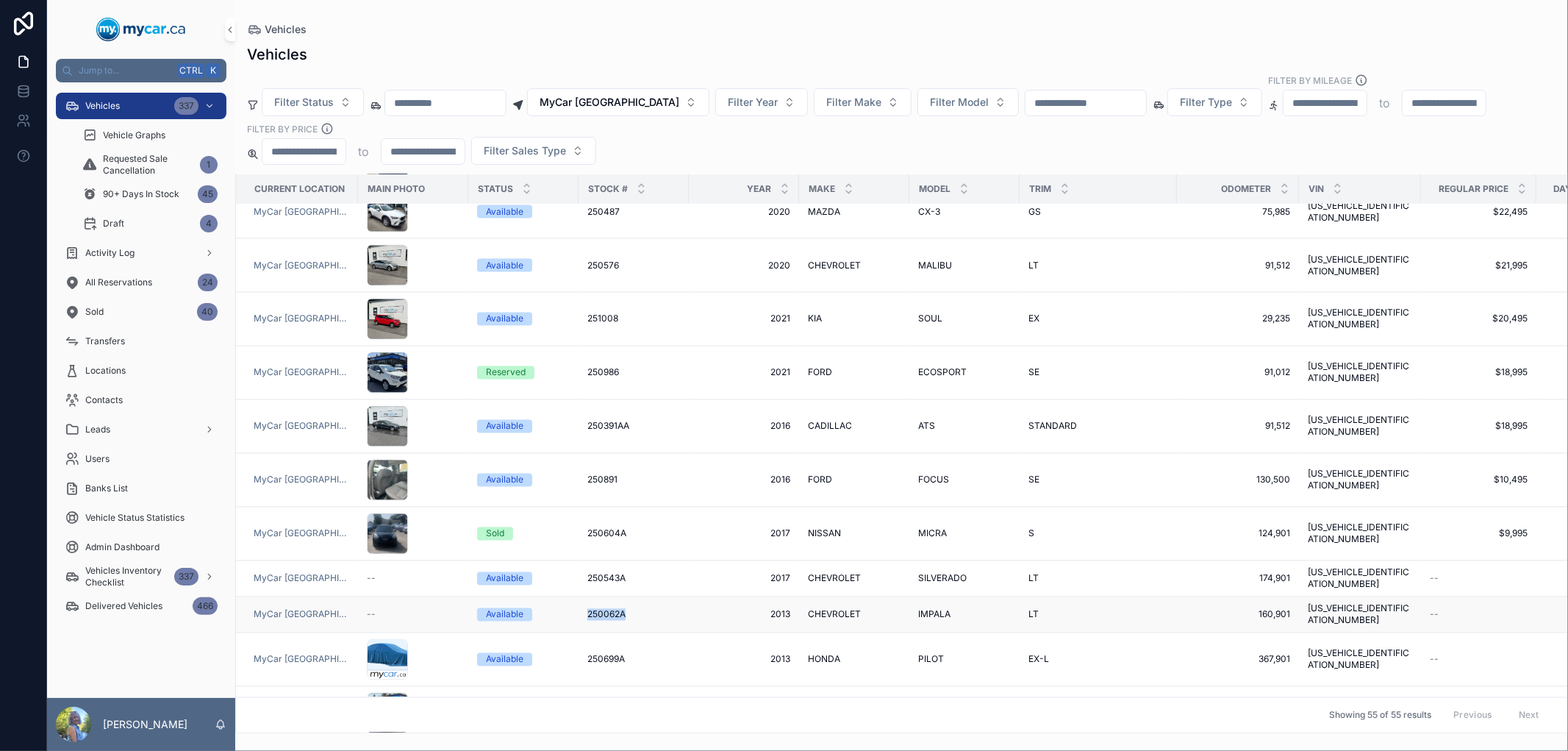
scroll to position [2220, 0]
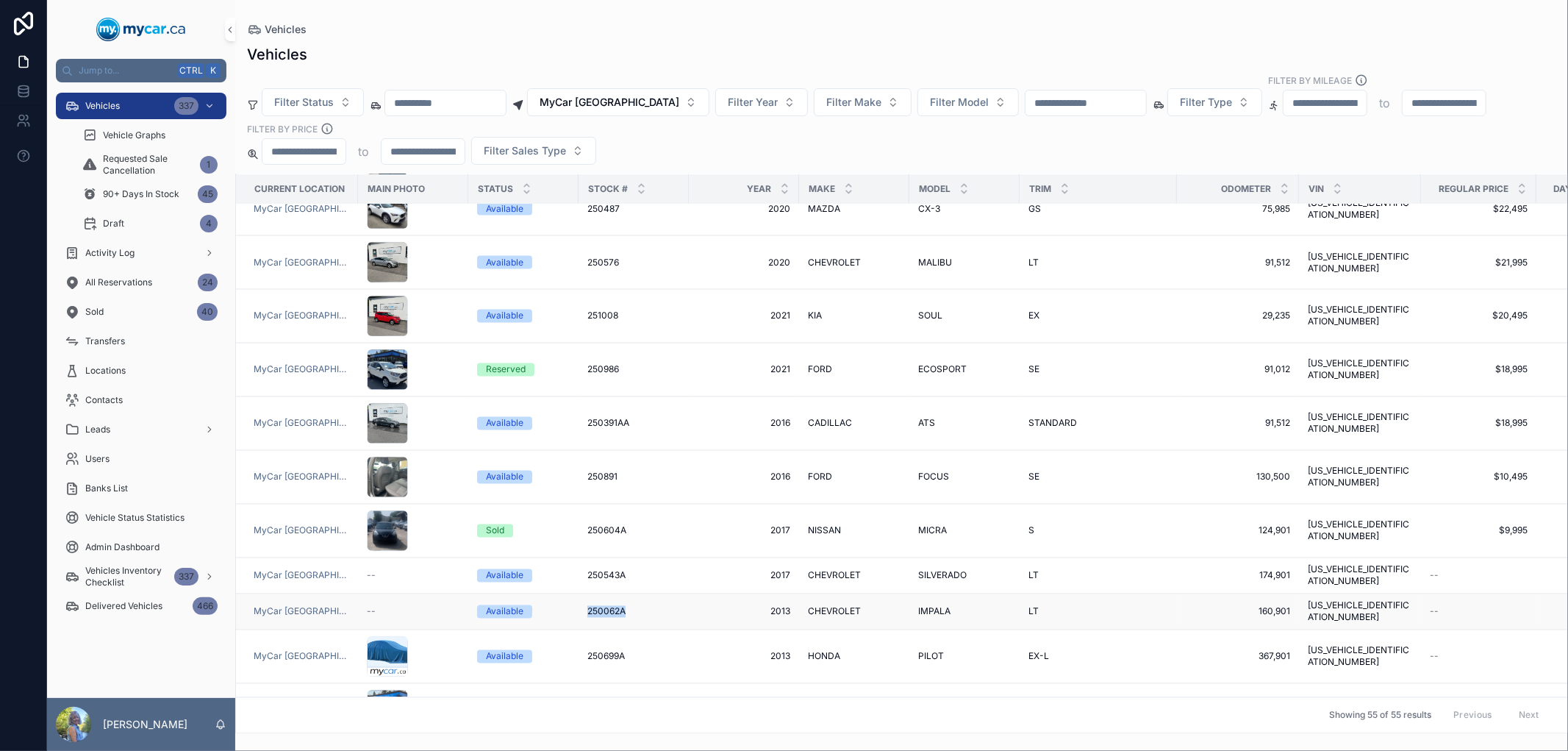
click at [370, 606] on span "--" at bounding box center [371, 612] width 9 height 12
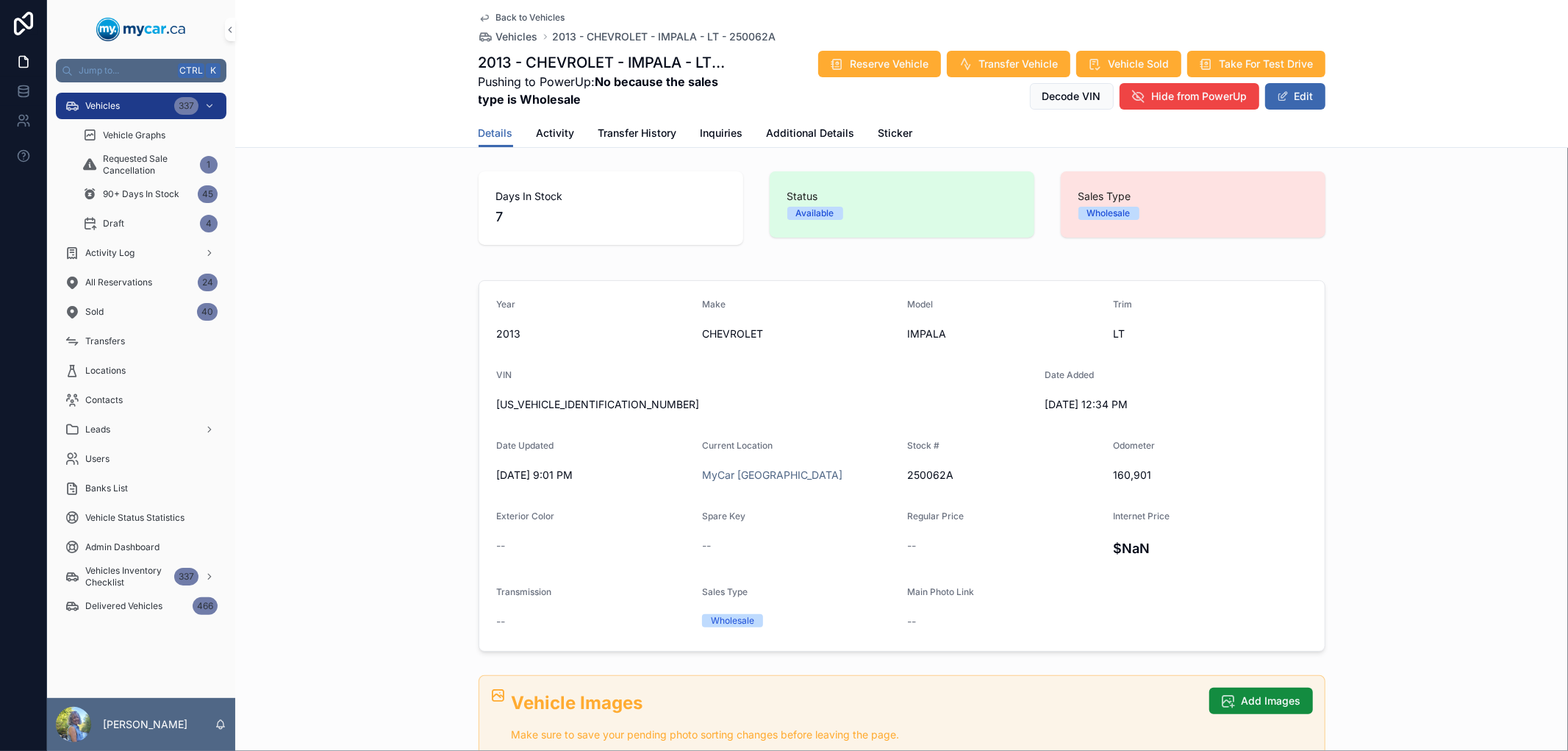
click at [310, 232] on div "Days In Stock 7 Status Available Sales Type Wholesale" at bounding box center [902, 208] width 1332 height 85
click at [520, 34] on span "Vehicles" at bounding box center [517, 37] width 42 height 15
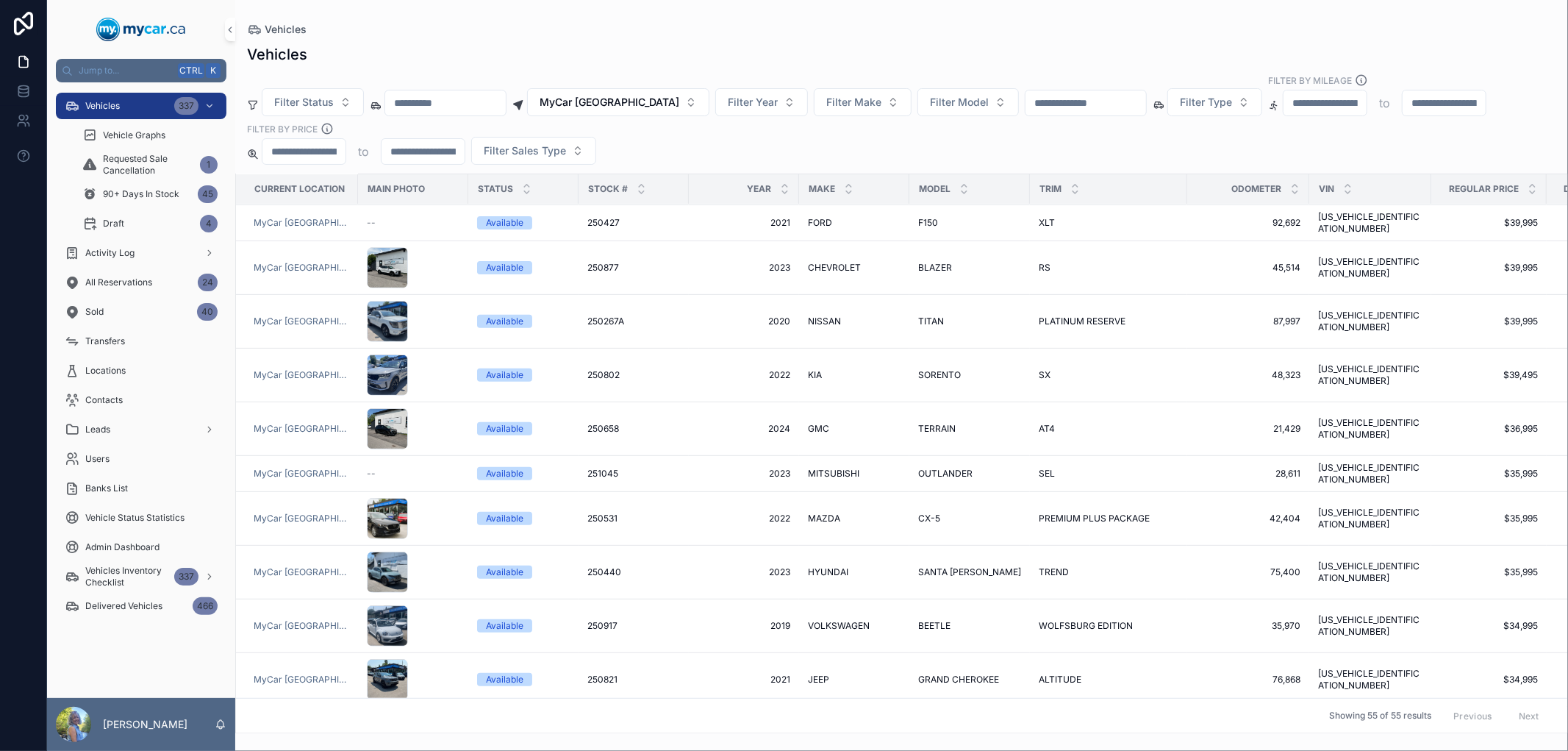
scroll to position [980, 0]
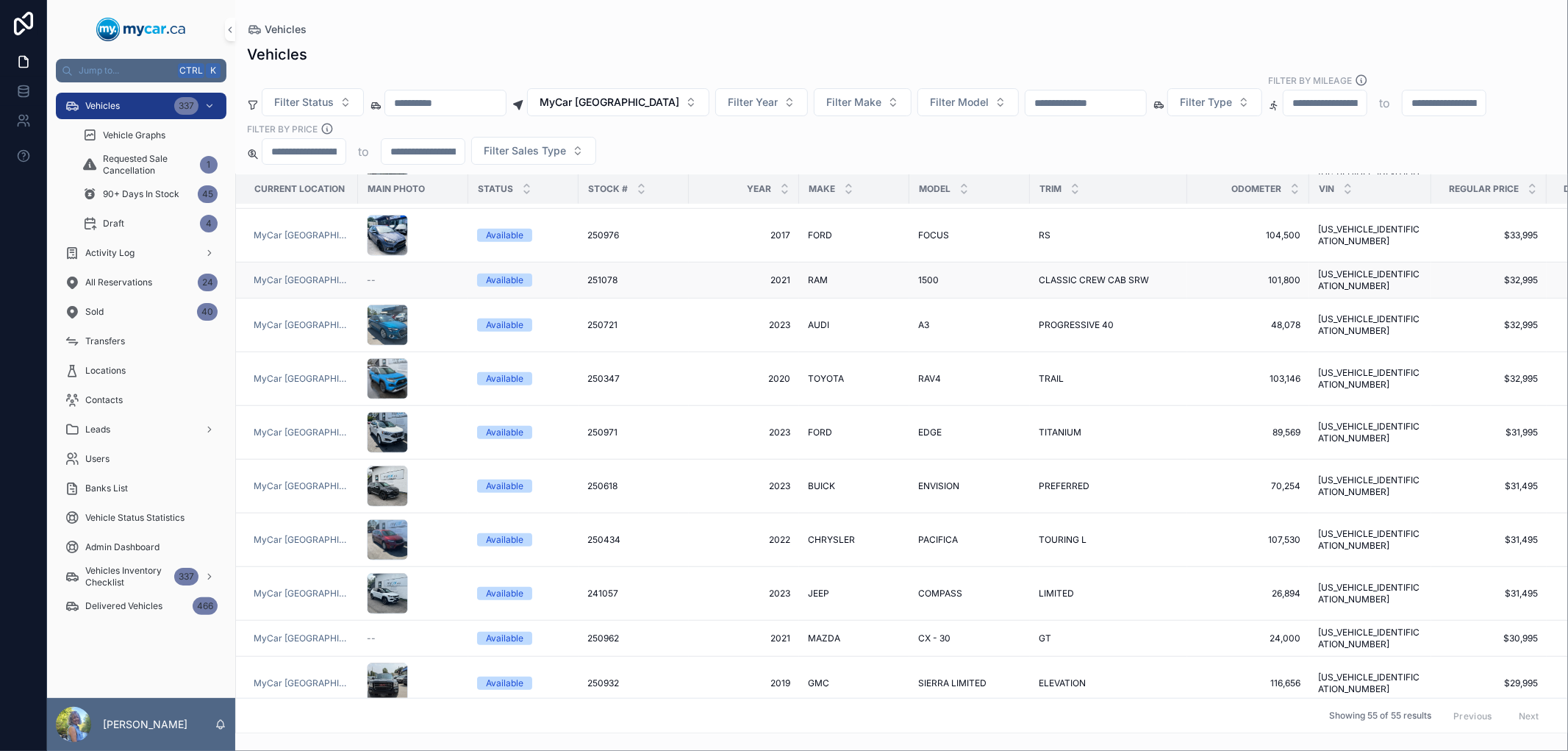
click at [611, 275] on span "251078" at bounding box center [602, 280] width 30 height 12
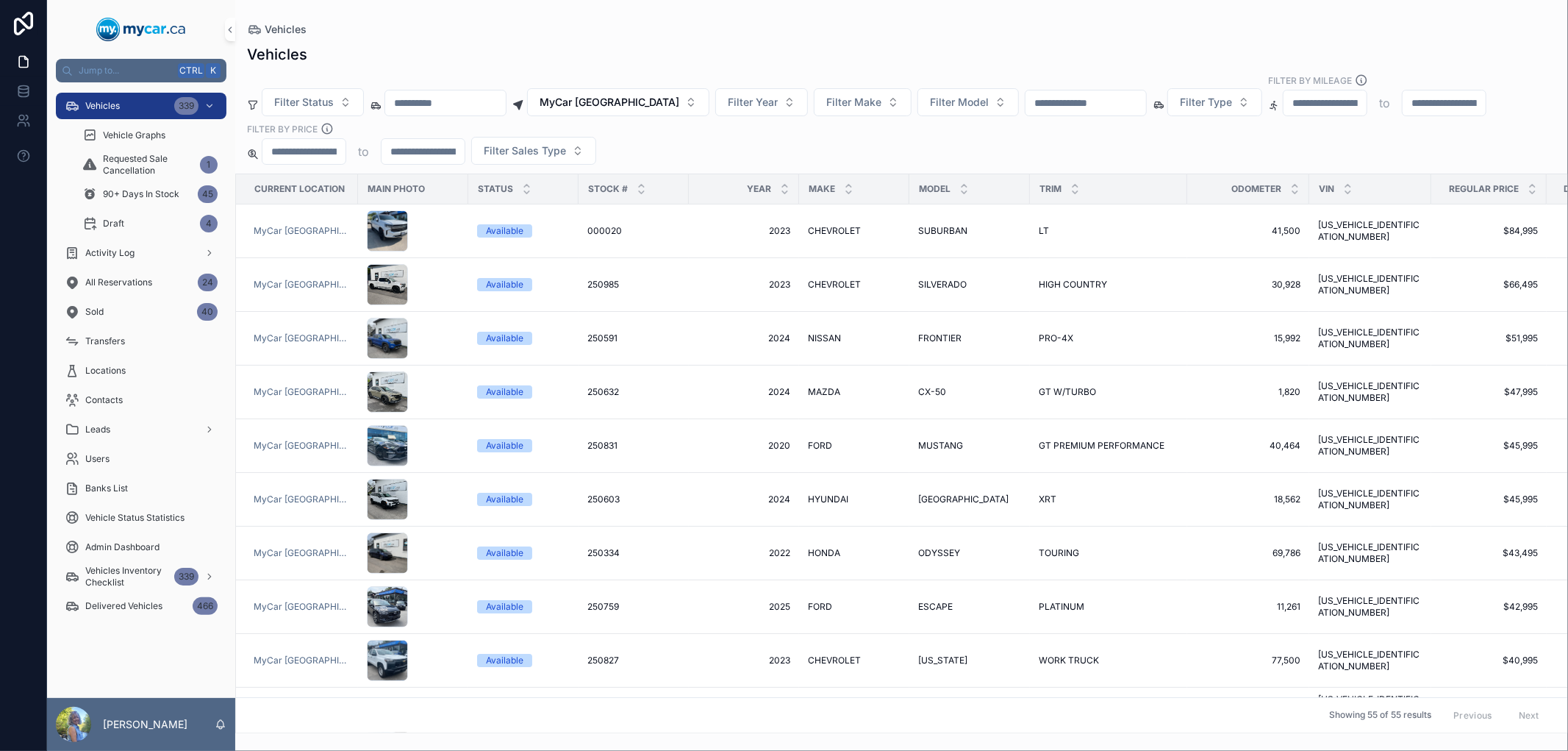
click at [785, 57] on div "Vehicles" at bounding box center [901, 55] width 1309 height 20
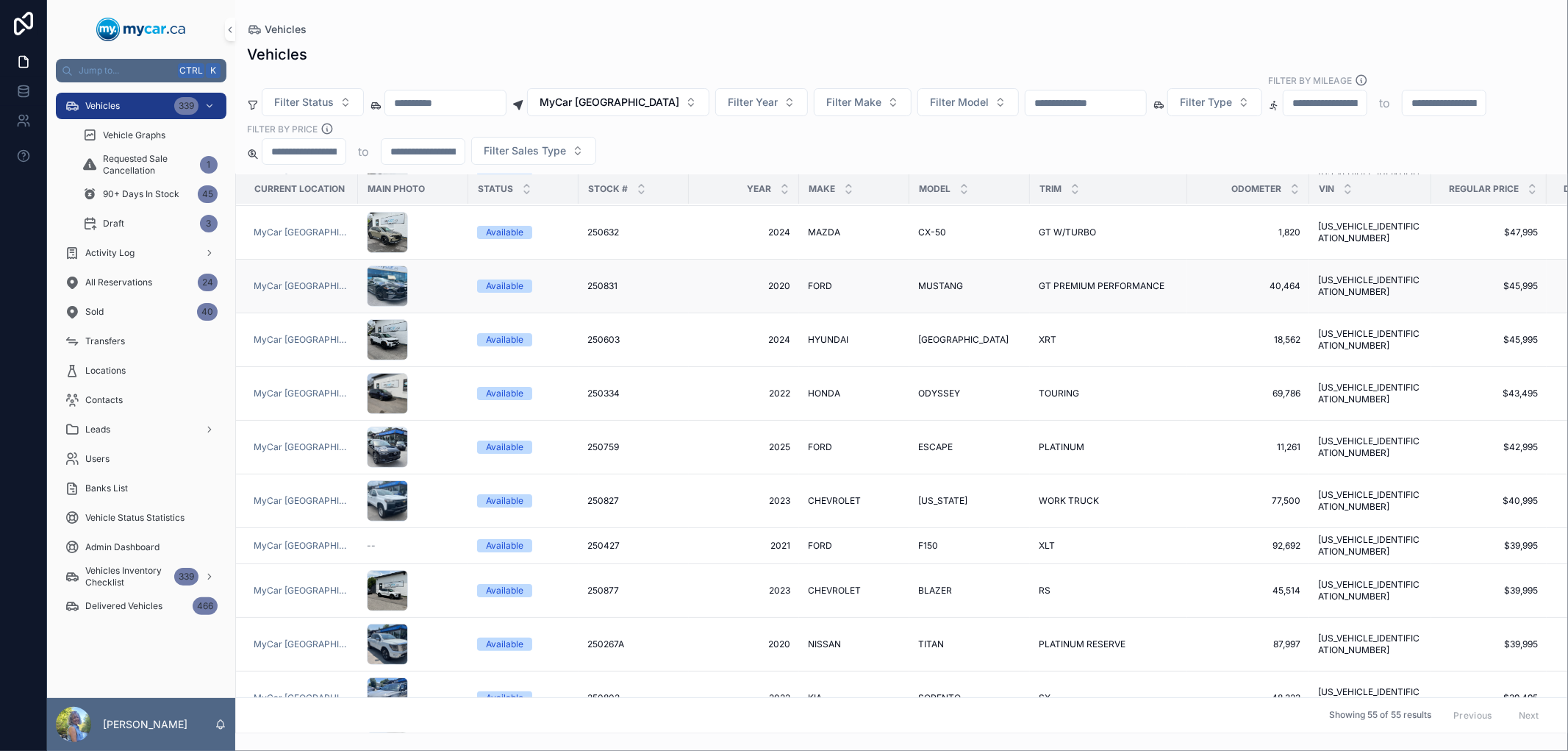
scroll to position [245, 0]
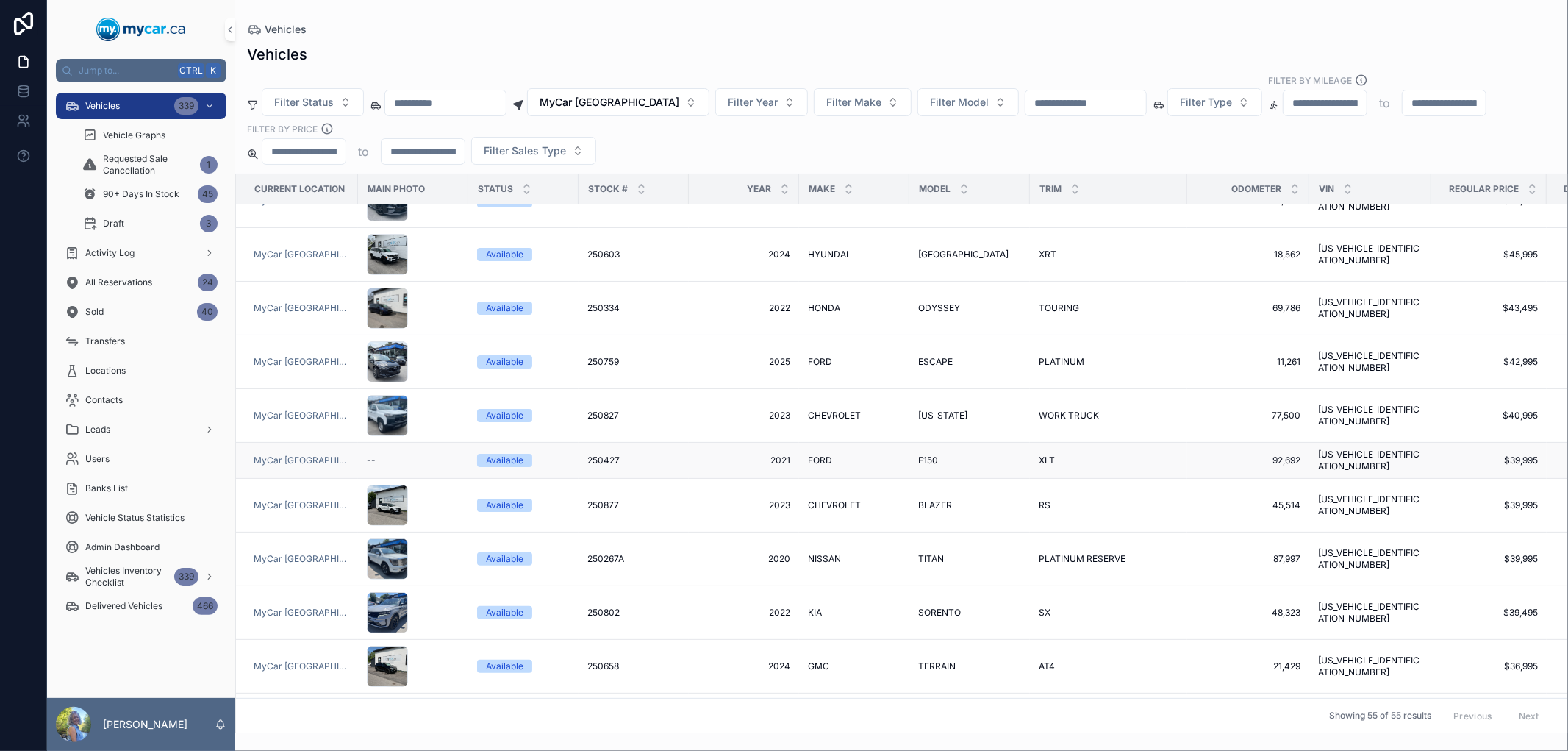
click at [609, 456] on span "250427" at bounding box center [603, 460] width 32 height 12
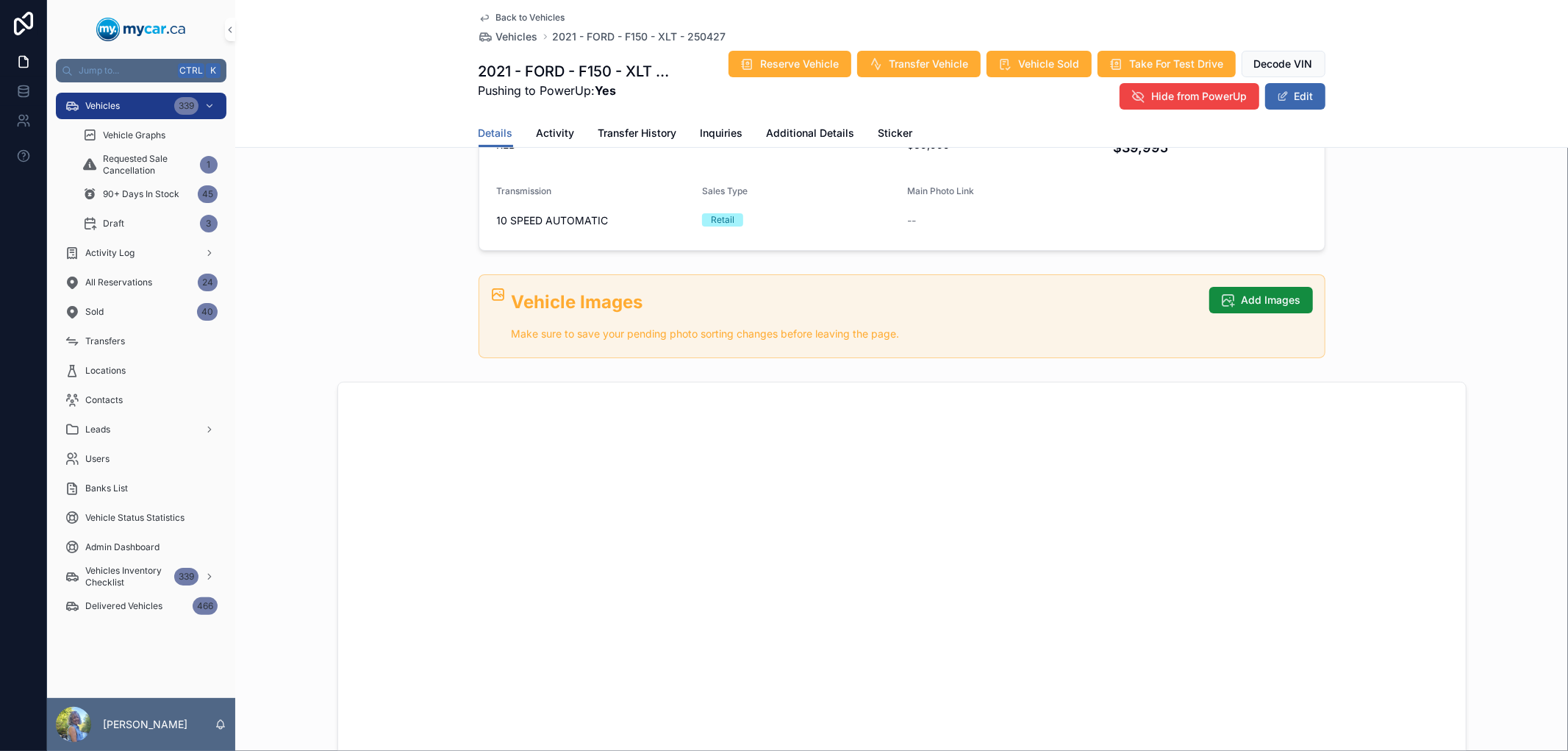
scroll to position [408, 0]
